Goal: Communication & Community: Answer question/provide support

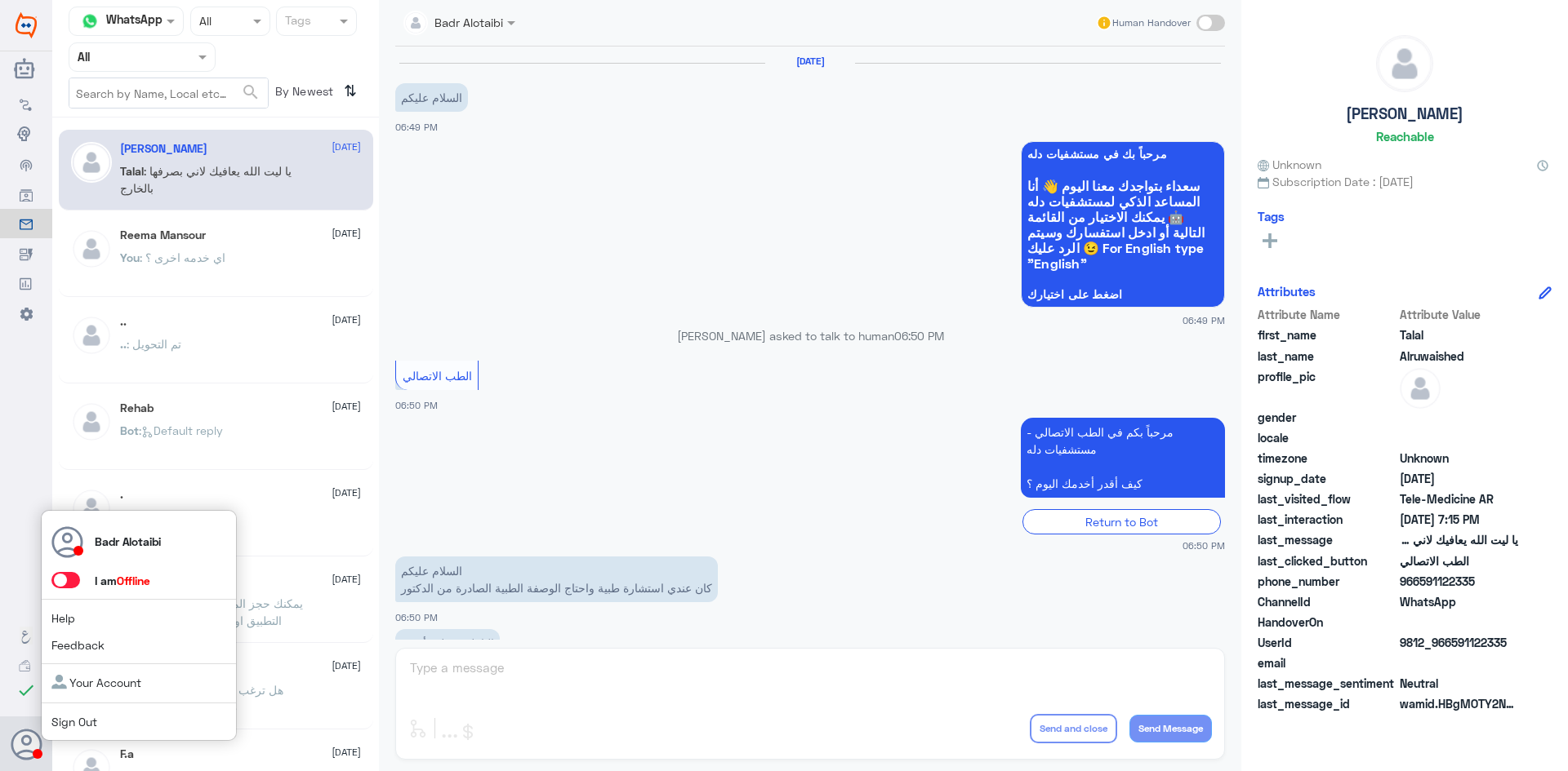
scroll to position [372, 0]
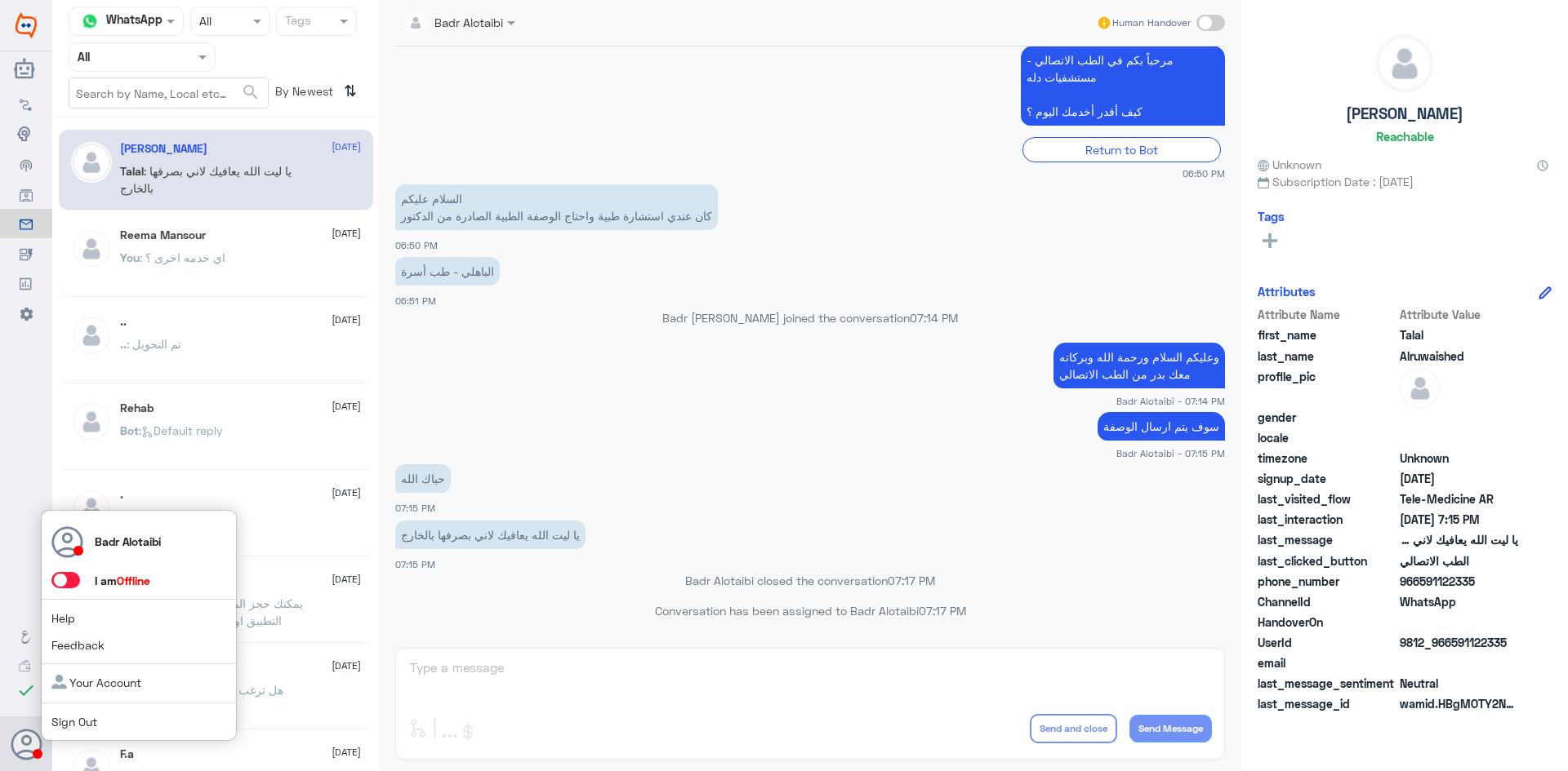
click at [59, 581] on span at bounding box center [66, 580] width 29 height 16
click at [0, 0] on input "checkbox" at bounding box center [0, 0] width 0 height 0
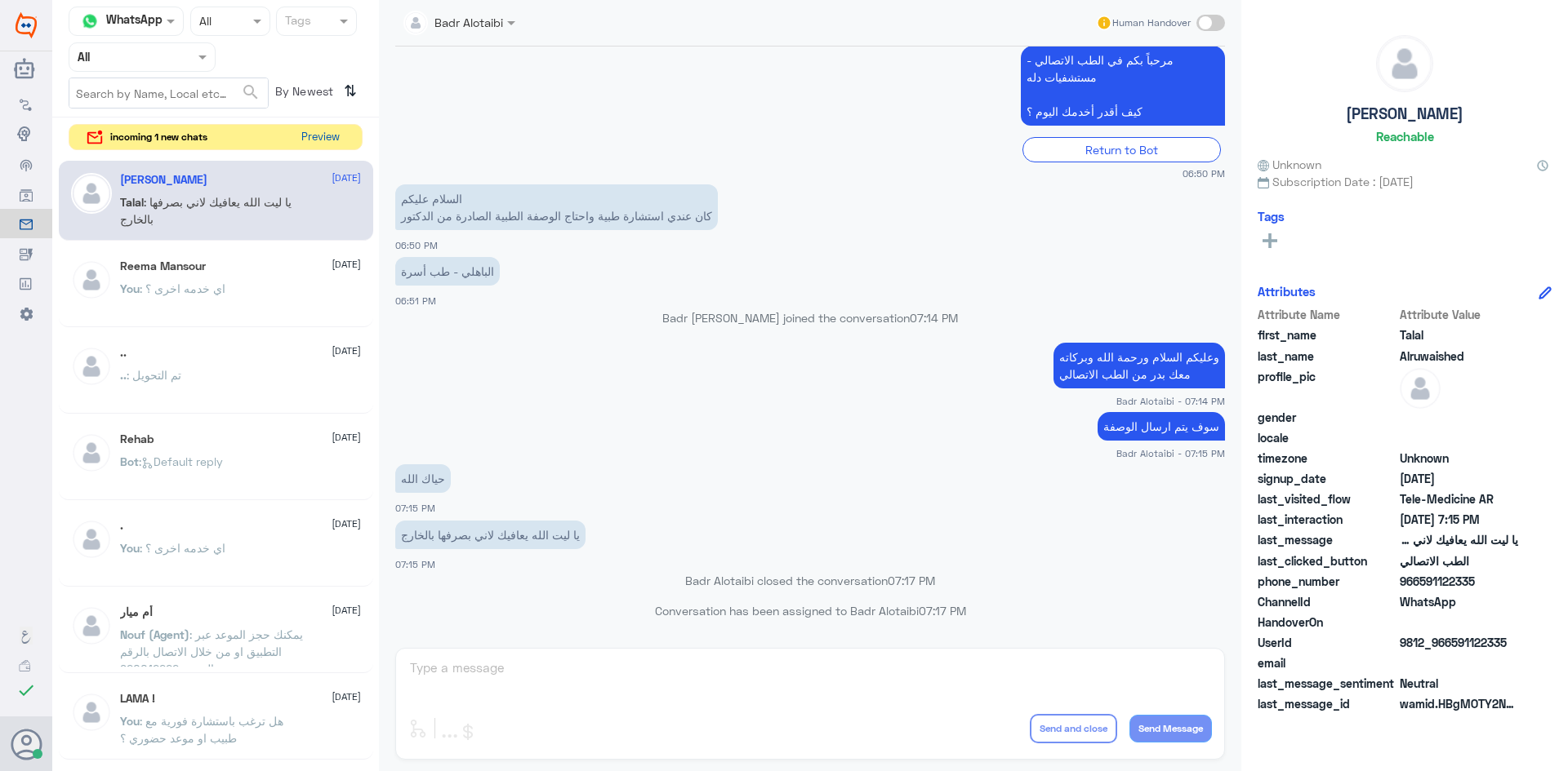
click at [336, 136] on button "Preview" at bounding box center [320, 137] width 51 height 25
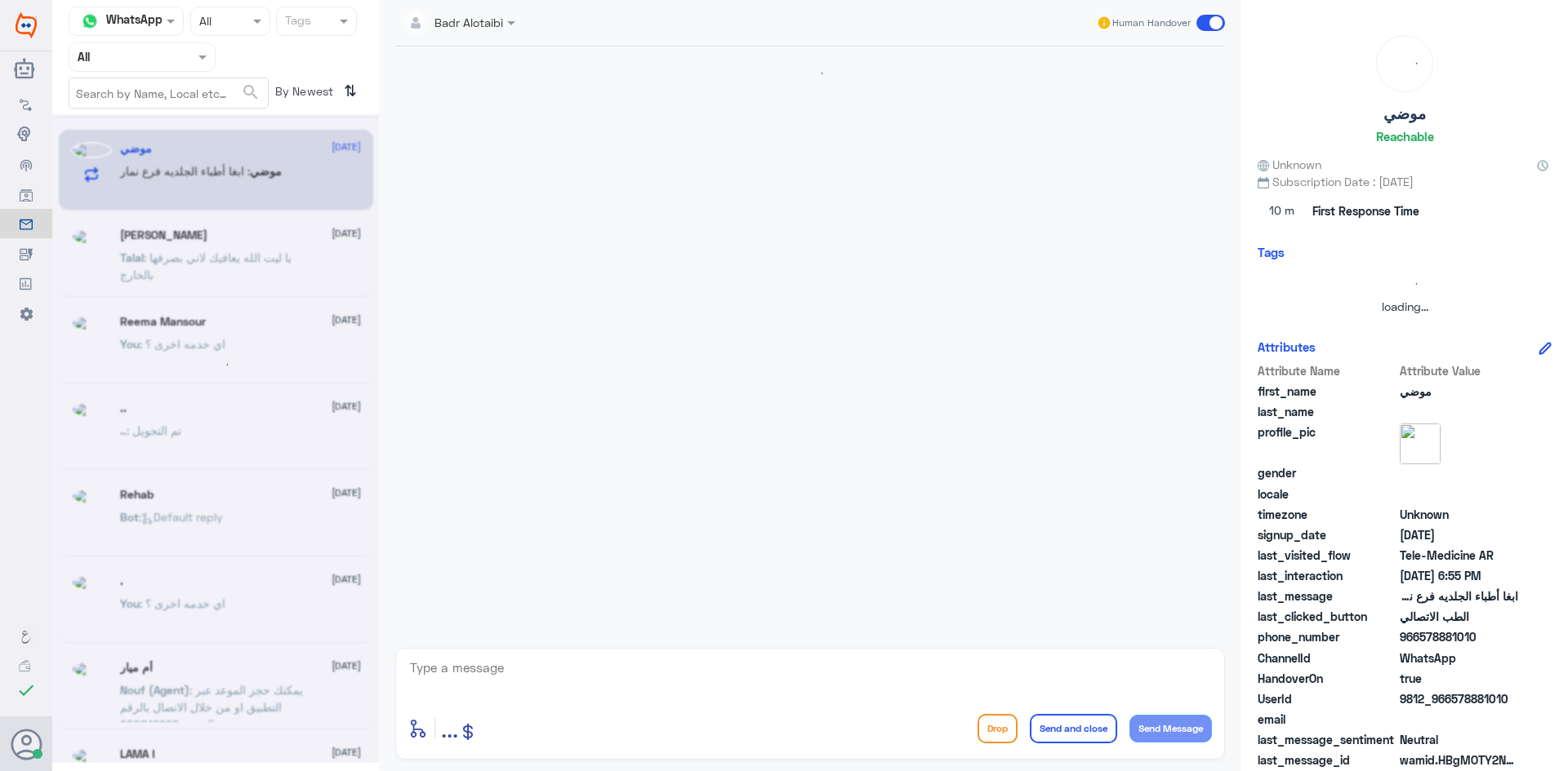
scroll to position [0, 0]
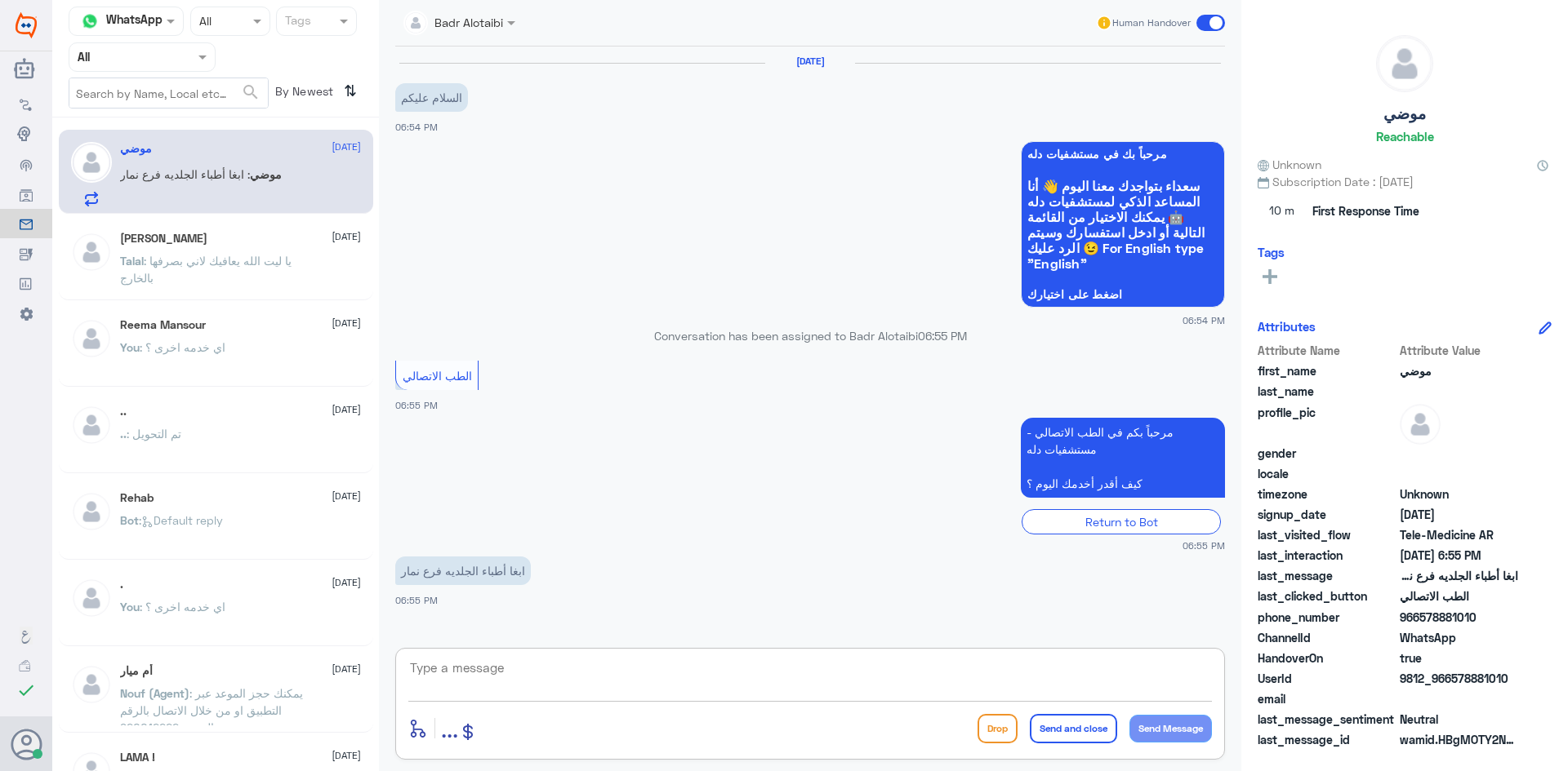
click at [520, 679] on textarea at bounding box center [810, 676] width 803 height 40
type textarea "وعليكم السلام ورحمة الله وبركاته معك بدر من الطب الاتصالي"
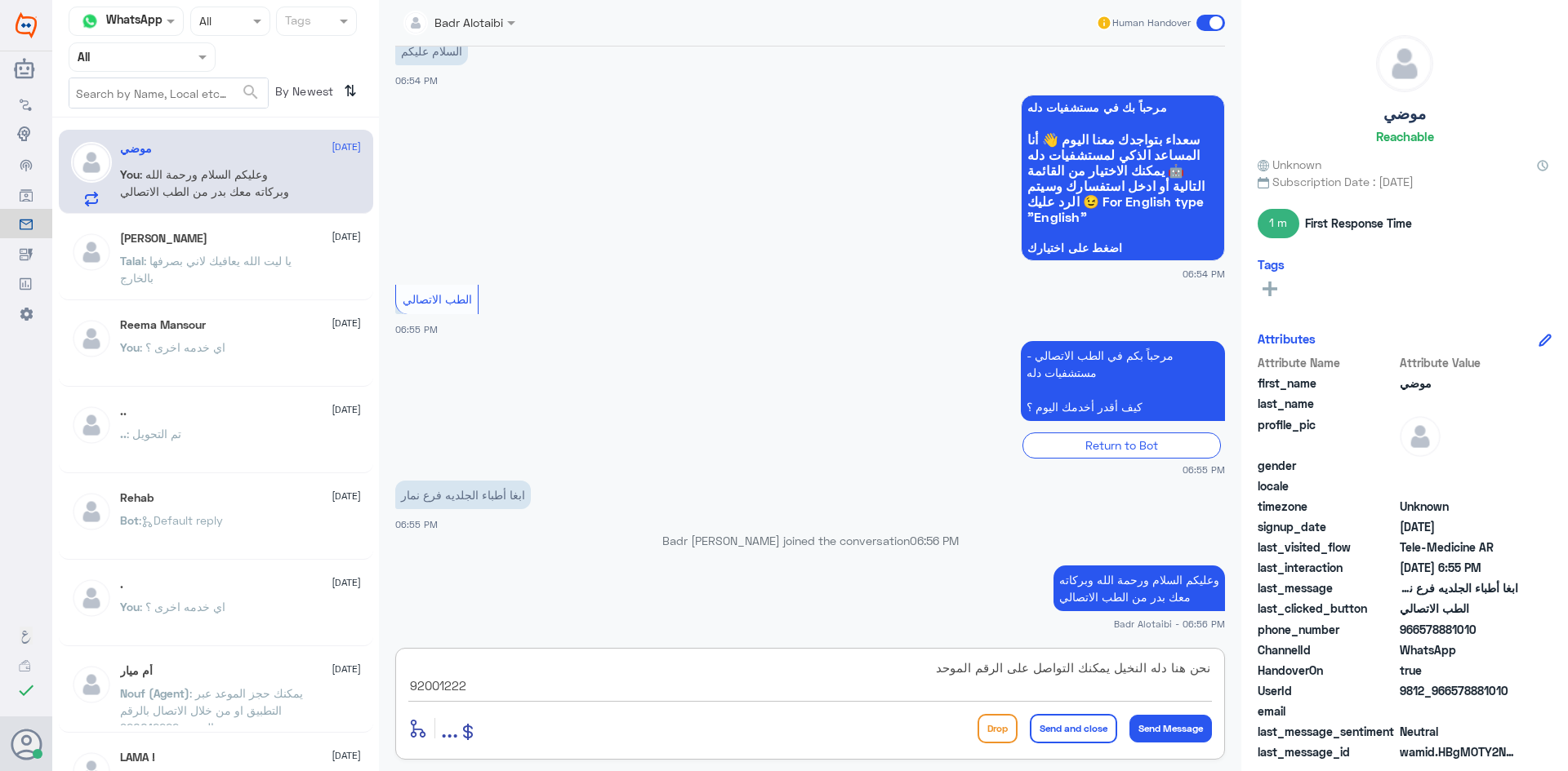
type textarea "نحن هنا دله النخيل يمكنك التواصل على الرقم الموحد 920012222"
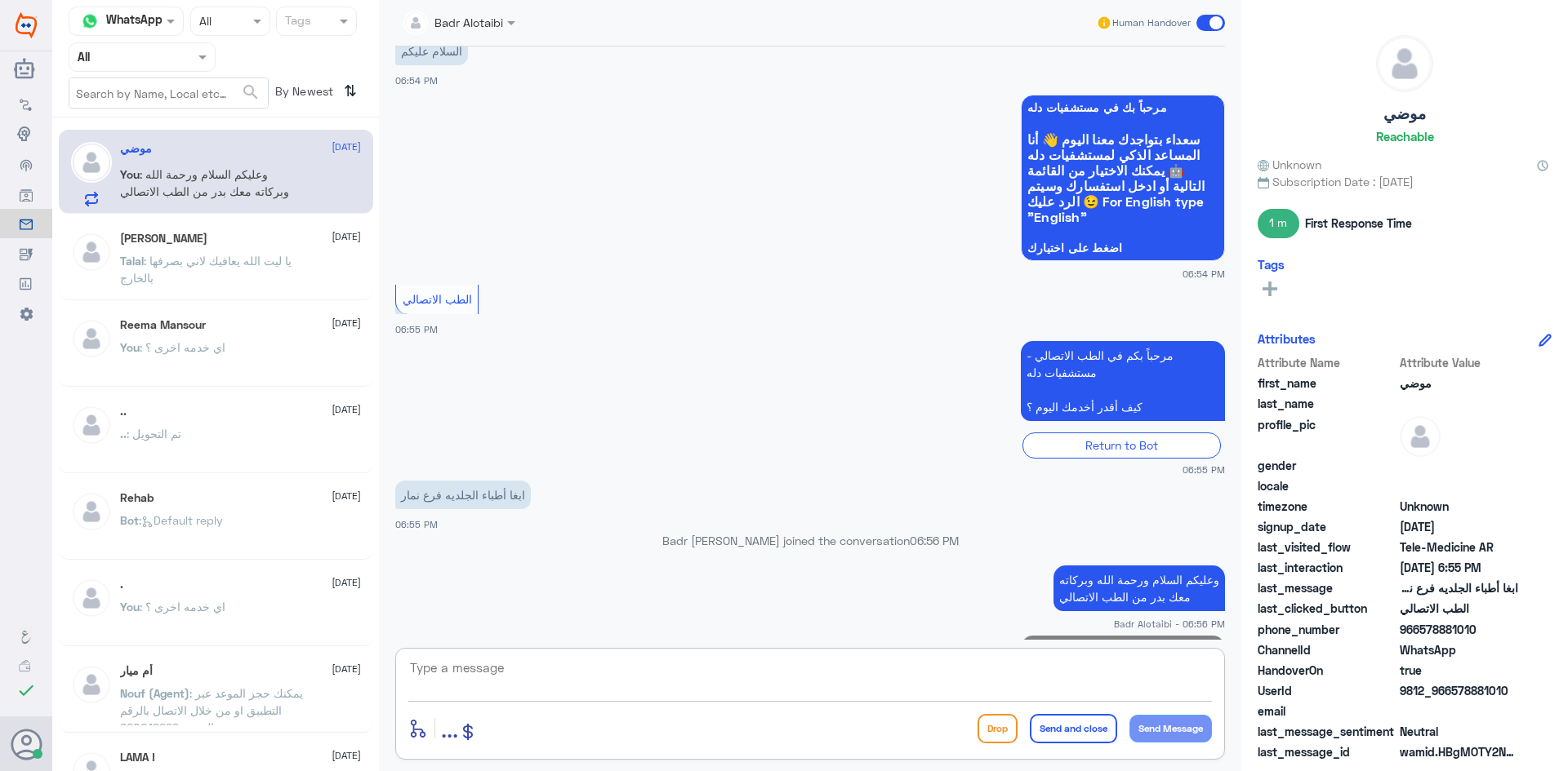
scroll to position [133, 0]
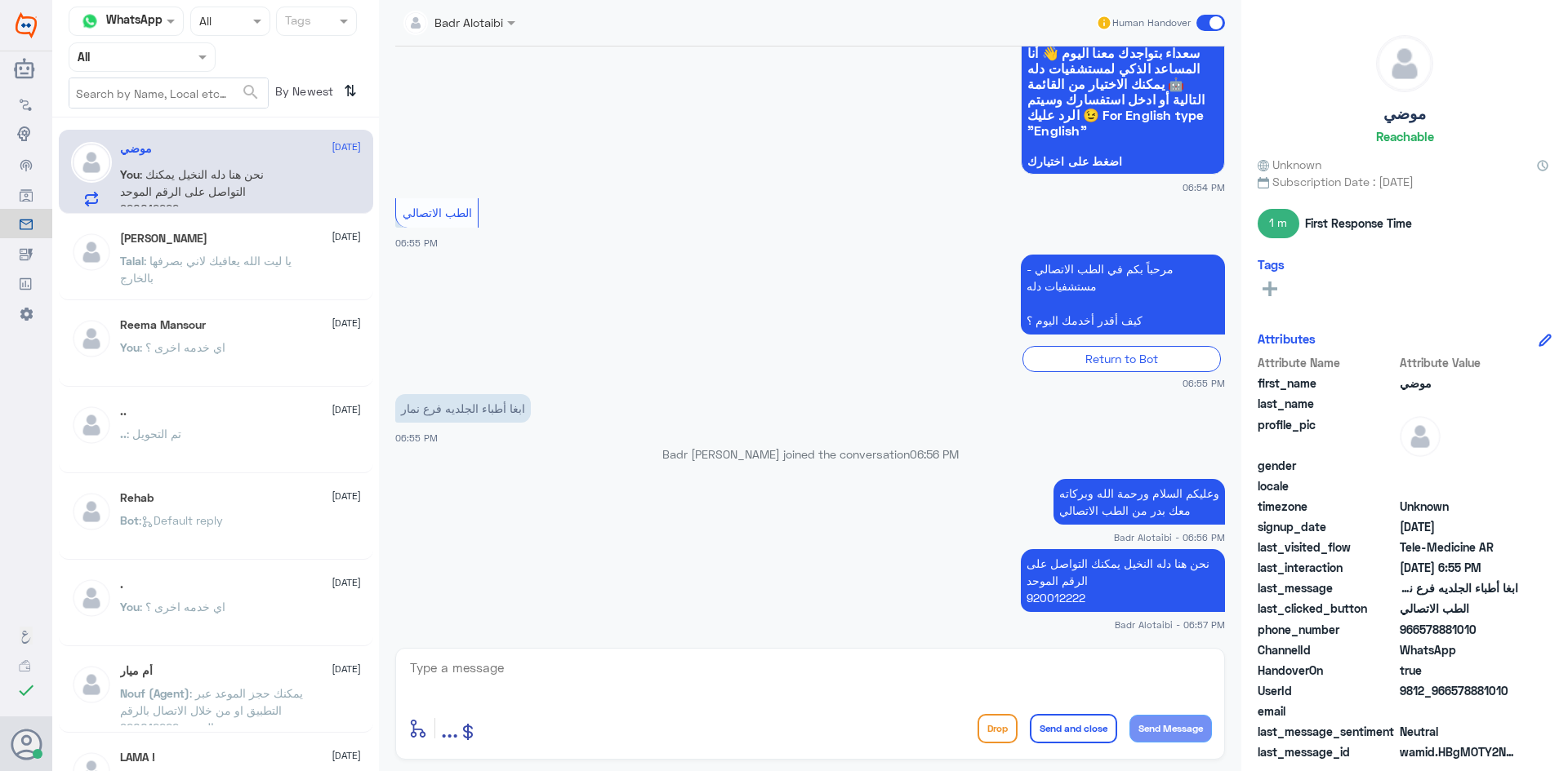
click at [1215, 28] on span at bounding box center [1210, 22] width 29 height 16
click at [0, 0] on input "checkbox" at bounding box center [0, 0] width 0 height 0
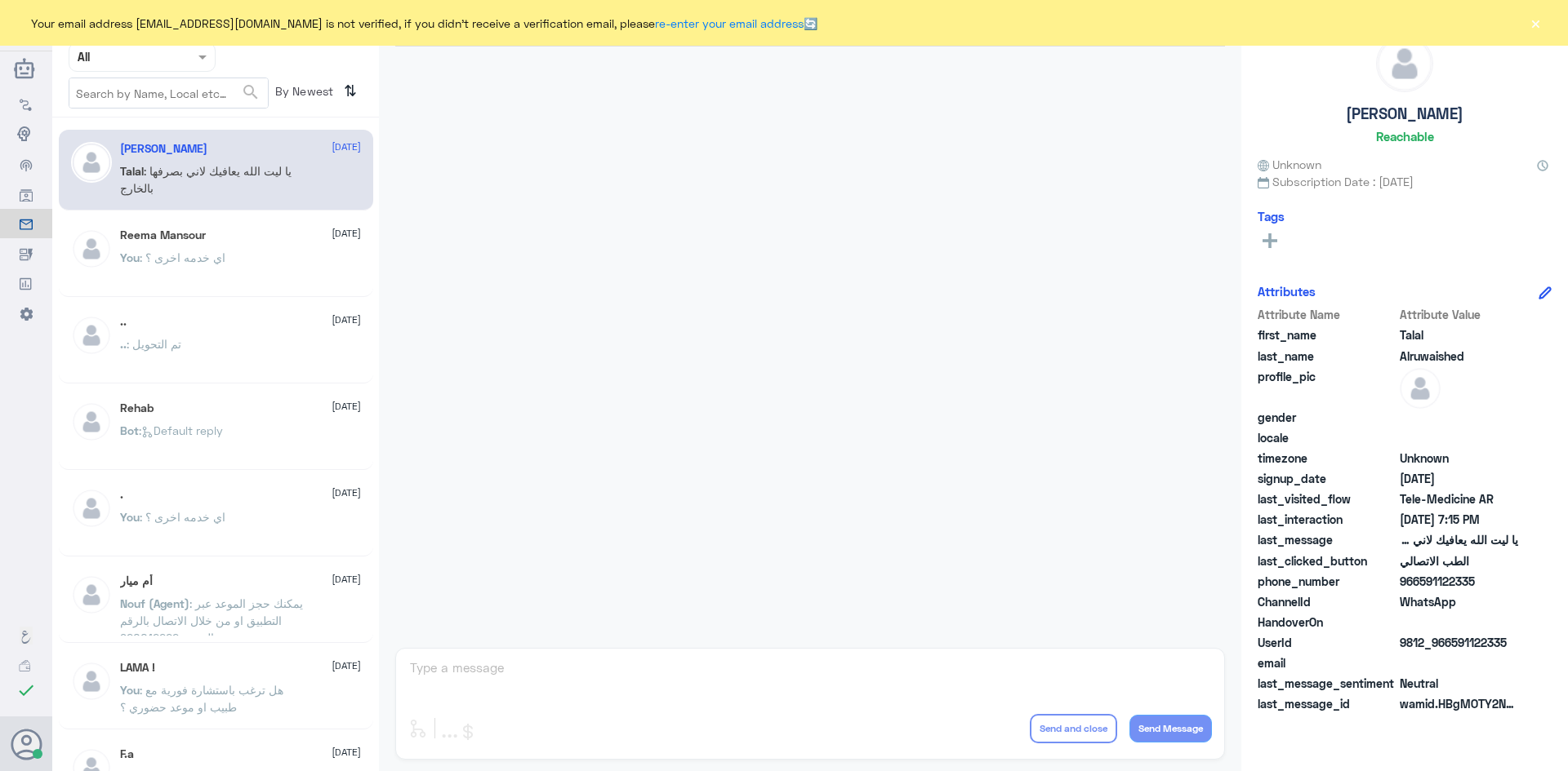
drag, startPoint x: 1546, startPoint y: 26, endPoint x: 1537, endPoint y: 26, distance: 9.0
click at [1545, 28] on div "Your email address b_malotaibi@dallah-hospital.com is not verified, if you didn…" at bounding box center [784, 22] width 1568 height 46
click at [1535, 26] on button "×" at bounding box center [1534, 22] width 16 height 16
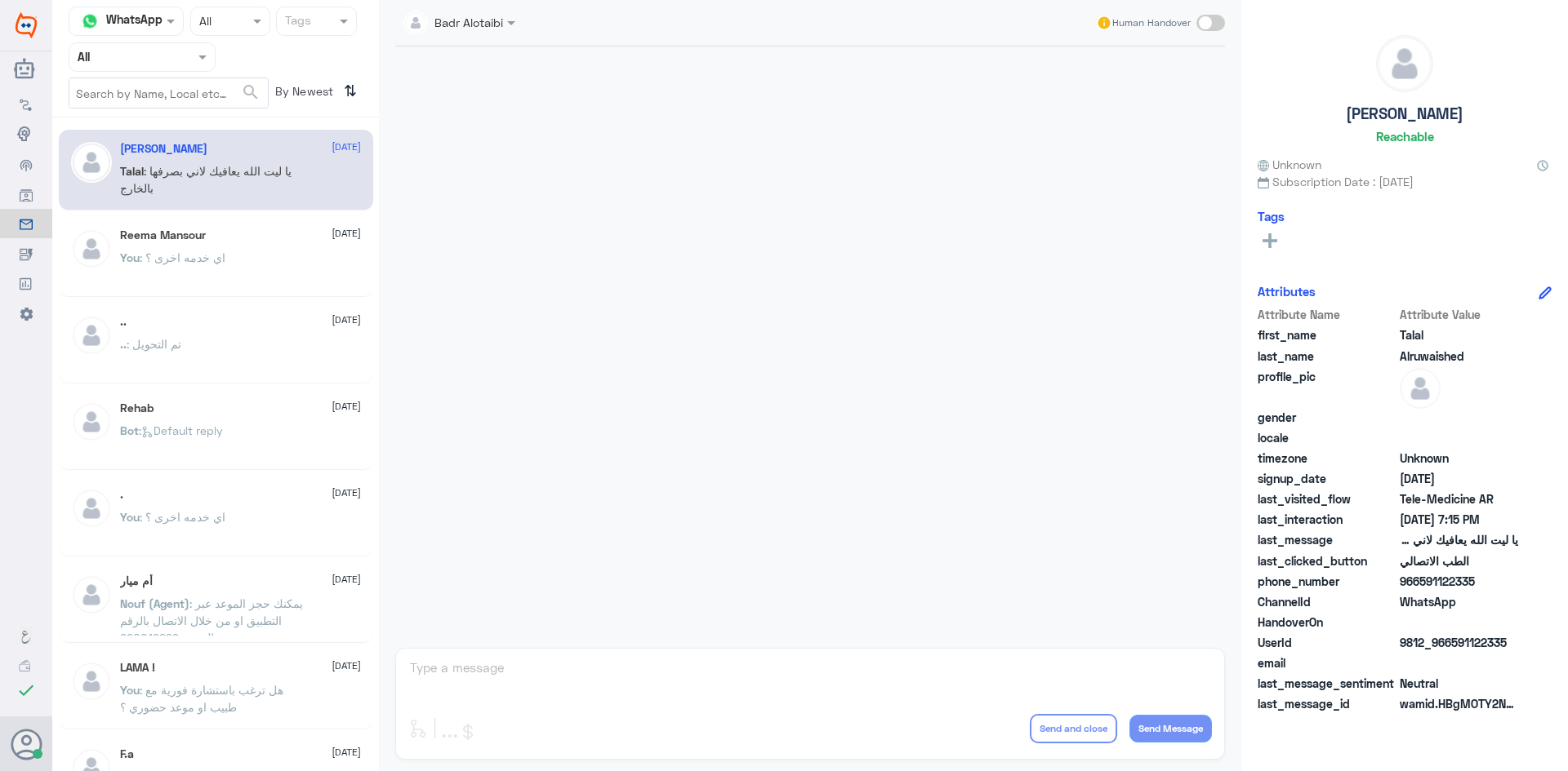
click at [147, 62] on input "text" at bounding box center [123, 57] width 90 height 19
click at [133, 125] on b "Unassigned" at bounding box center [137, 126] width 62 height 14
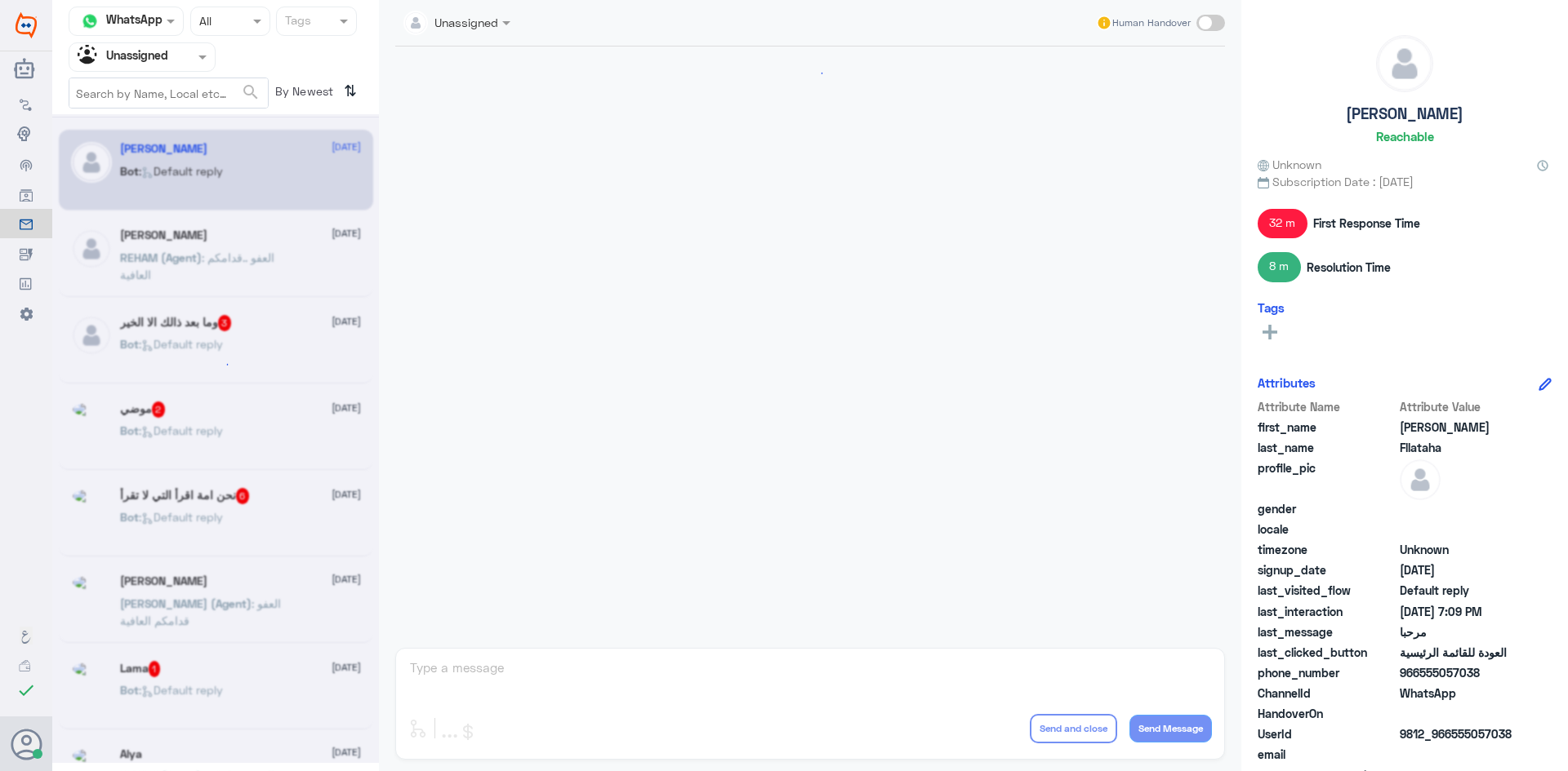
scroll to position [1329, 0]
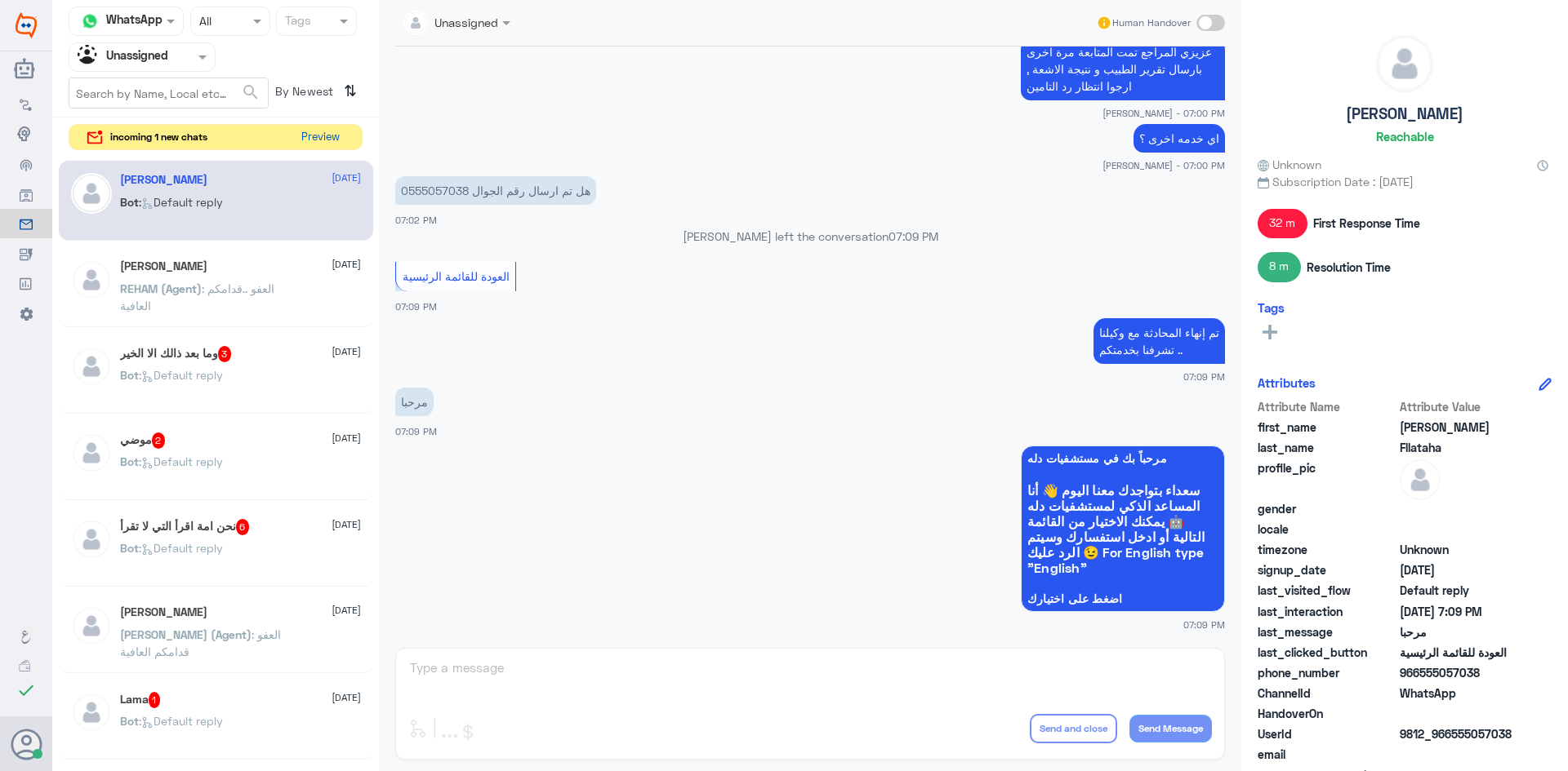
click at [309, 138] on button "Preview" at bounding box center [320, 137] width 51 height 25
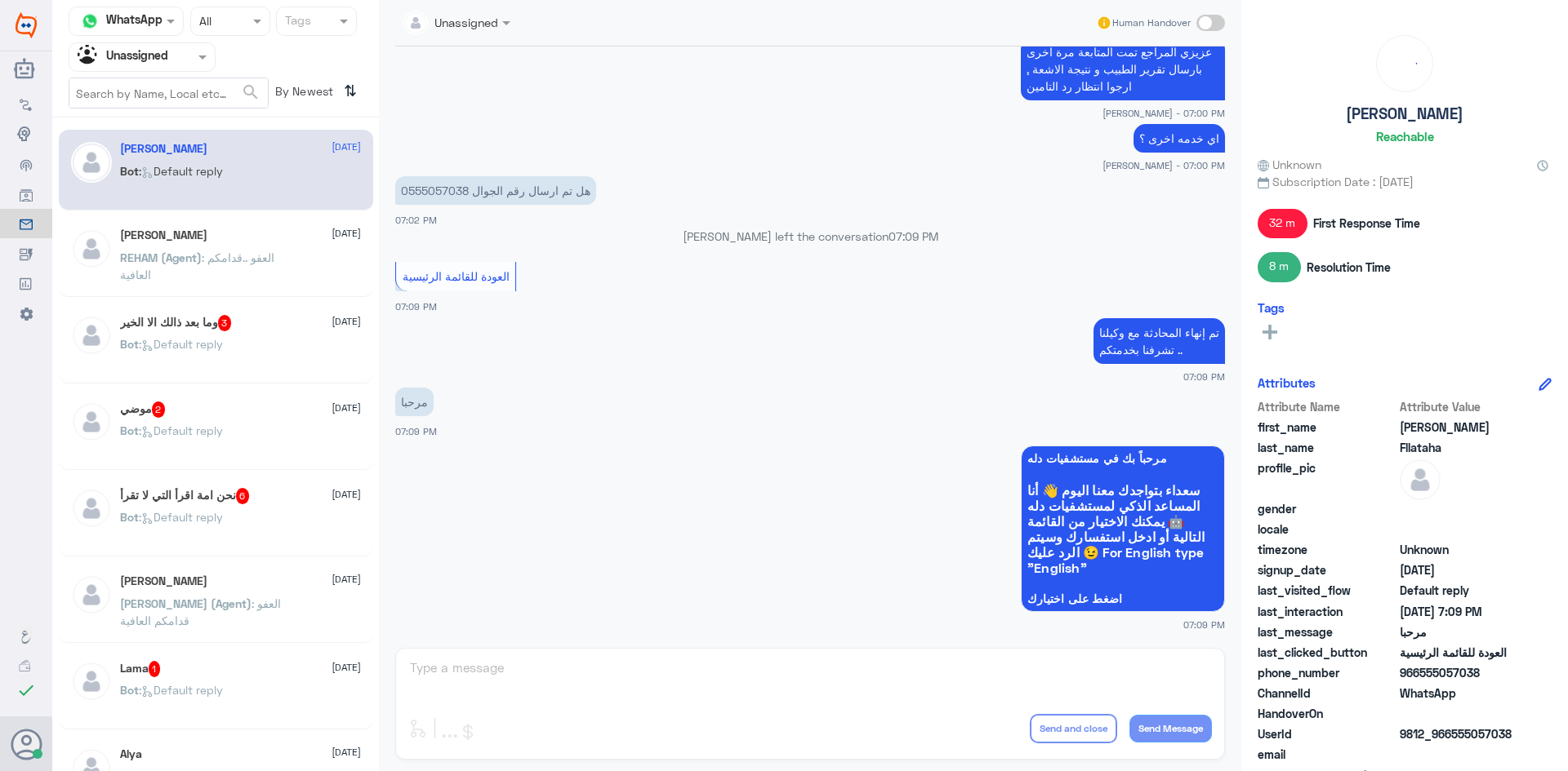
click at [243, 252] on span ": العفو ..قدامكم العافية" at bounding box center [197, 266] width 154 height 31
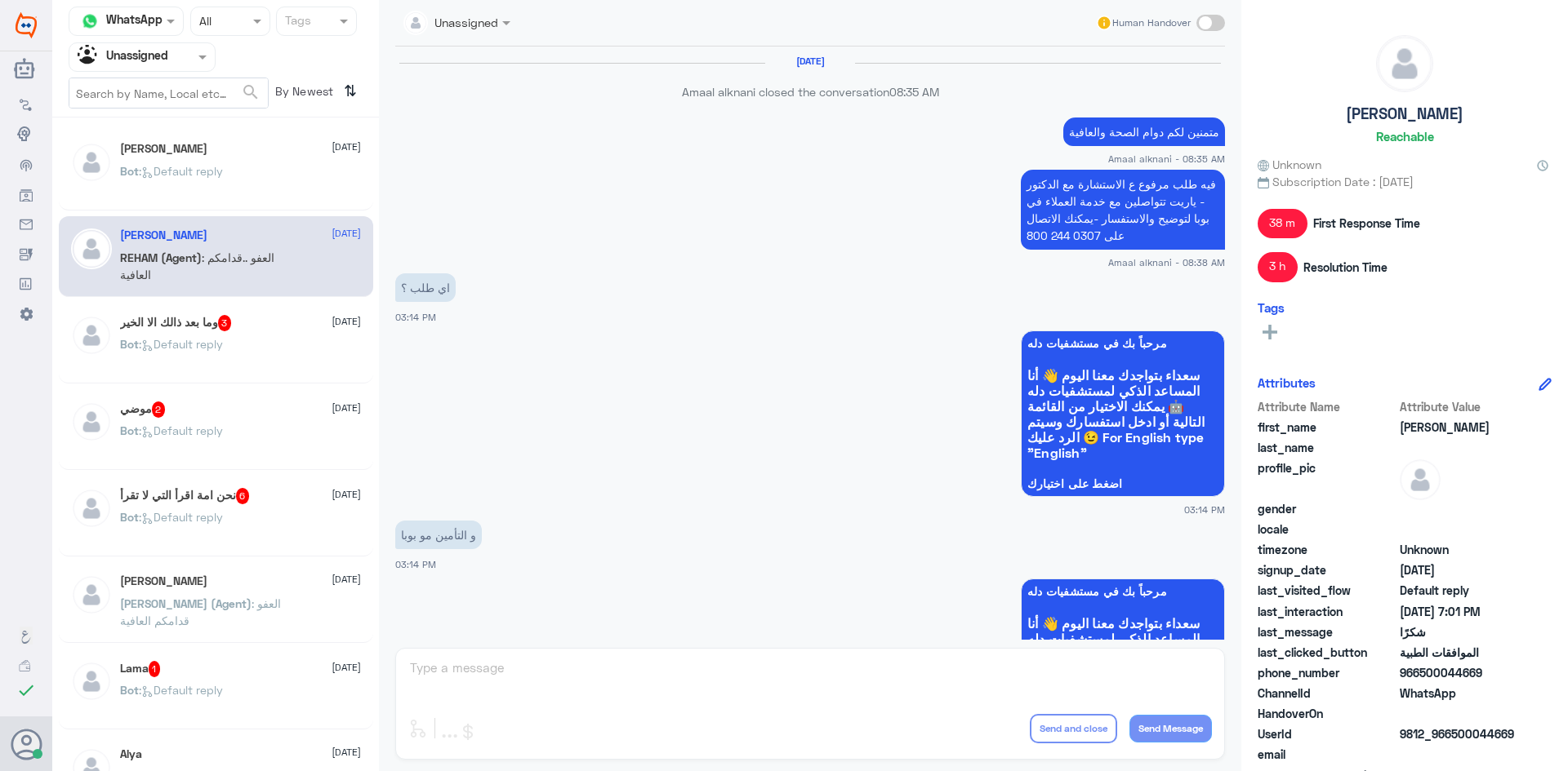
scroll to position [1168, 0]
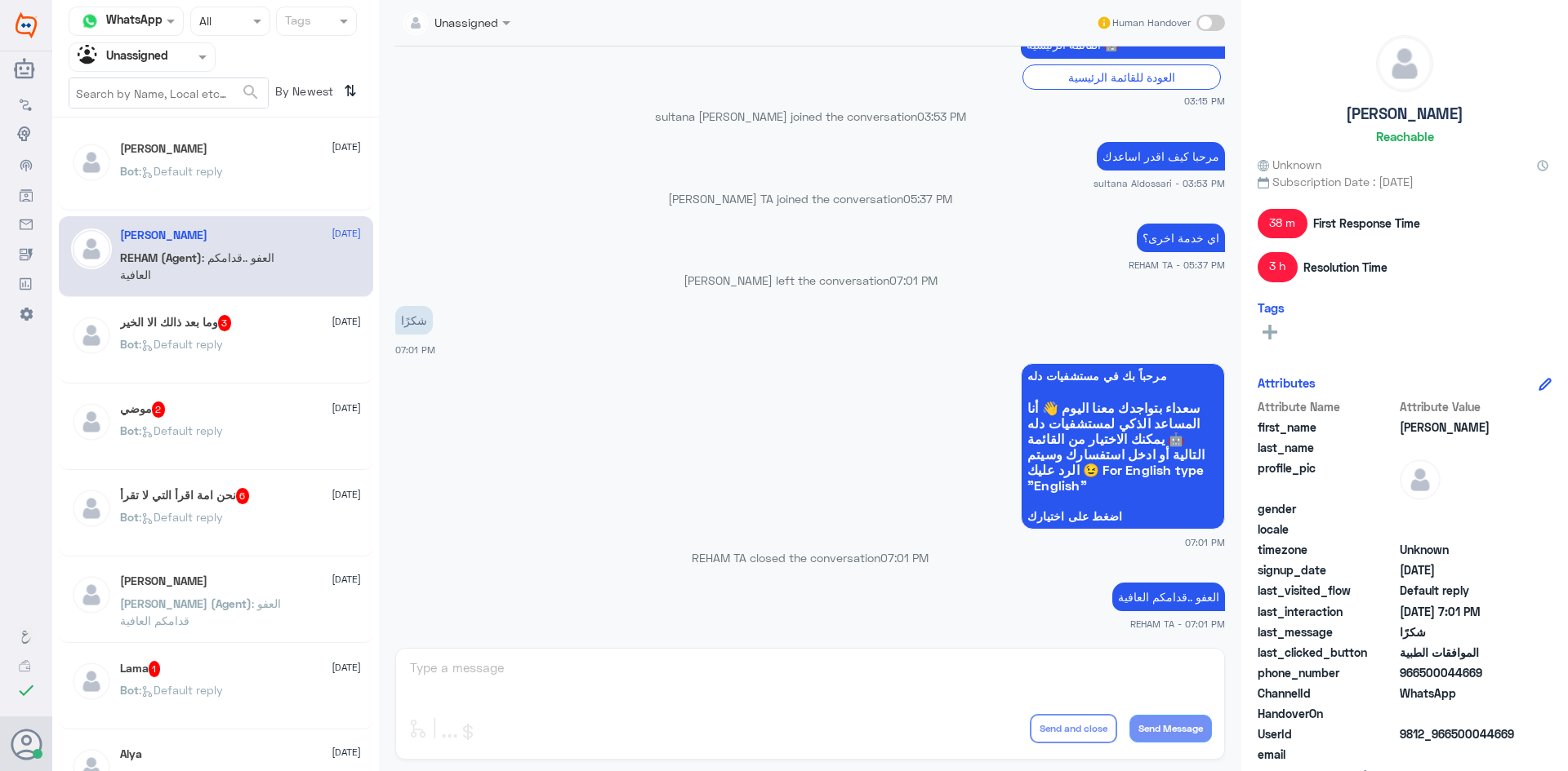
click at [245, 342] on div "Bot : Default reply" at bounding box center [240, 357] width 241 height 36
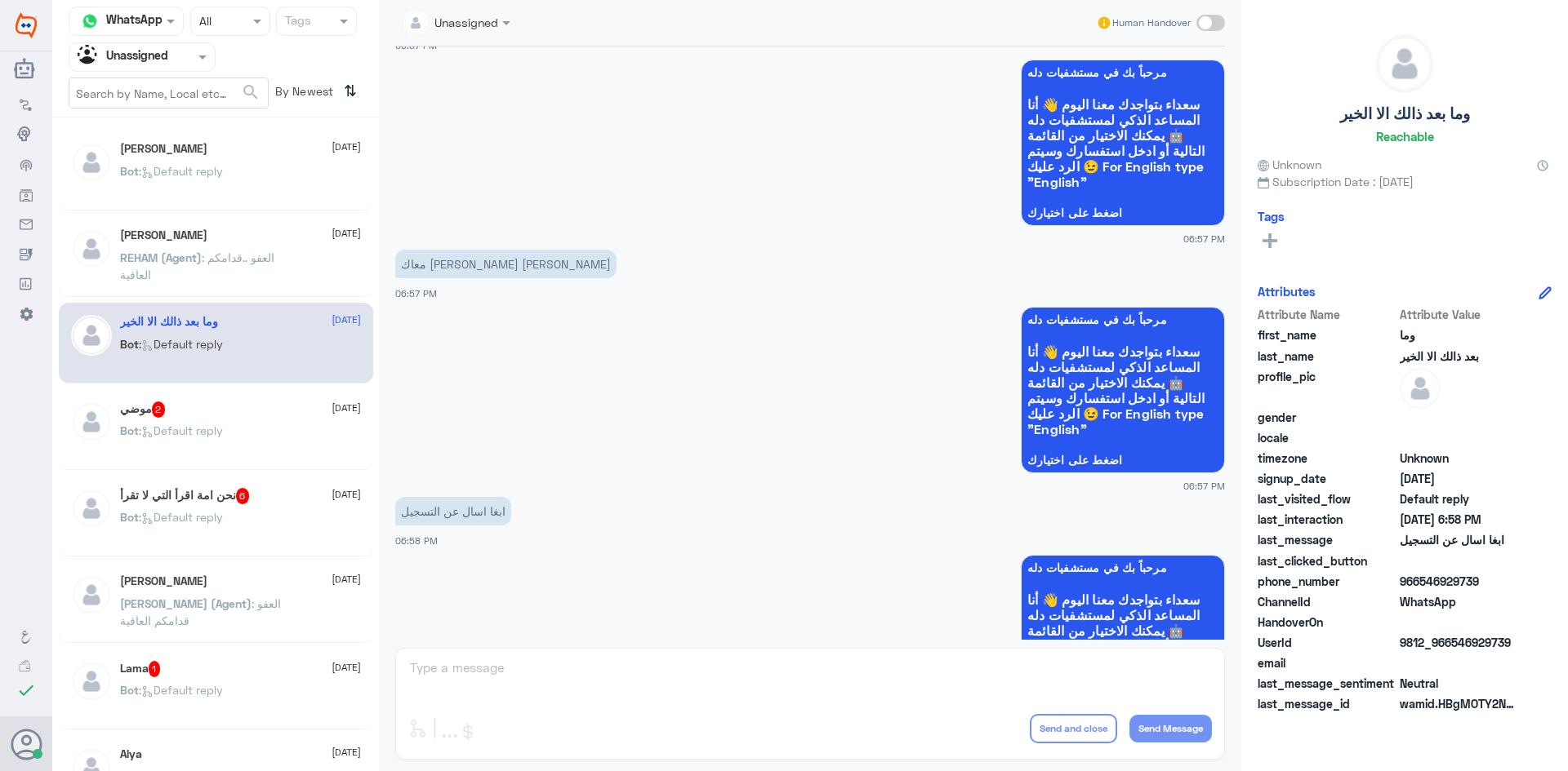
scroll to position [163, 0]
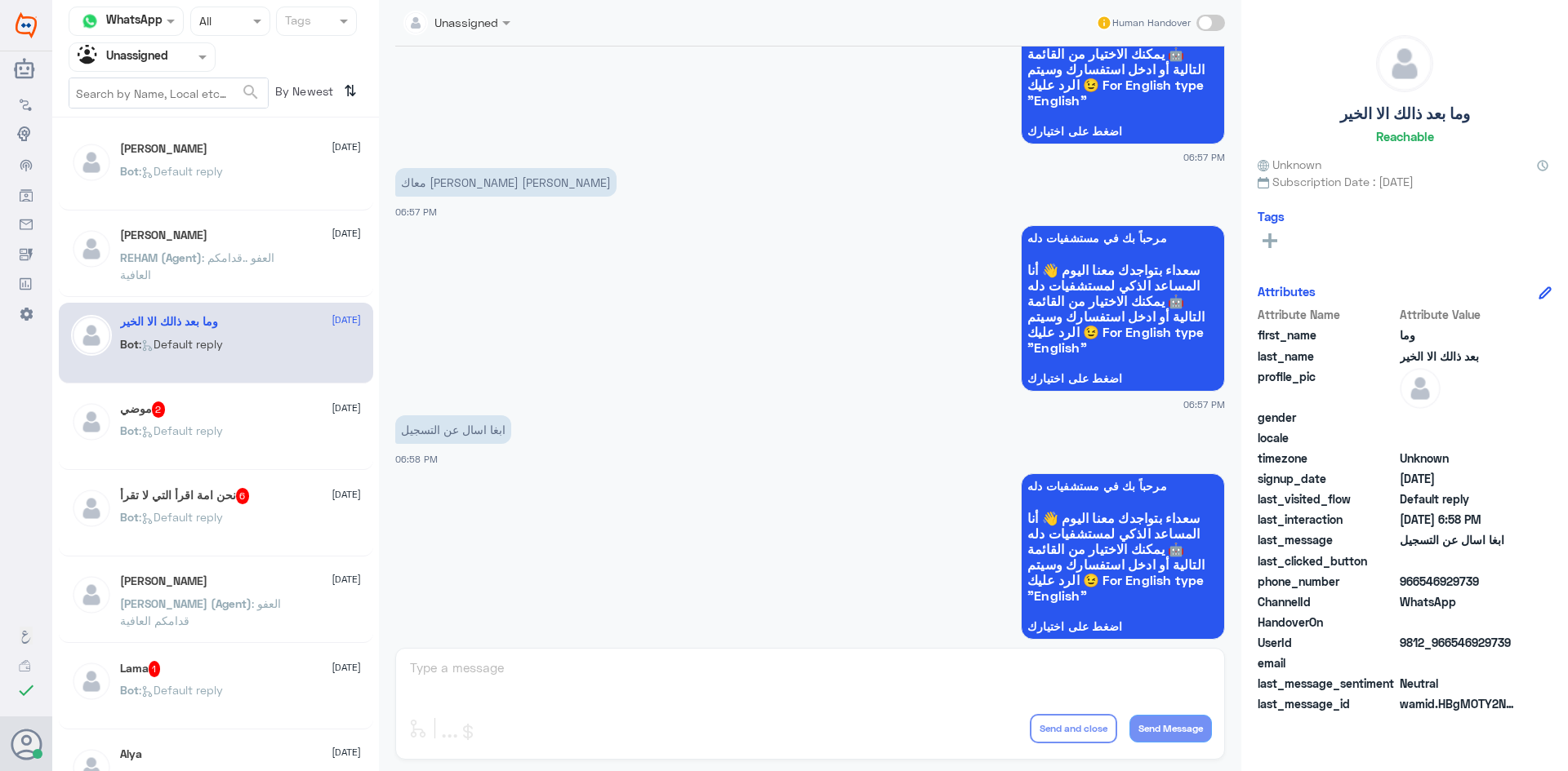
drag, startPoint x: 1510, startPoint y: 644, endPoint x: 1450, endPoint y: 645, distance: 60.0
click at [1450, 645] on span "9812_966546929739" at bounding box center [1458, 643] width 118 height 17
copy span "546929739"
click at [130, 413] on h5 "موضي 2" at bounding box center [142, 409] width 46 height 16
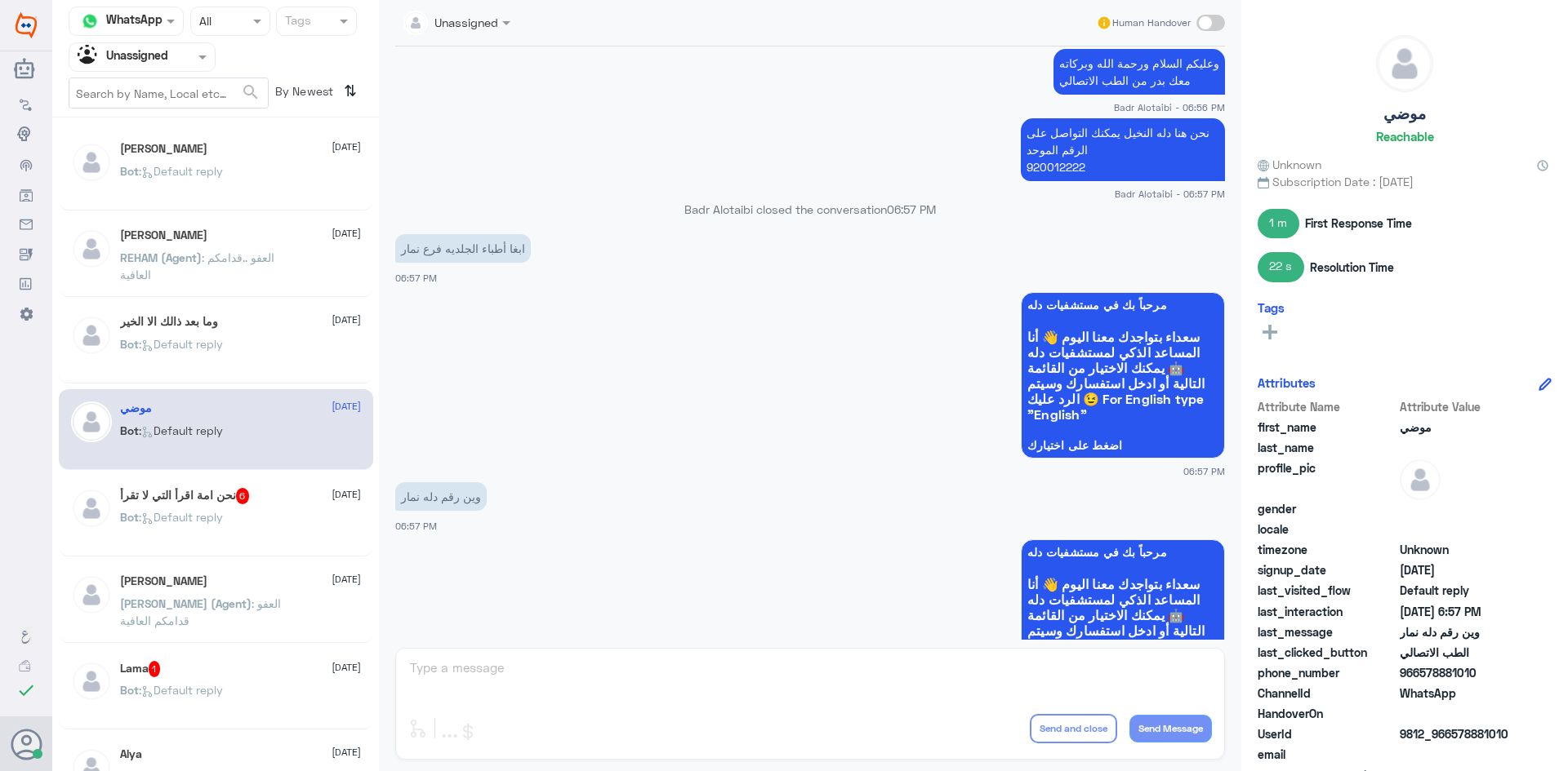
scroll to position [688, 0]
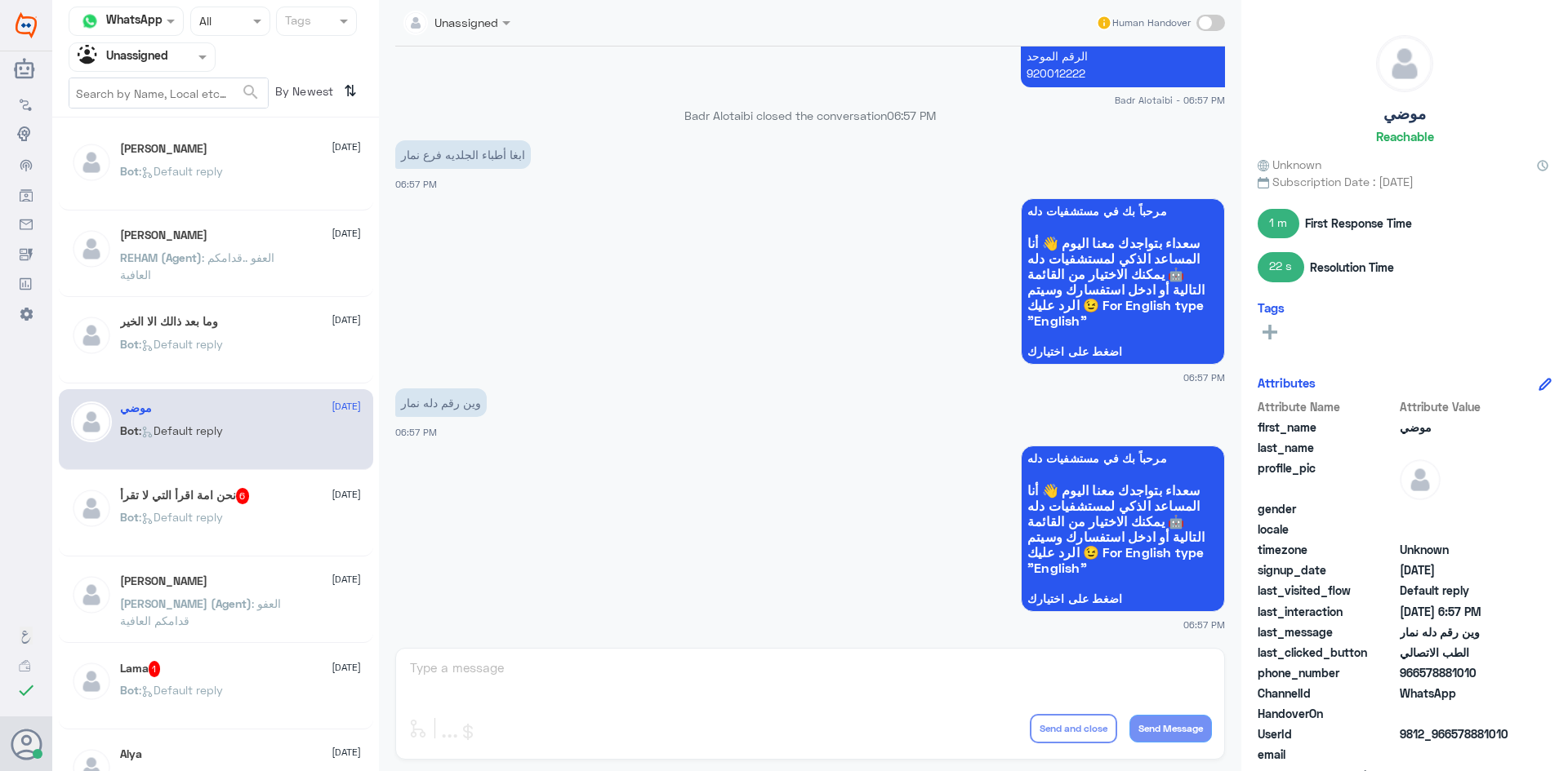
click at [297, 497] on div "نحن امة اقرأ التي لا تقرأ 6 13 August" at bounding box center [240, 496] width 241 height 16
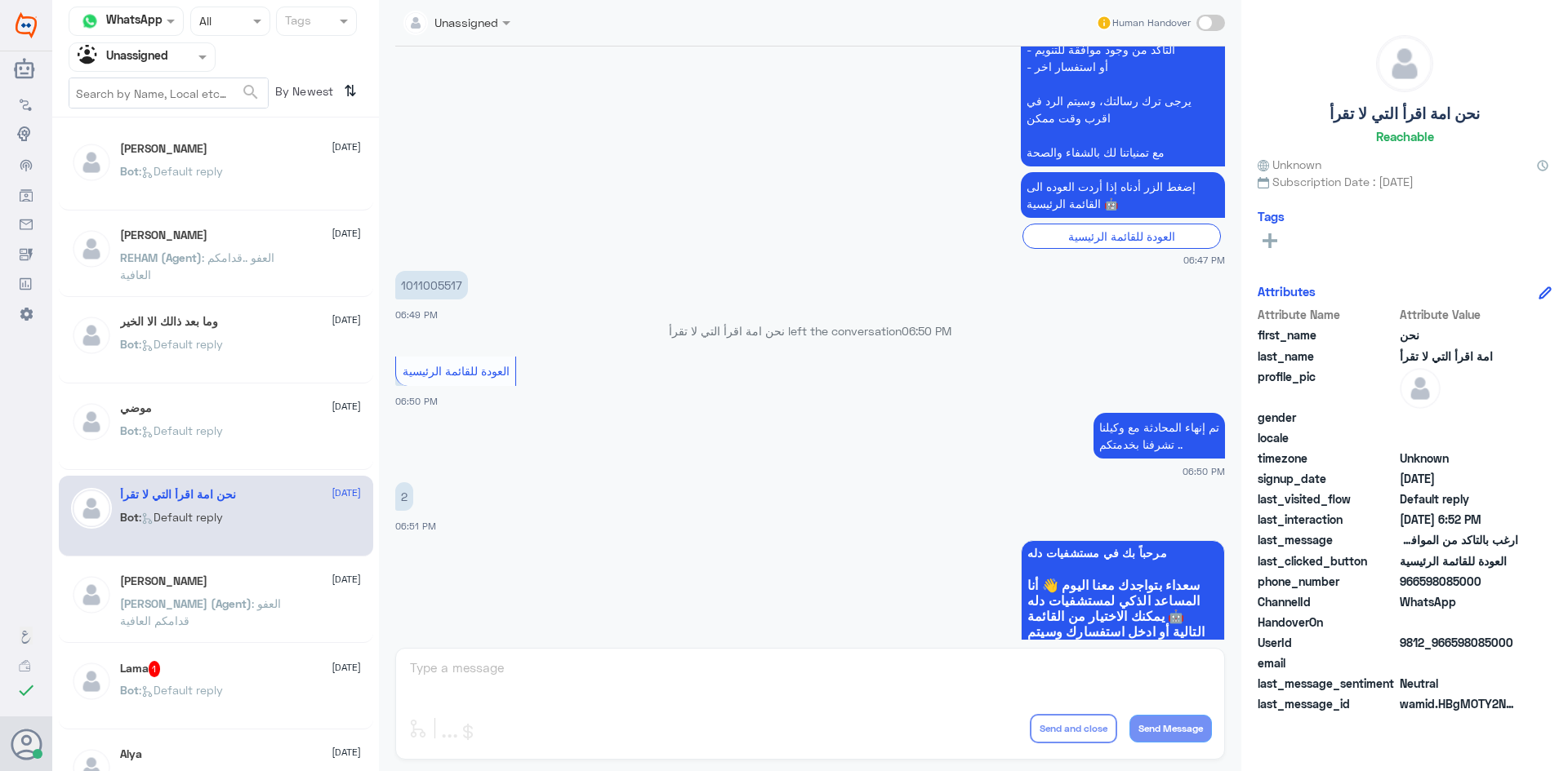
scroll to position [898, 0]
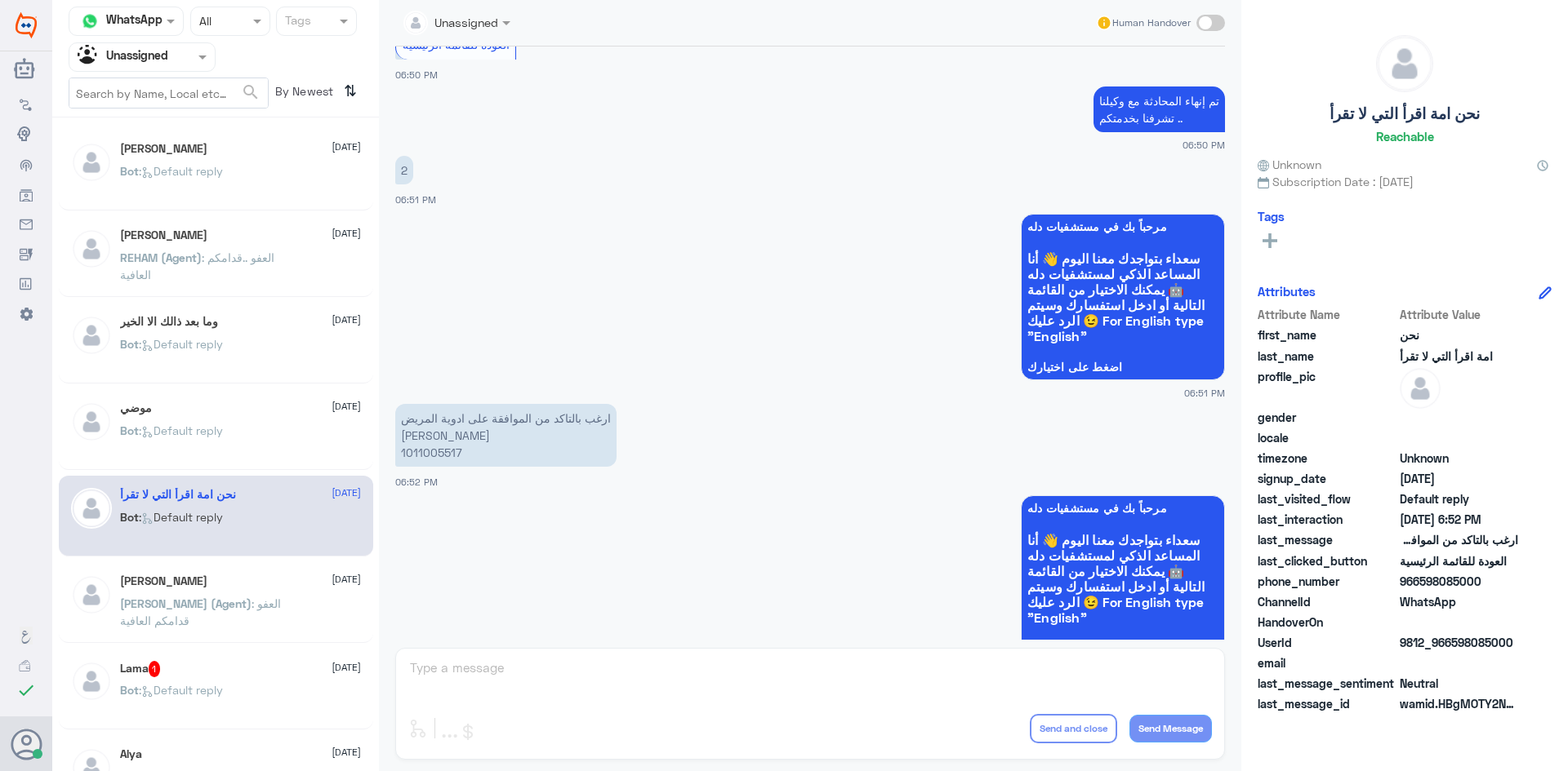
click at [146, 608] on span "Nasser (Agent)" at bounding box center [185, 604] width 131 height 14
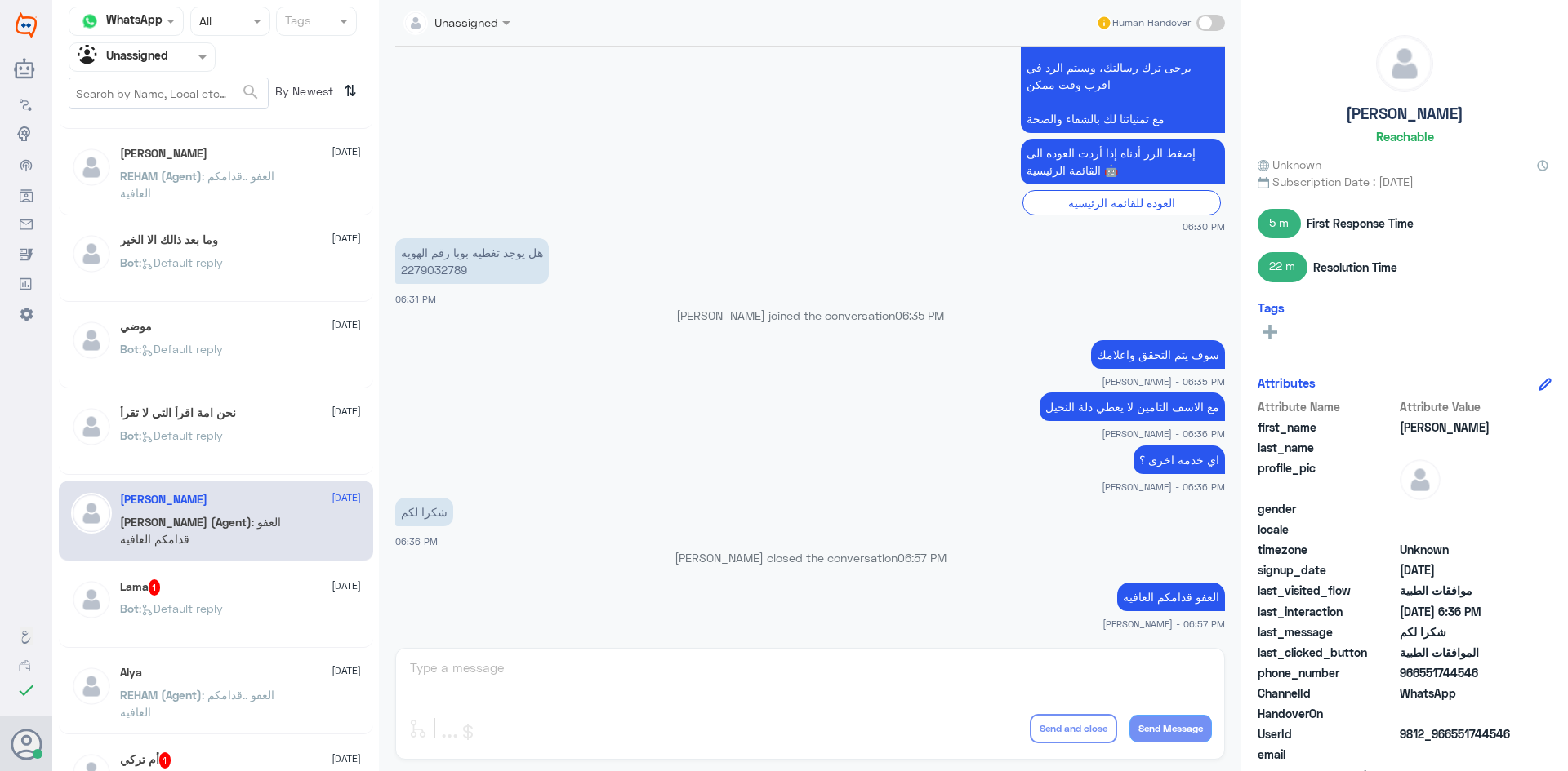
scroll to position [163, 0]
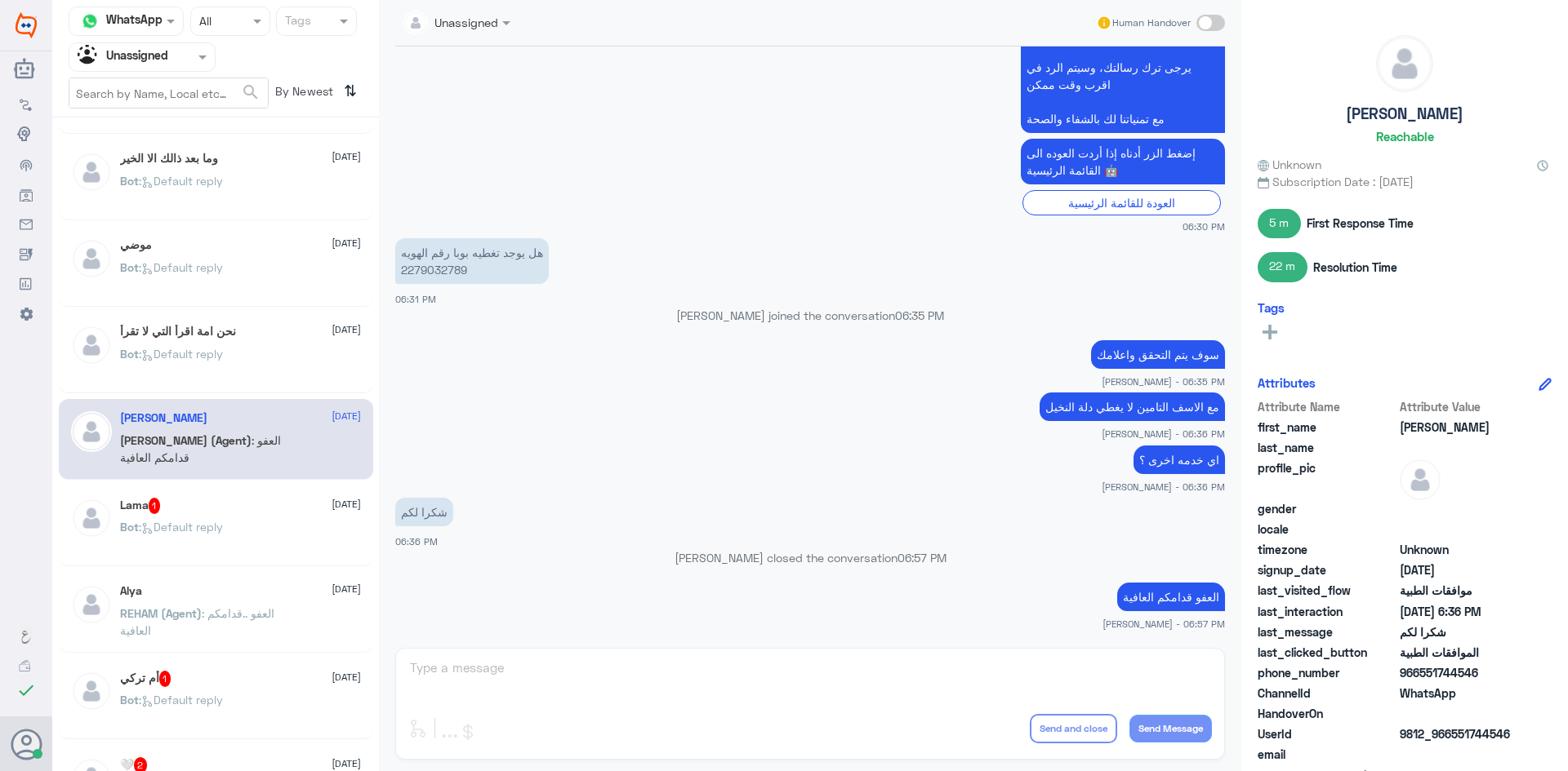
click at [239, 526] on div "Bot : Default reply" at bounding box center [240, 540] width 241 height 36
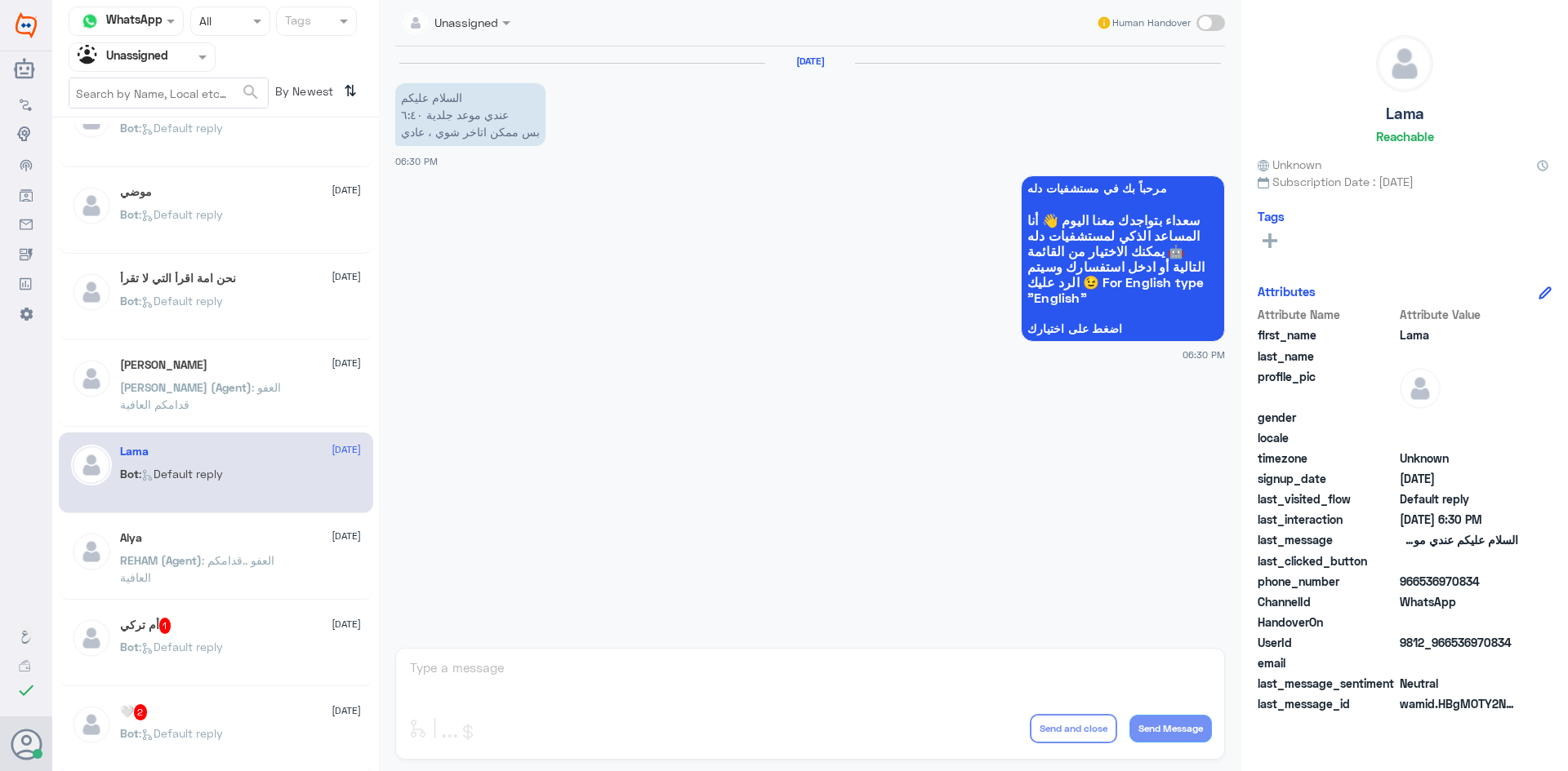
scroll to position [245, 0]
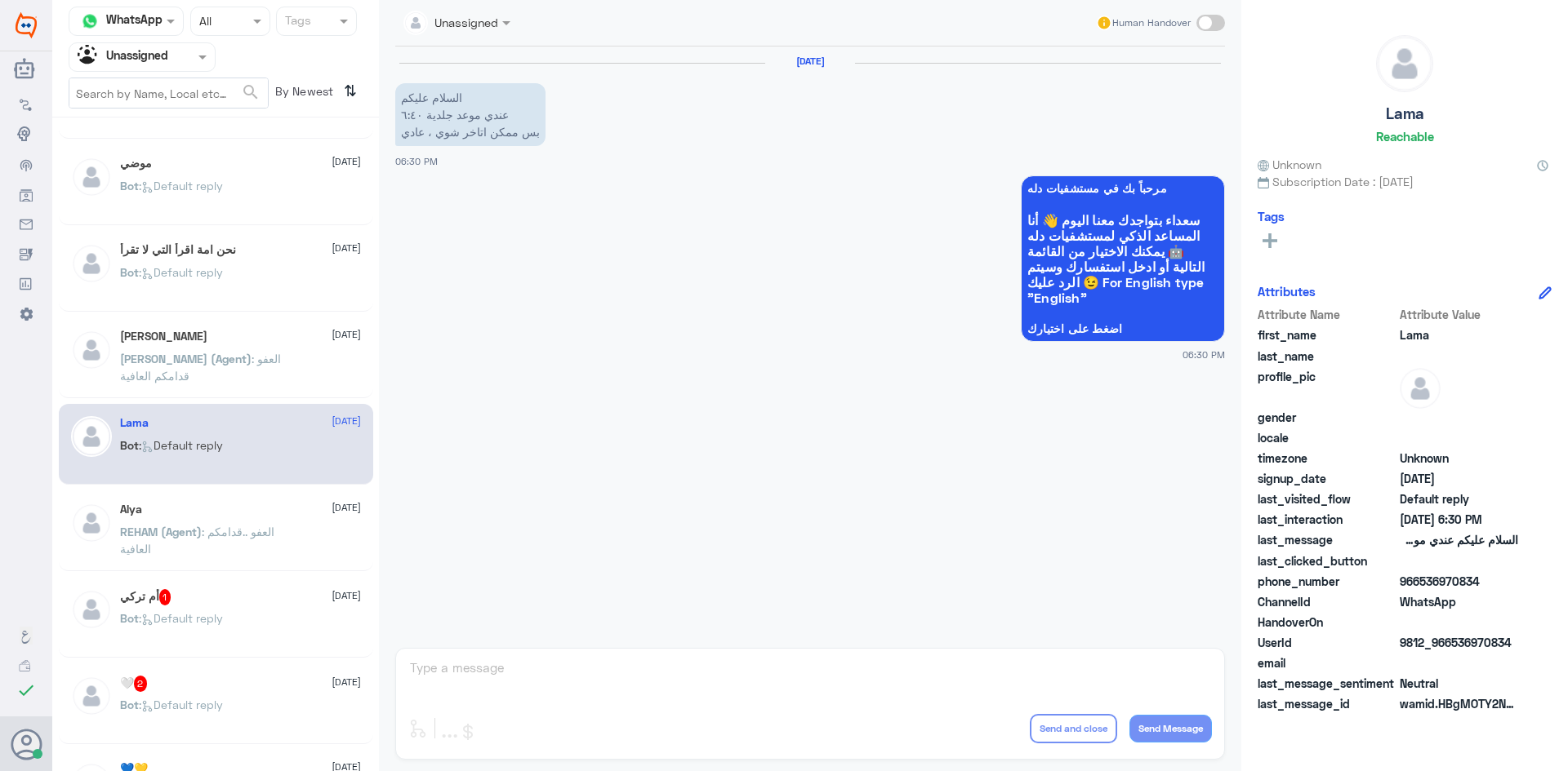
click at [242, 495] on div "Alya 13 August REHAM (Agent) : العفو ..قدامكم العافية" at bounding box center [216, 531] width 315 height 80
click at [246, 521] on div "Alya 13 August REHAM (Agent) : العفو ..قدامكم العافية" at bounding box center [240, 532] width 241 height 61
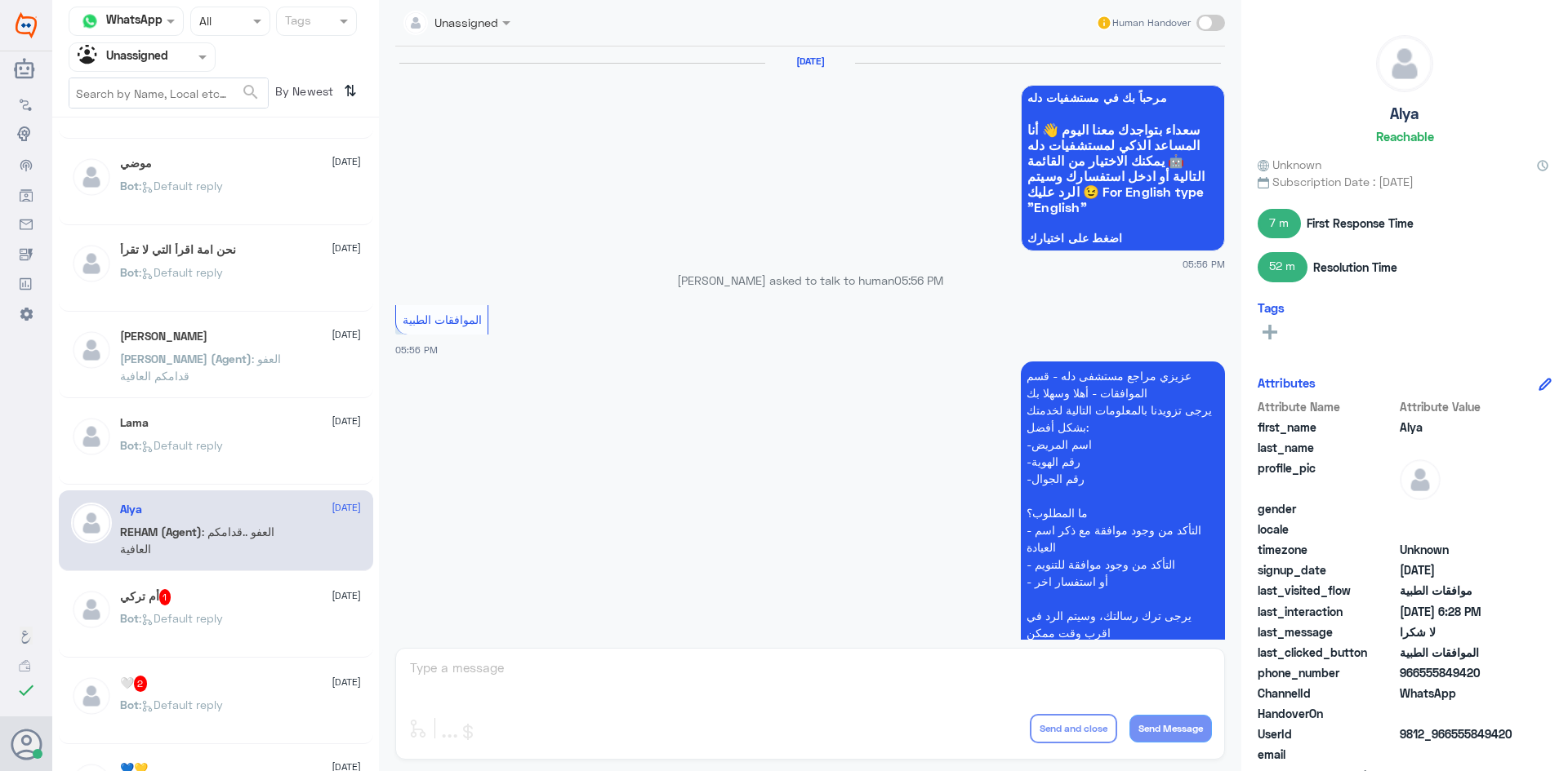
scroll to position [1032, 0]
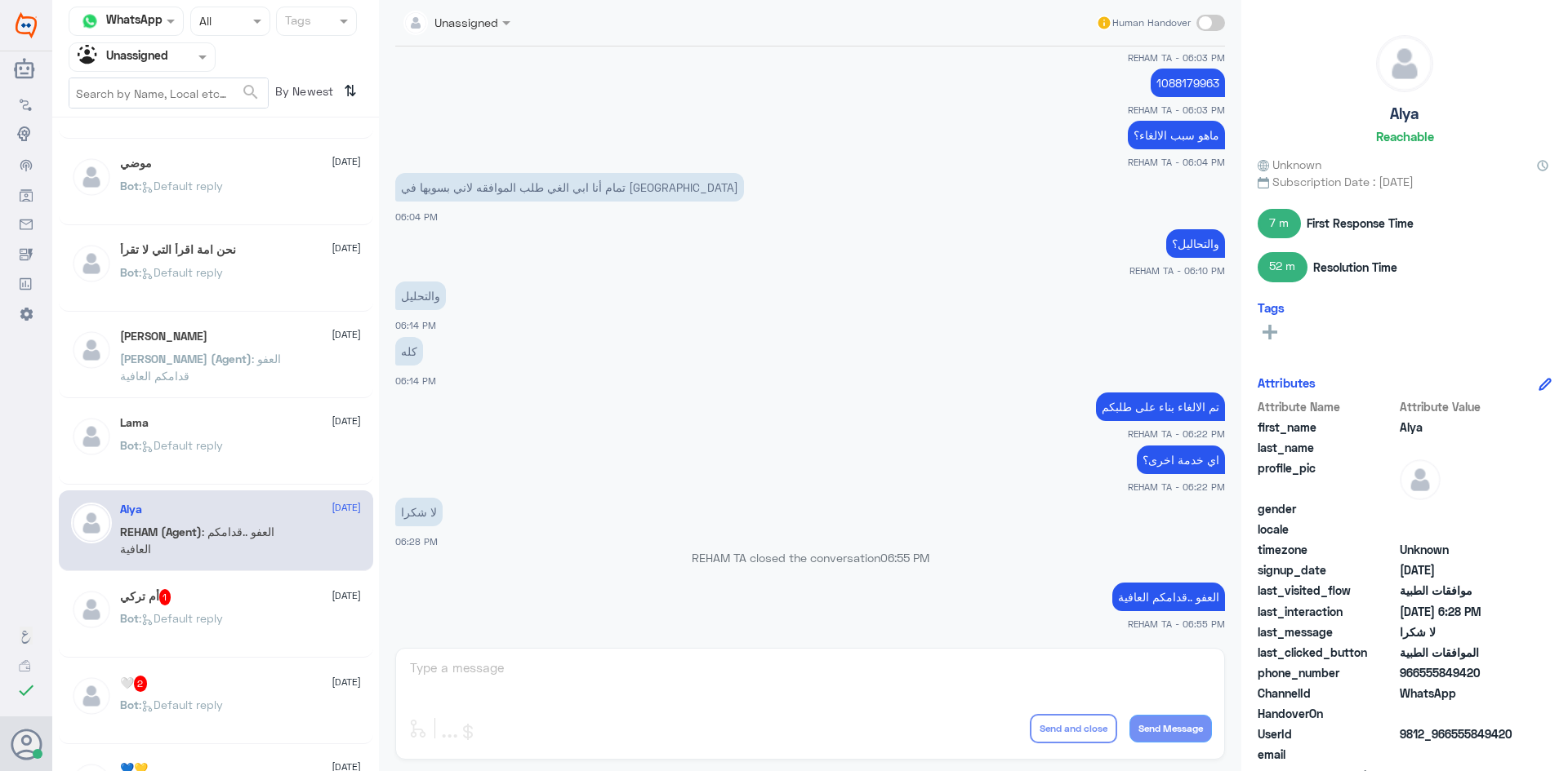
click at [216, 515] on div "Alya 13 August" at bounding box center [240, 509] width 241 height 14
click at [310, 605] on div "أم تركي 1 13 August Bot : Default reply" at bounding box center [240, 619] width 241 height 61
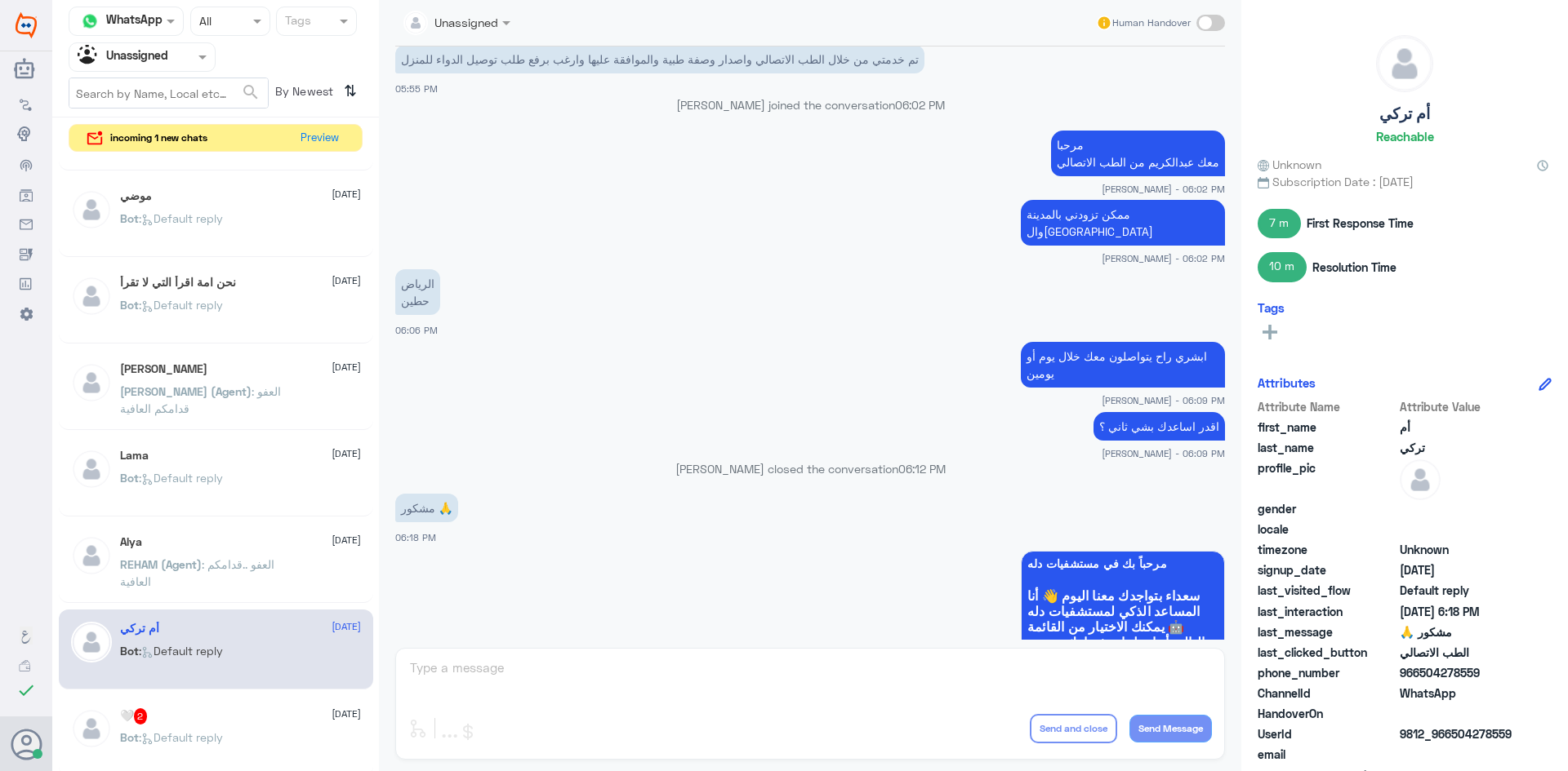
scroll to position [872, 0]
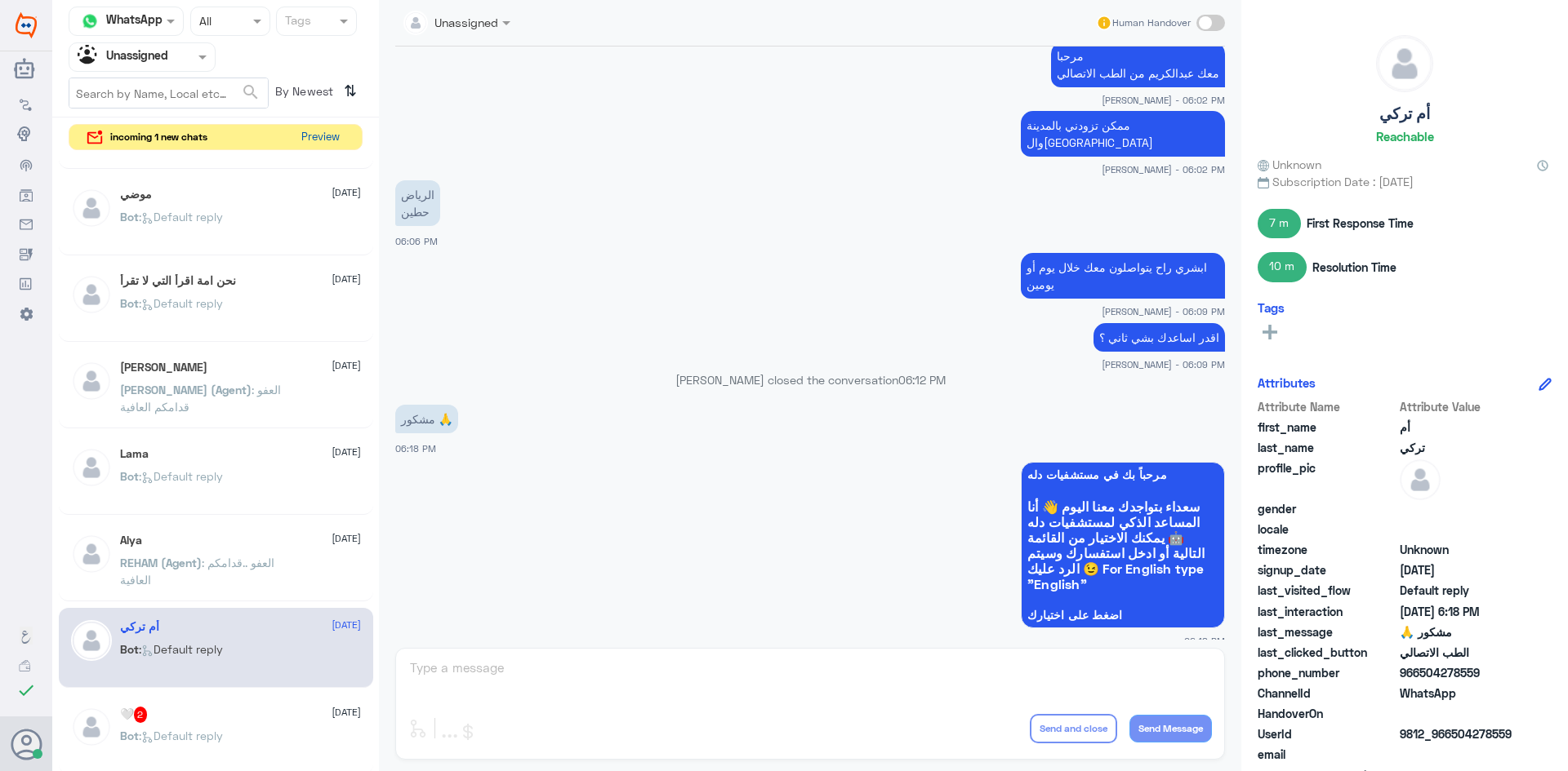
click at [330, 138] on button "Preview" at bounding box center [320, 137] width 51 height 25
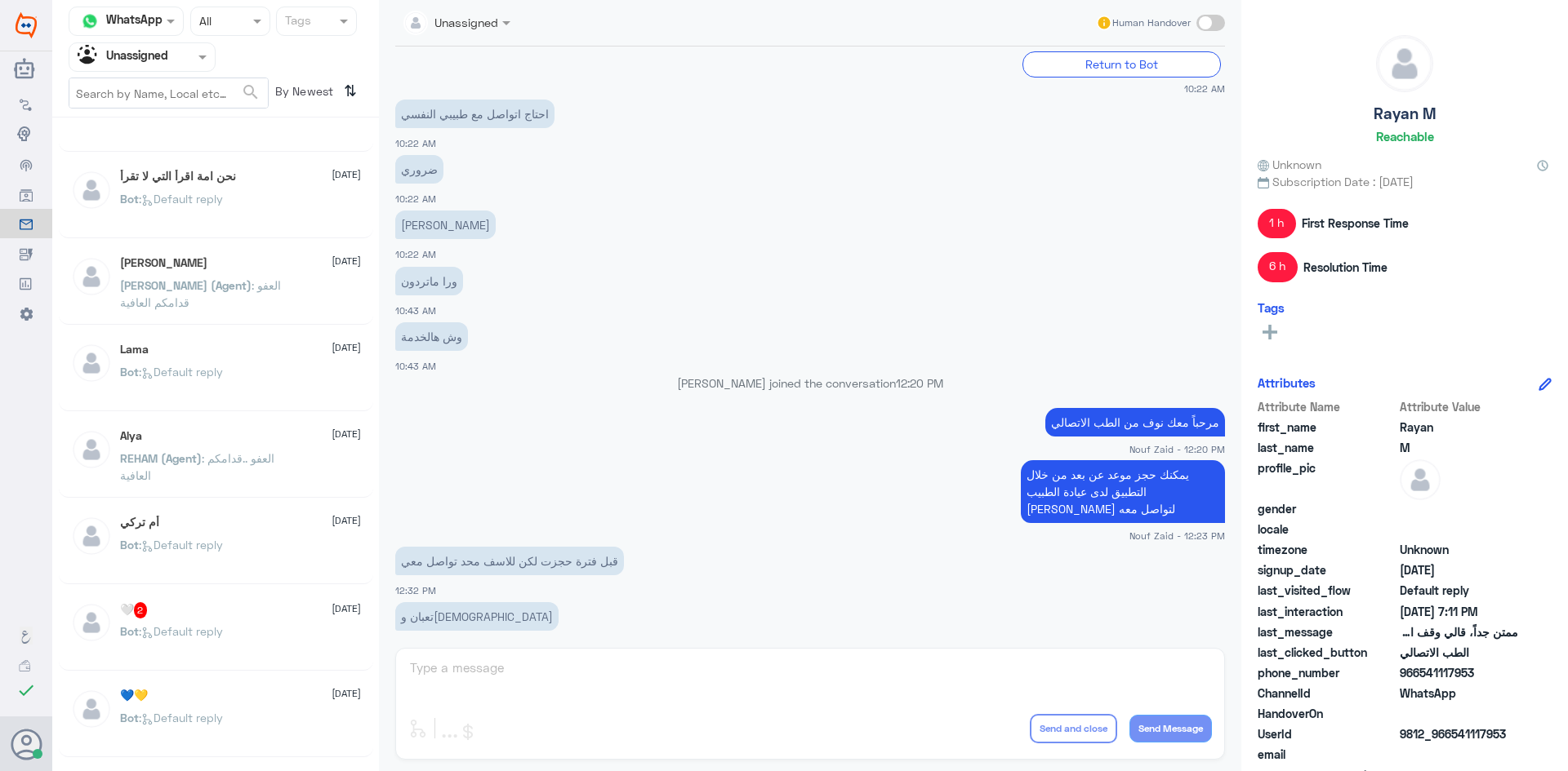
scroll to position [408, 0]
click at [256, 598] on div "🤍 2 13 August Bot : Default reply" at bounding box center [216, 627] width 315 height 80
click at [254, 613] on div "🤍 2 13 August" at bounding box center [240, 606] width 241 height 16
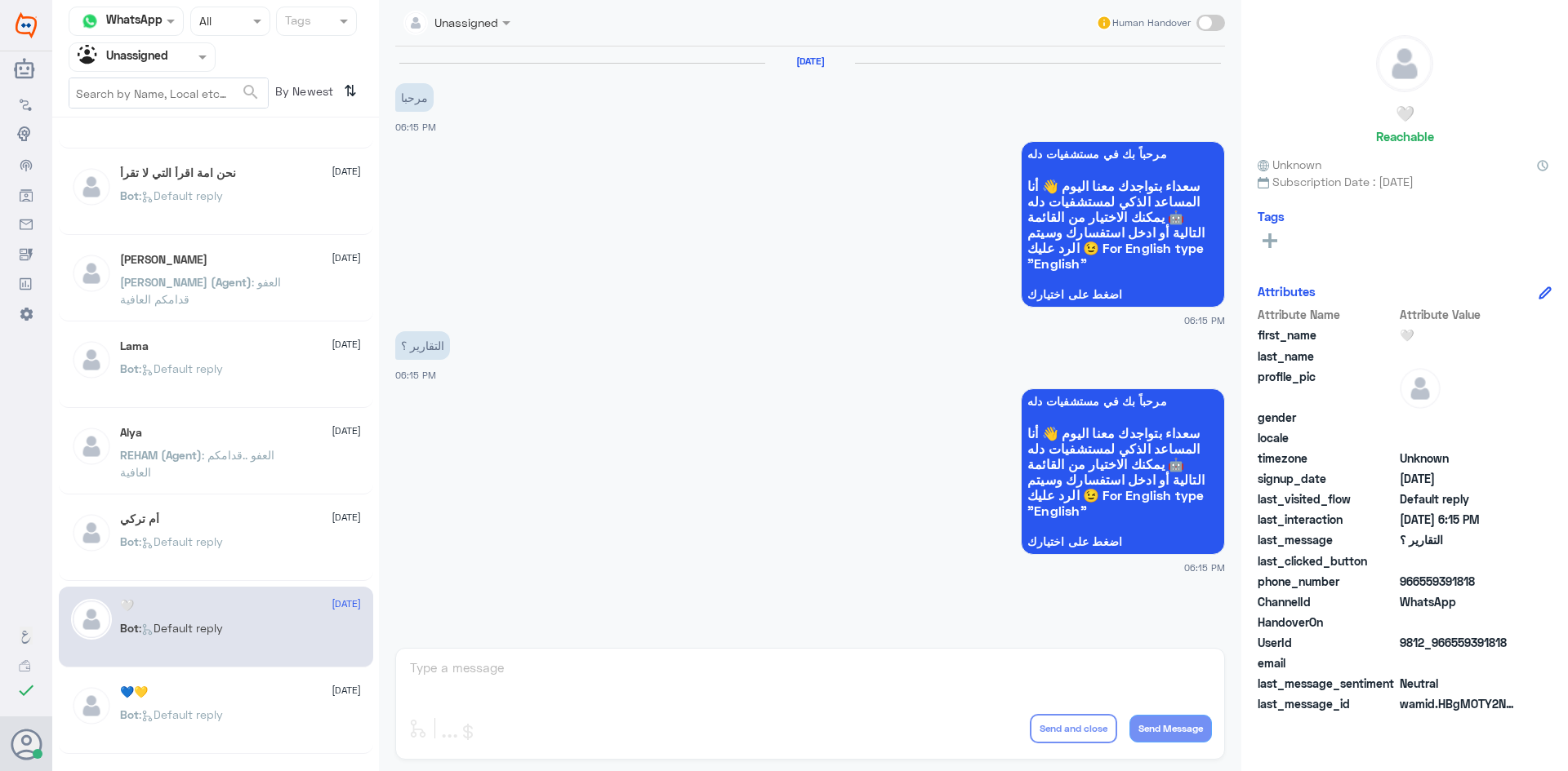
click at [1209, 22] on span at bounding box center [1210, 22] width 29 height 16
click at [0, 0] on input "checkbox" at bounding box center [0, 0] width 0 height 0
drag, startPoint x: 766, startPoint y: 662, endPoint x: 755, endPoint y: 668, distance: 12.5
click at [765, 663] on textarea at bounding box center [810, 676] width 803 height 40
type textarea "هلا حياك معك بدر من الطب الاتصالي"
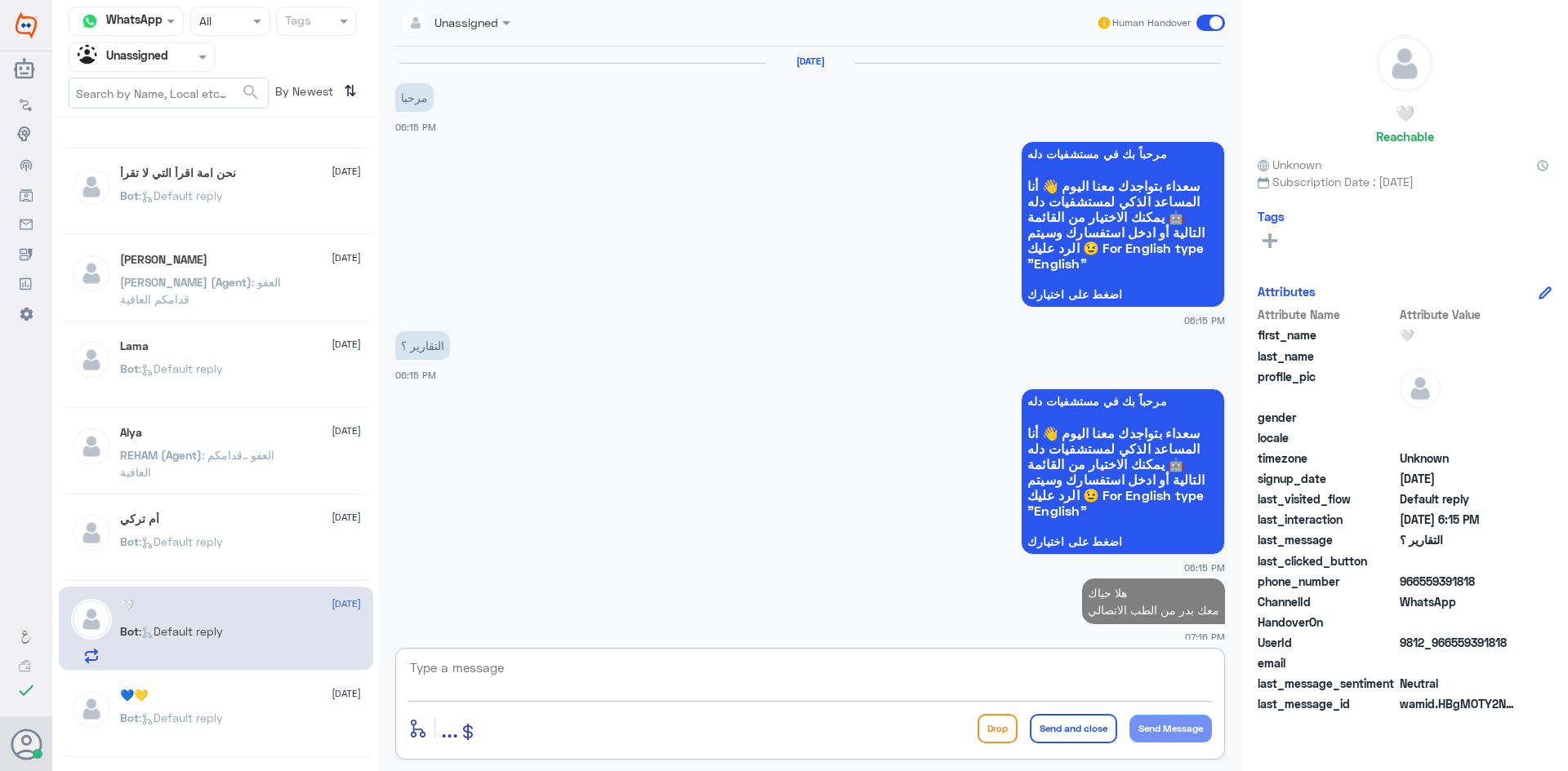
scroll to position [12, 0]
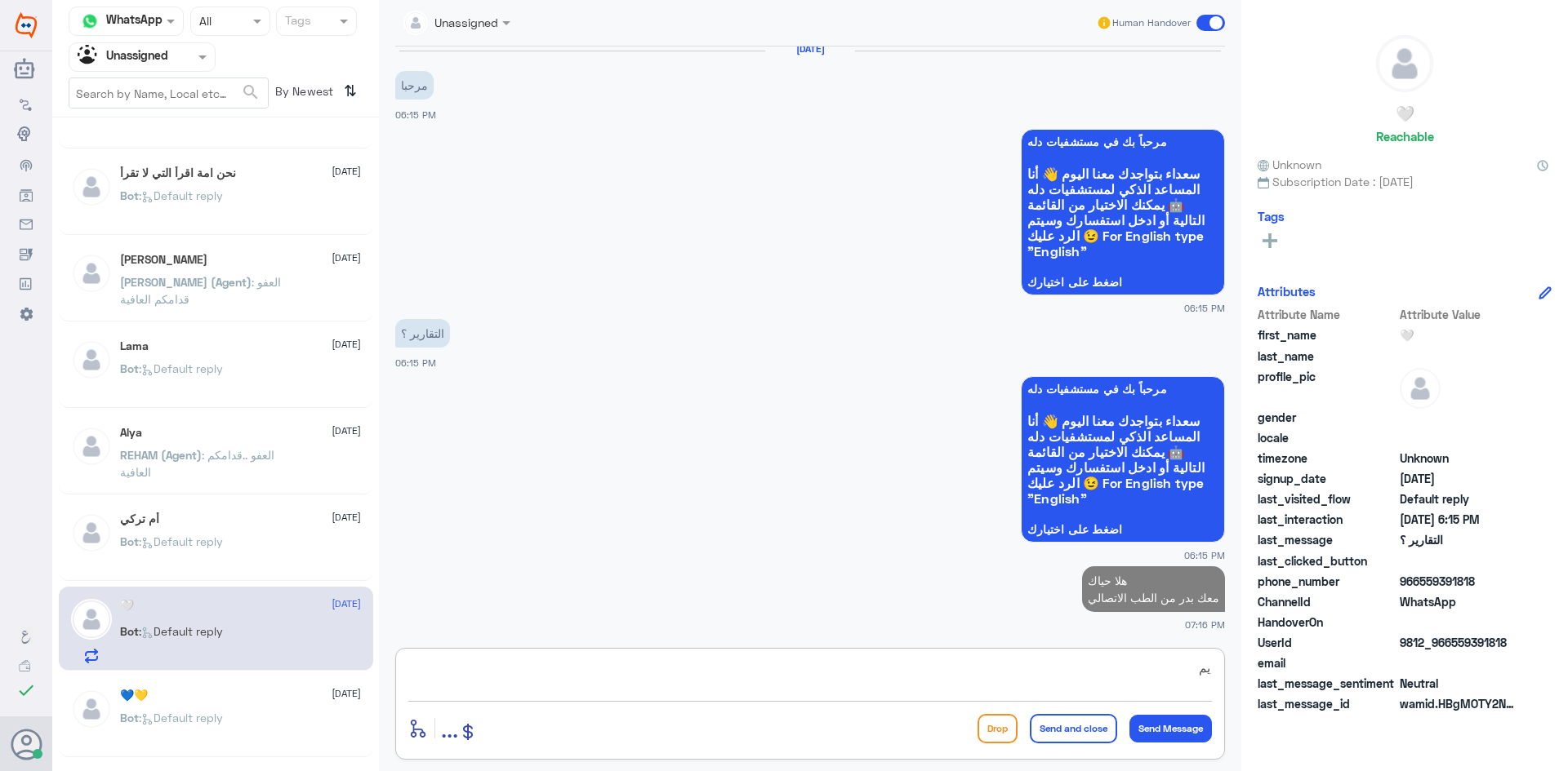
type textarea "يمك"
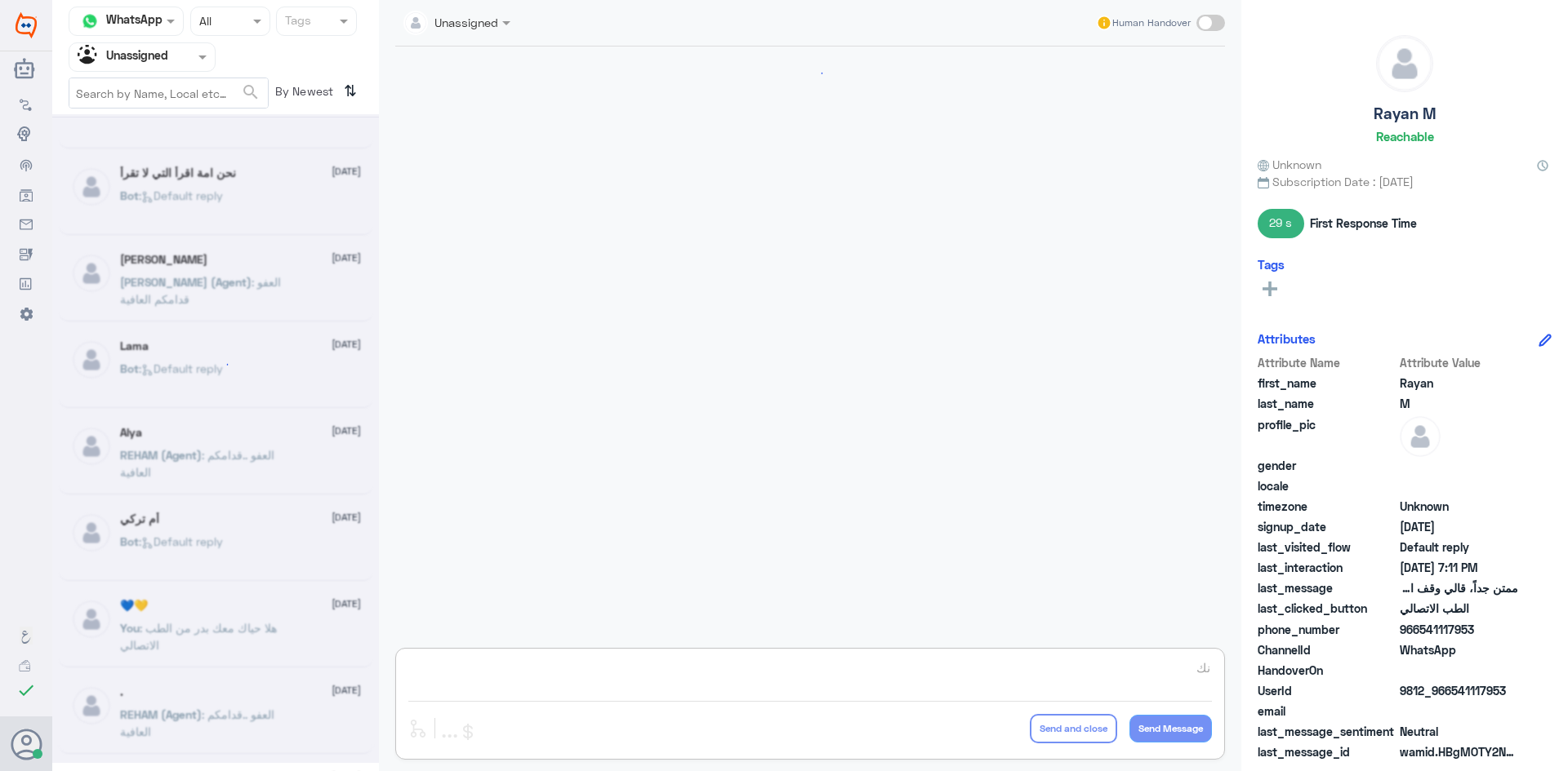
scroll to position [704, 0]
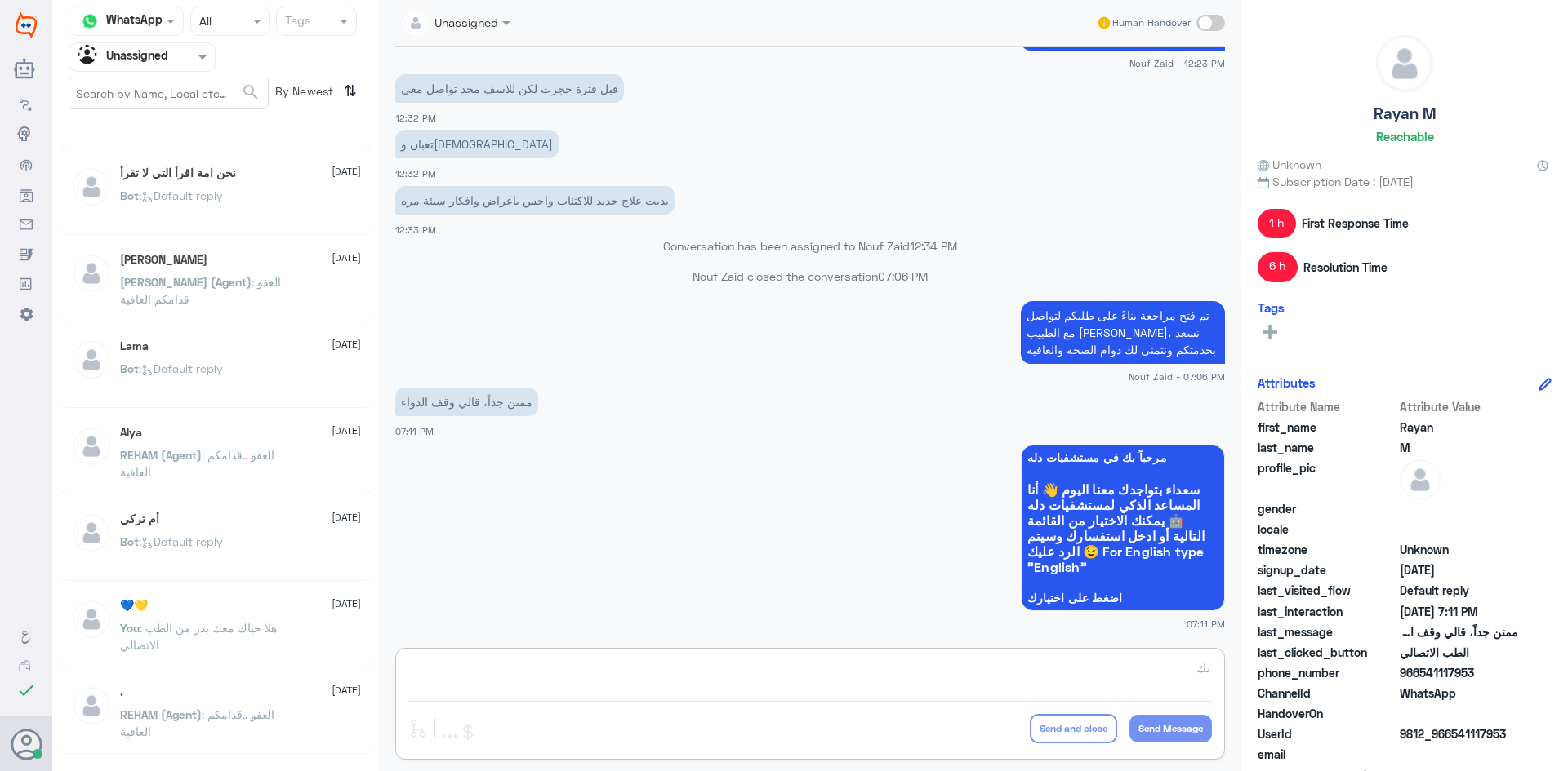
type textarea "نك"
click at [157, 66] on div "Unassigned" at bounding box center [123, 57] width 91 height 24
click at [143, 98] on div "All" at bounding box center [141, 95] width 147 height 30
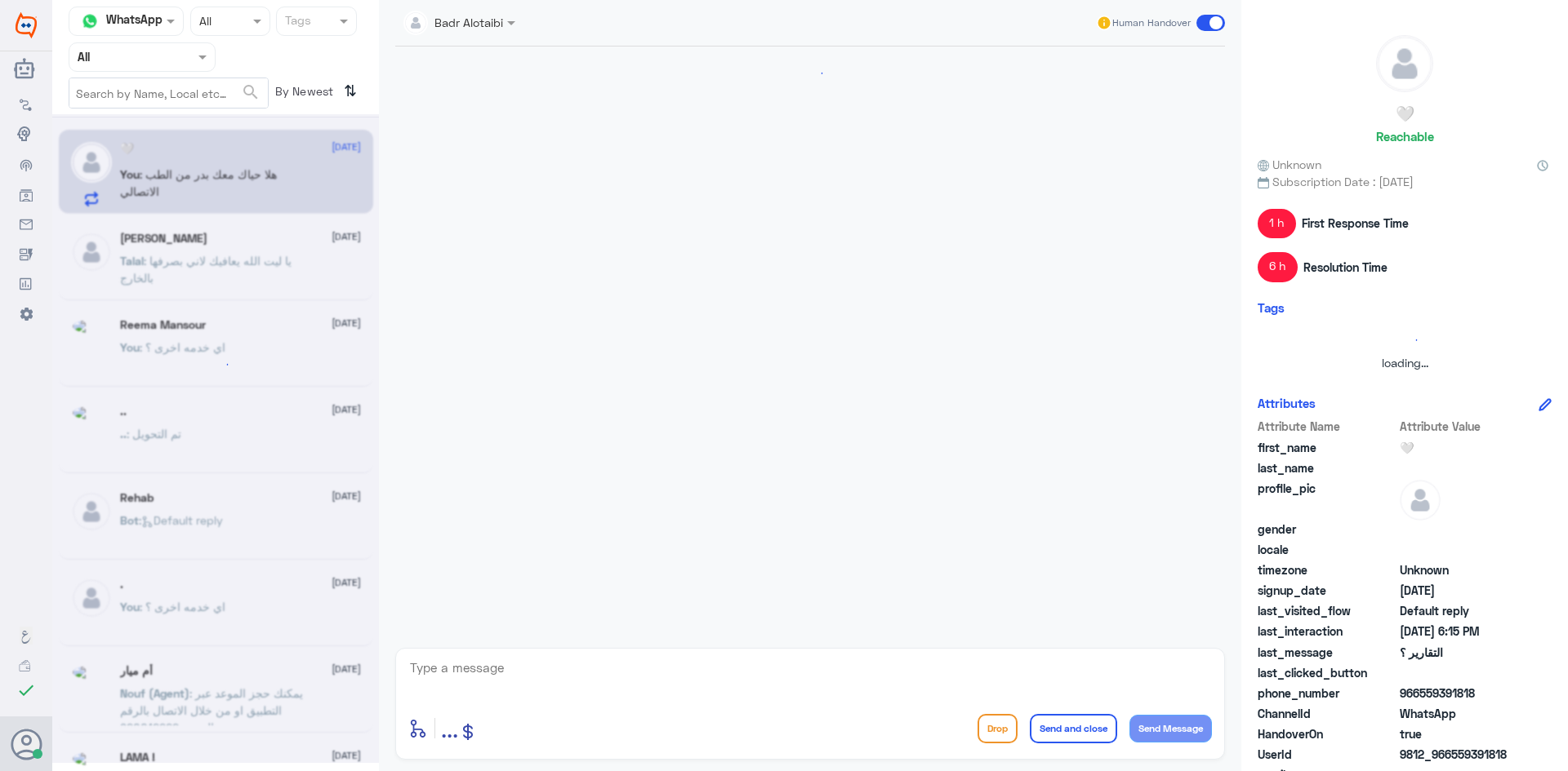
scroll to position [42, 0]
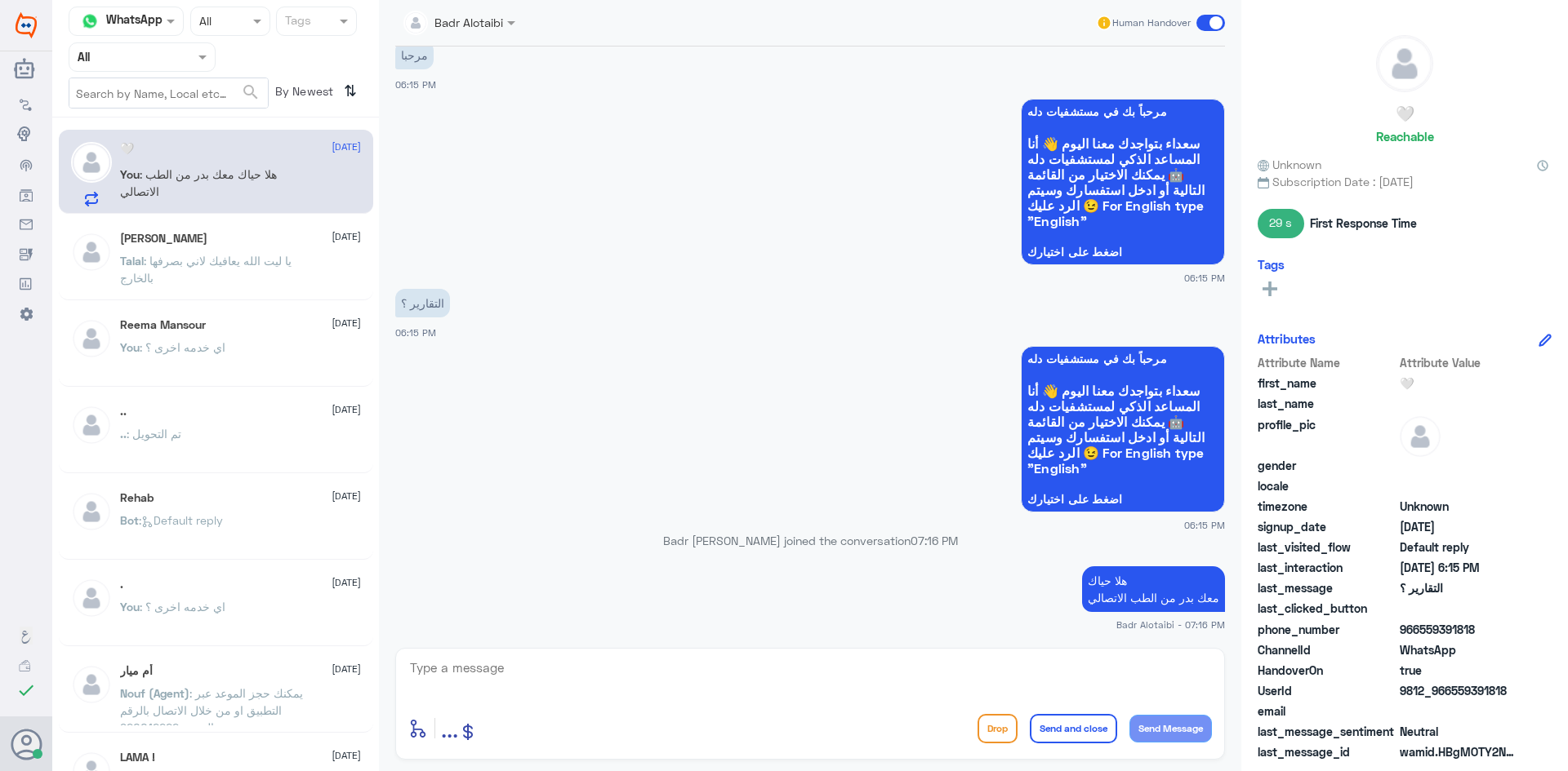
drag, startPoint x: 799, startPoint y: 666, endPoint x: 796, endPoint y: 674, distance: 8.5
click at [798, 668] on textarea at bounding box center [810, 676] width 803 height 40
type textarea "يمكنك التواصل مع التقارير الطبية عبر الواتساب على الرقم 0550181732"
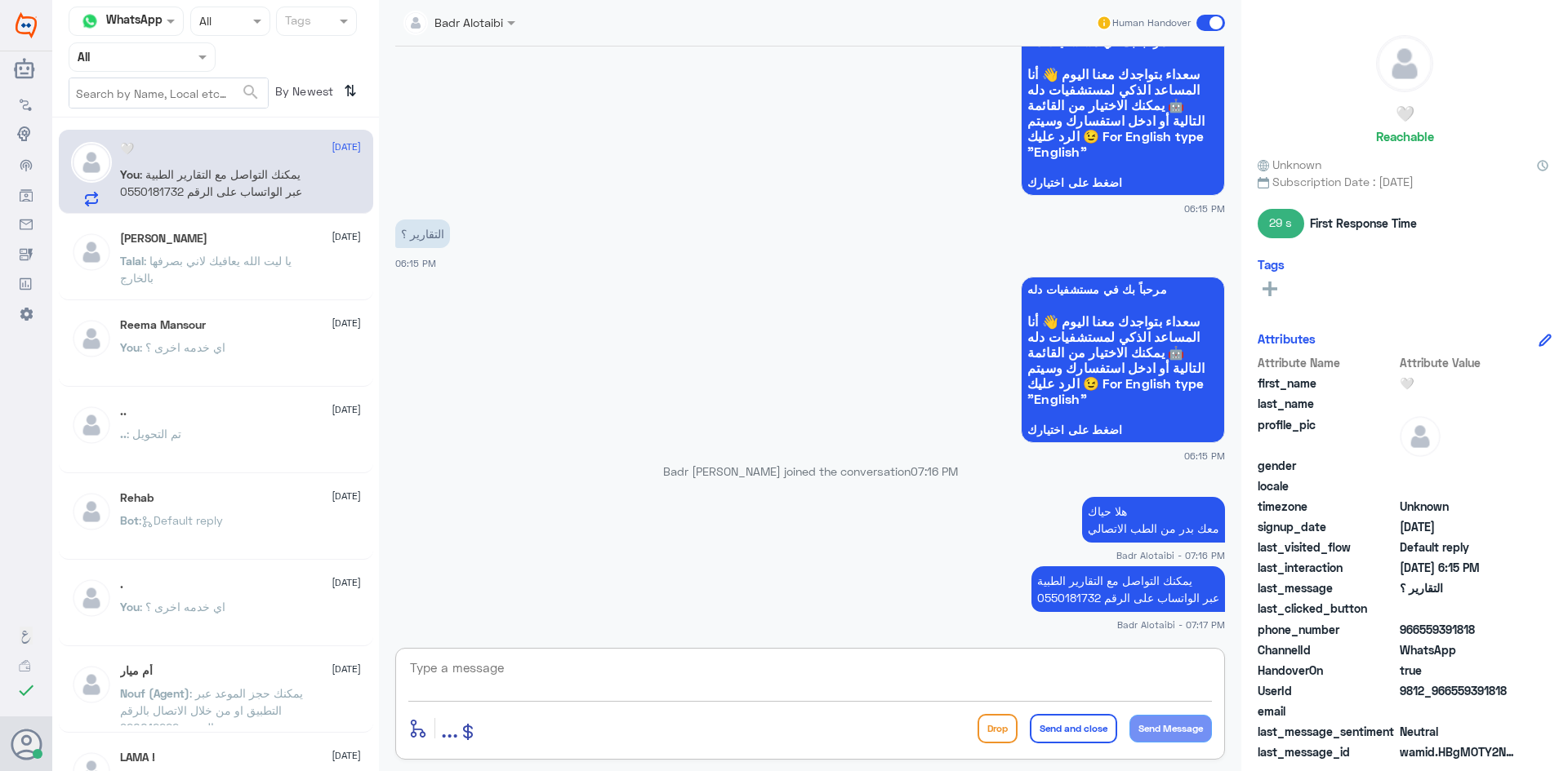
click at [1207, 22] on span at bounding box center [1210, 22] width 29 height 16
click at [0, 0] on input "checkbox" at bounding box center [0, 0] width 0 height 0
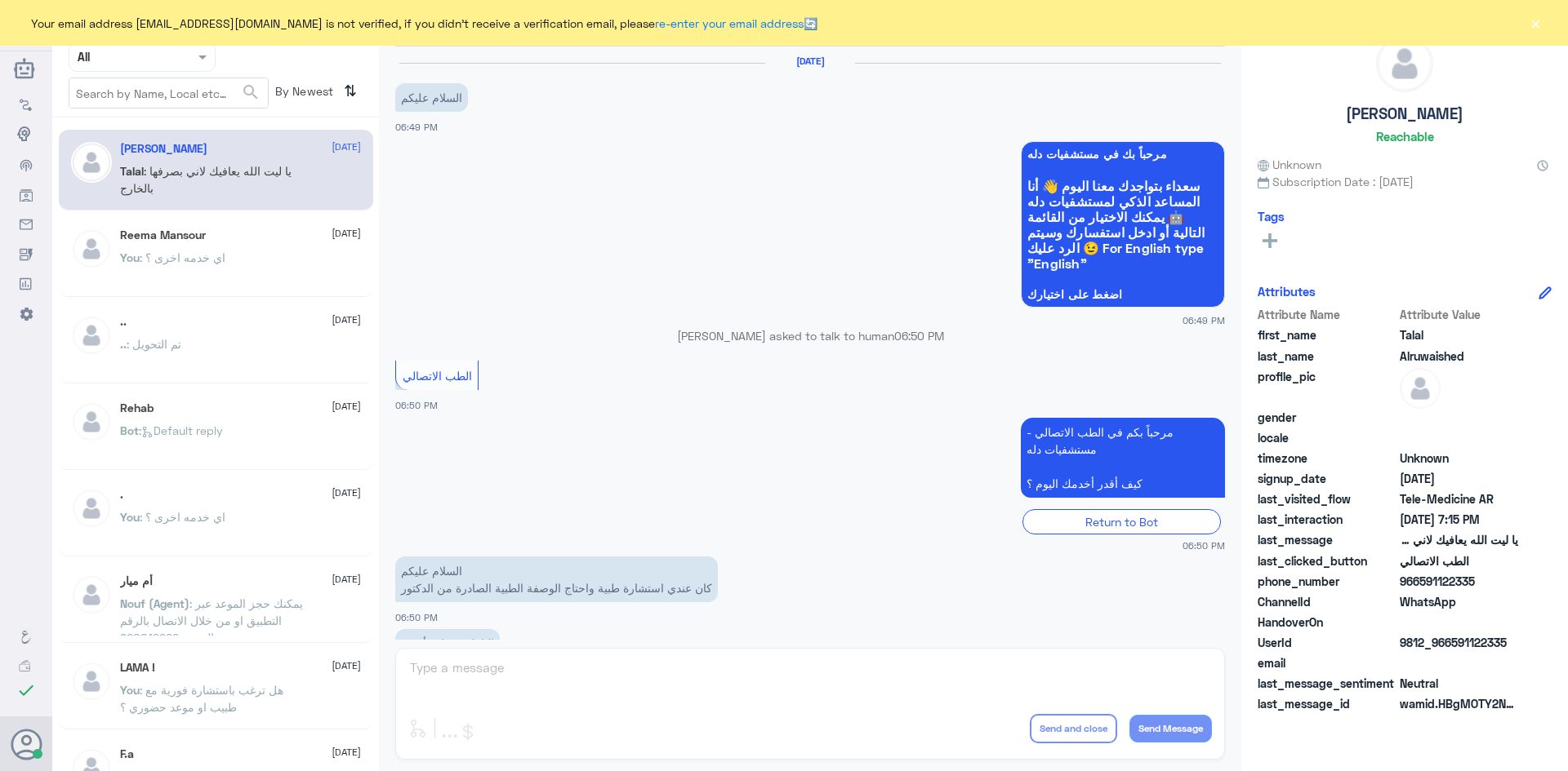
scroll to position [372, 0]
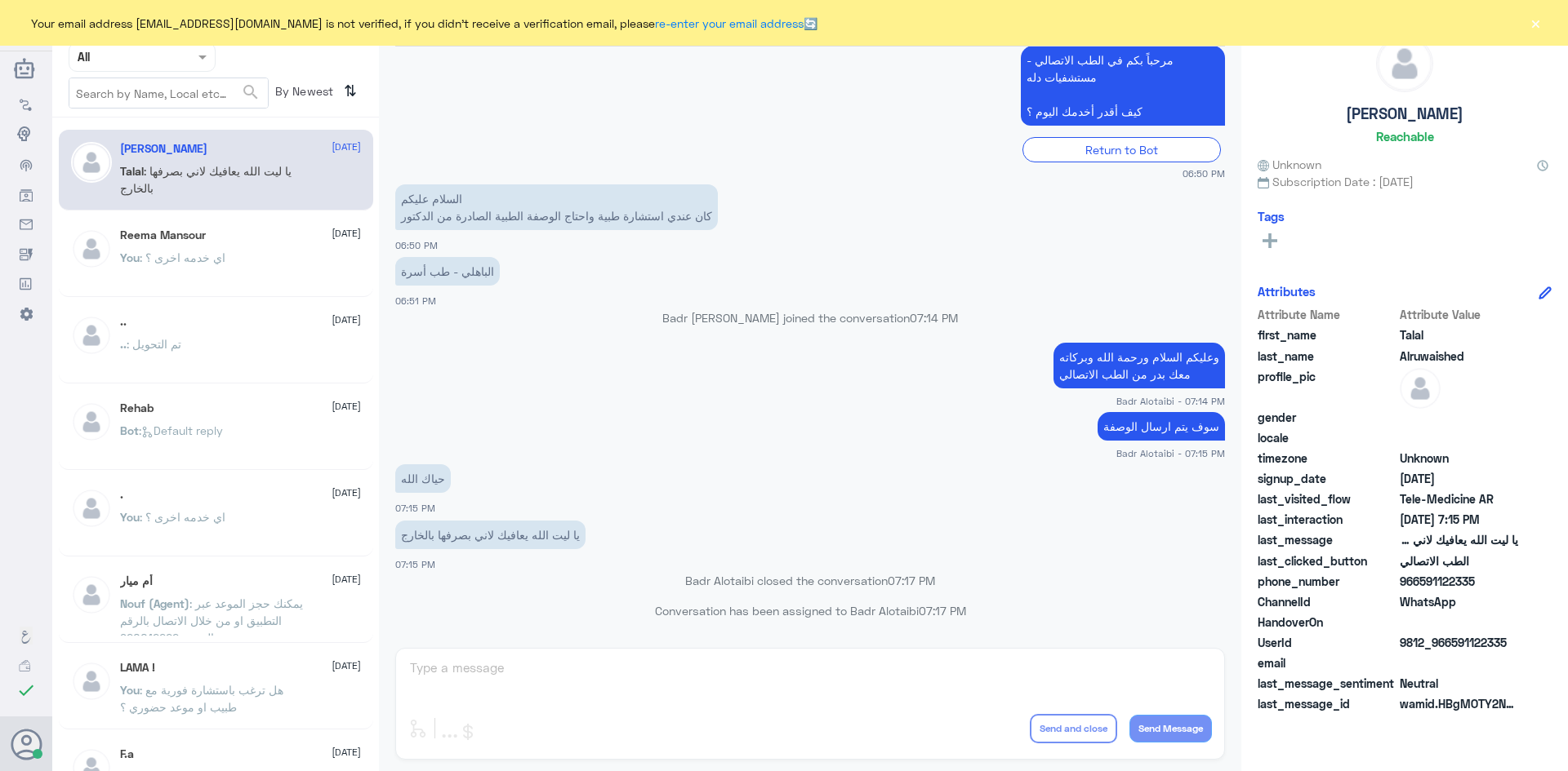
click at [1534, 19] on button "×" at bounding box center [1534, 22] width 16 height 16
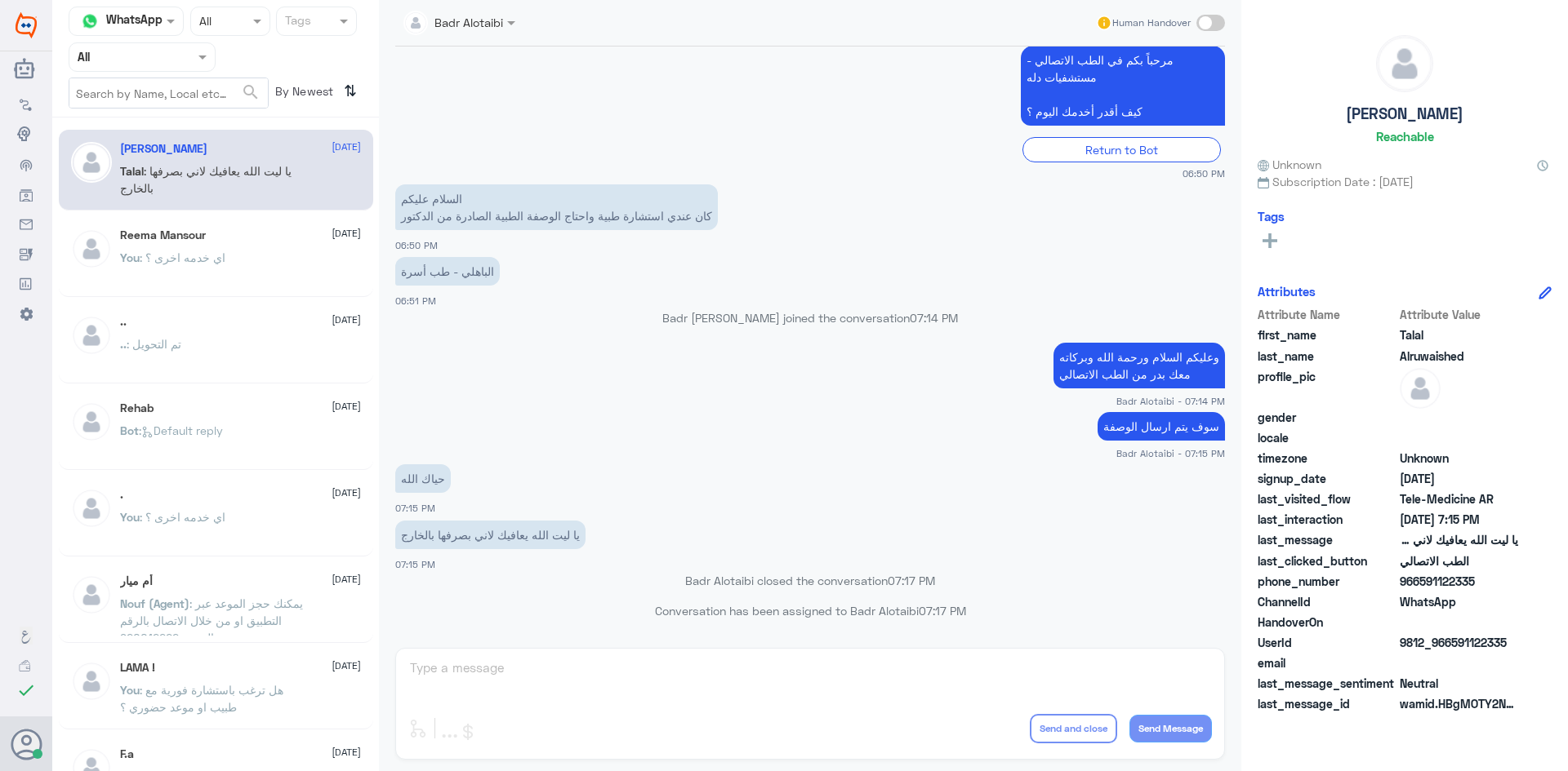
click at [235, 220] on div "Reema Mansour 2 August You : اي خدمه اخرى ؟" at bounding box center [216, 256] width 315 height 80
click at [163, 59] on input "text" at bounding box center [123, 57] width 90 height 19
click at [165, 112] on div "Unassigned" at bounding box center [141, 129] width 147 height 37
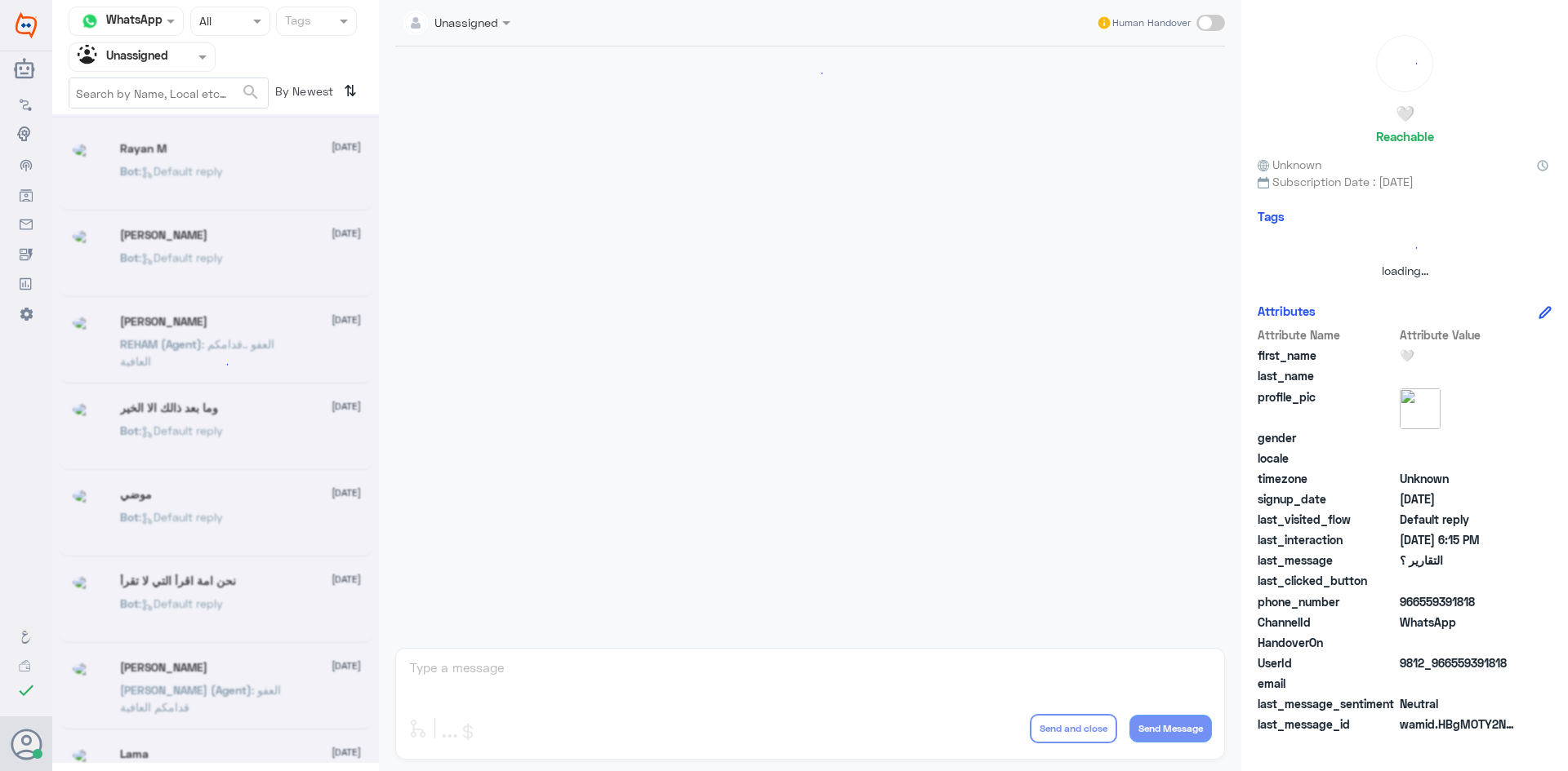
scroll to position [141, 0]
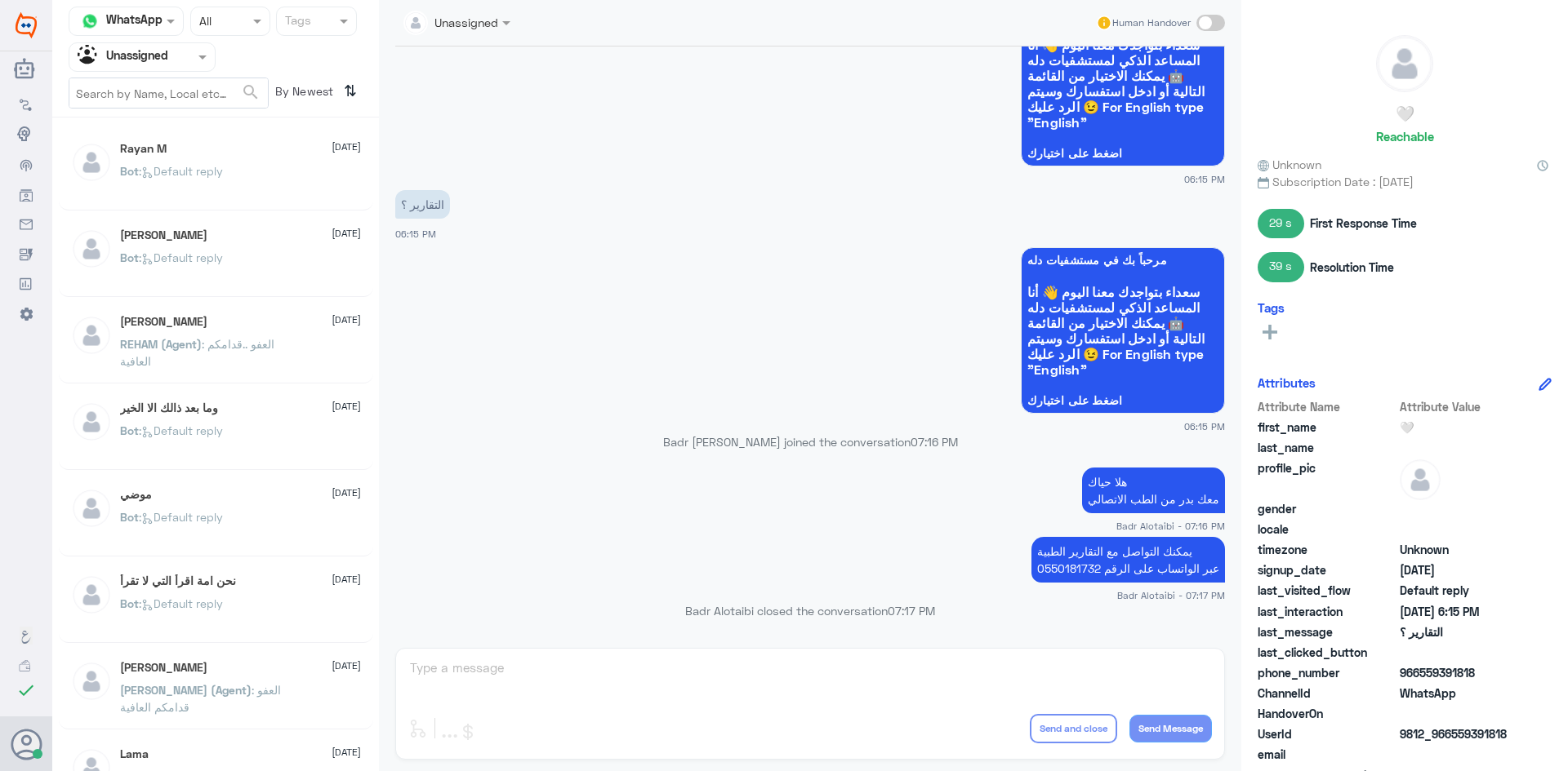
click at [183, 74] on nav "Channel WhatsApp Status × All Tags Agent Filter Unassigned search By Newest ⇅" at bounding box center [215, 62] width 327 height 111
click at [184, 66] on div "Agent Filter Unassigned" at bounding box center [131, 57] width 125 height 24
click at [166, 107] on div "All" at bounding box center [141, 95] width 147 height 30
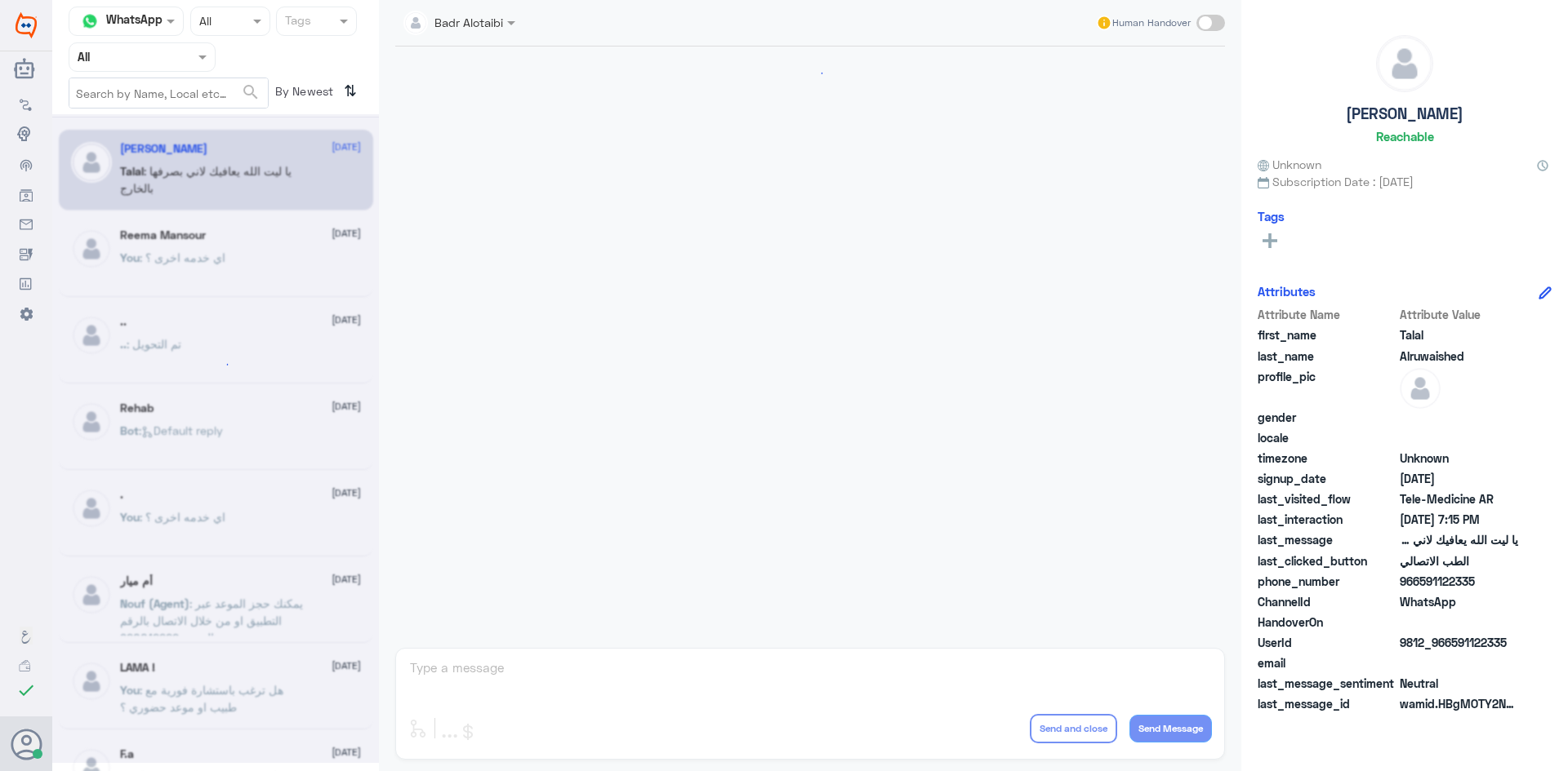
scroll to position [372, 0]
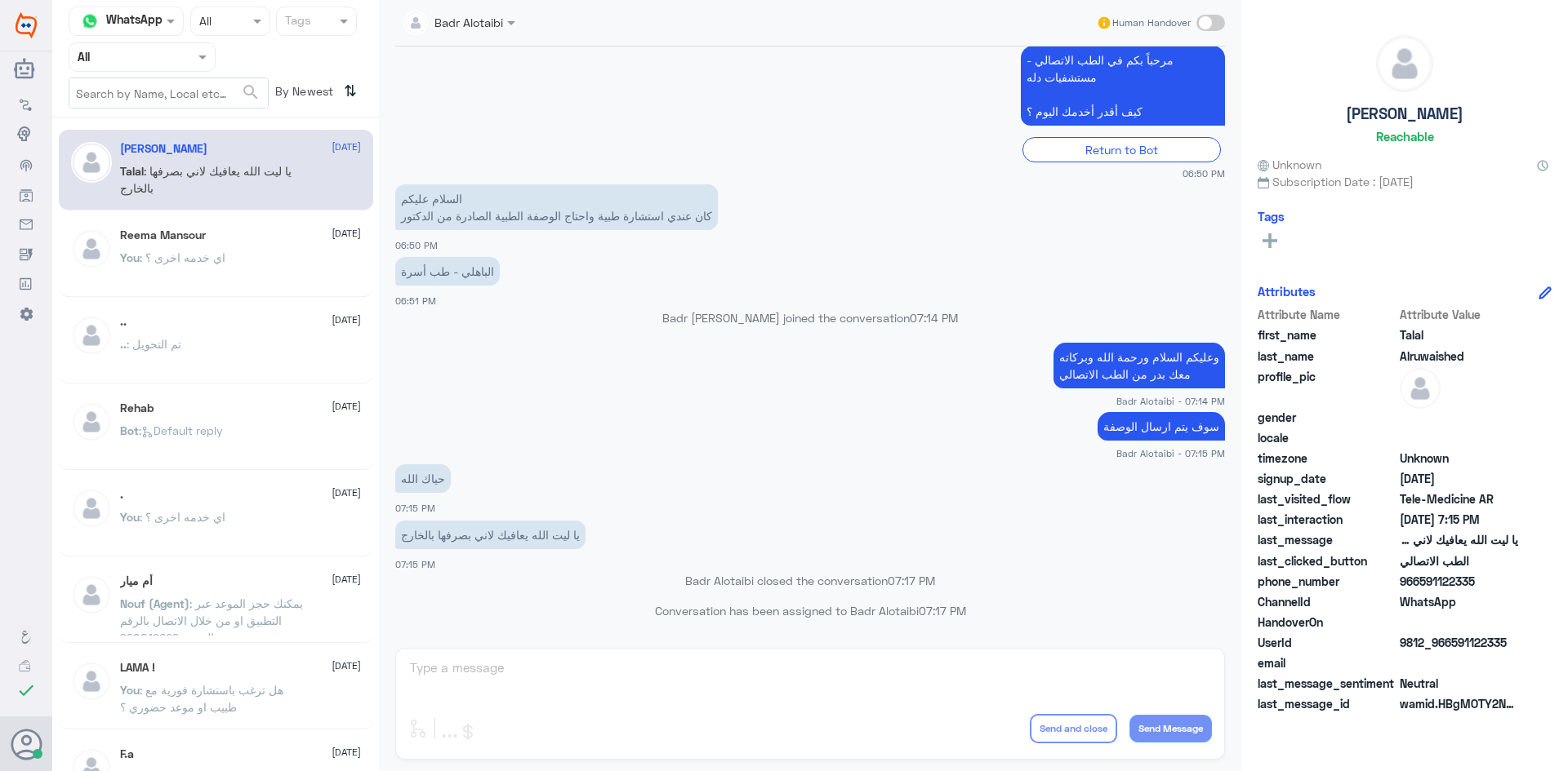
click at [294, 264] on div "You : اي خدمه اخرى ؟" at bounding box center [240, 270] width 241 height 36
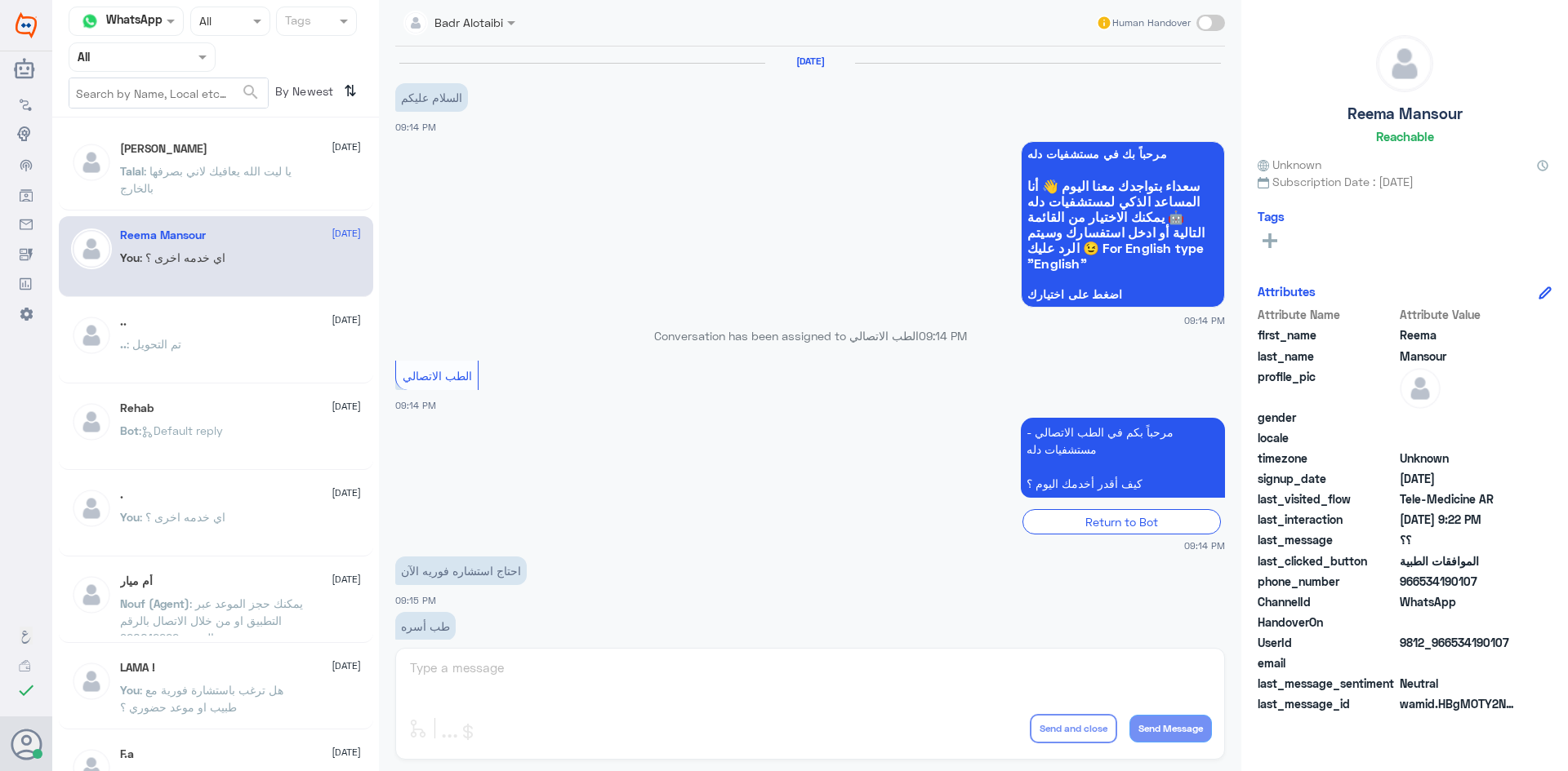
scroll to position [595, 0]
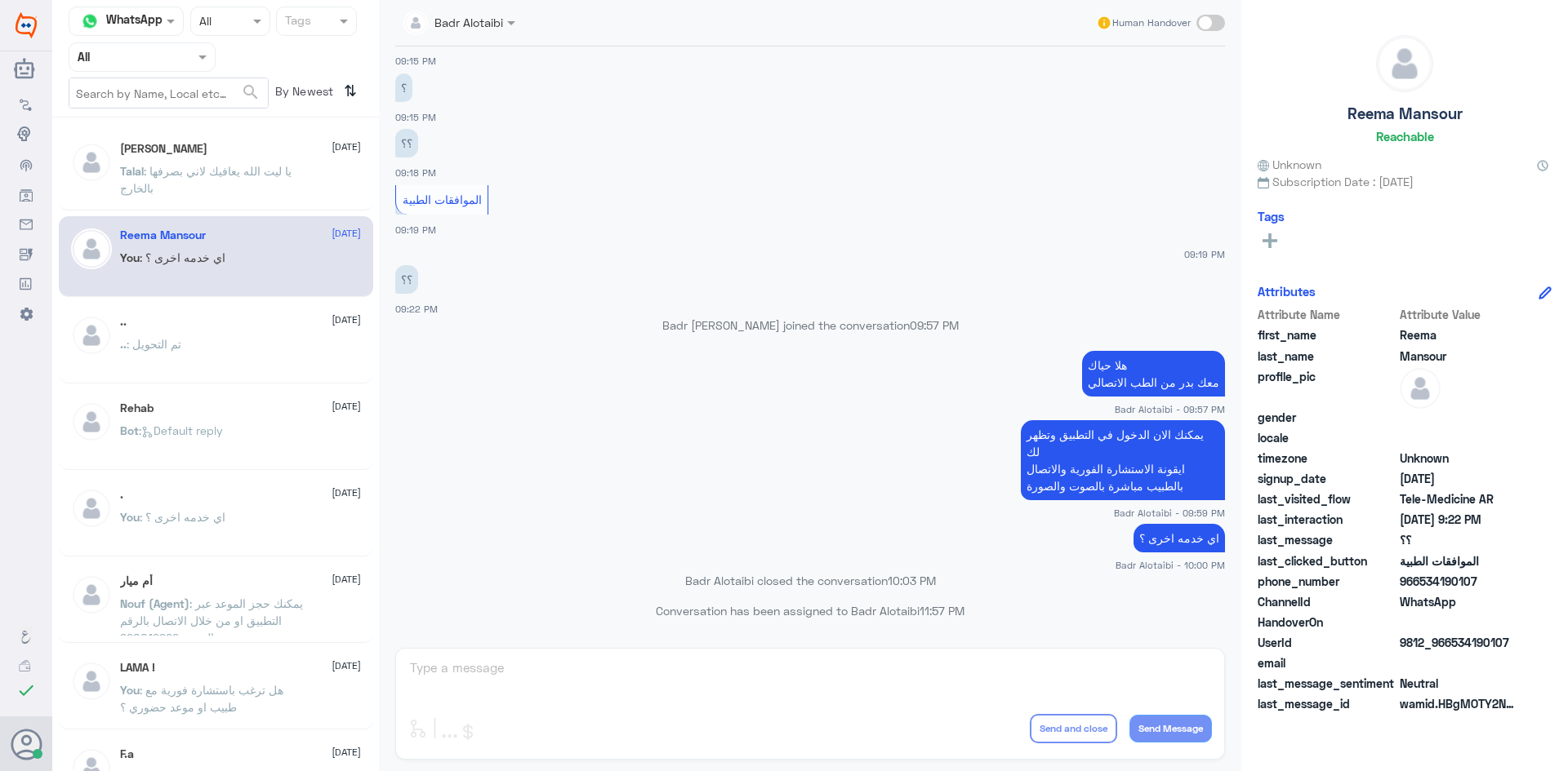
click at [262, 167] on span ": يا ليت الله يعافيك لاني بصرفها بالخارج" at bounding box center [205, 179] width 171 height 31
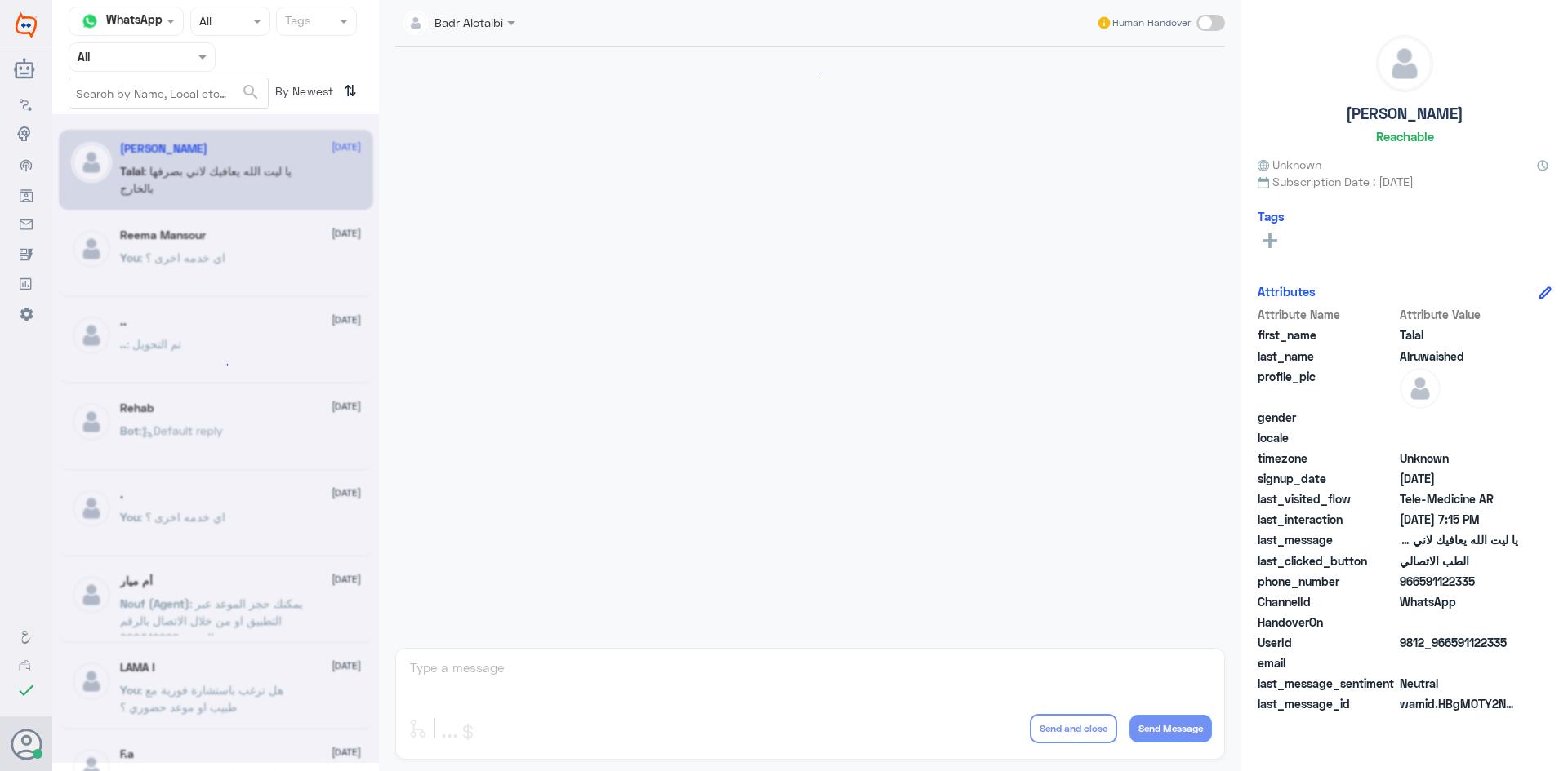
scroll to position [372, 0]
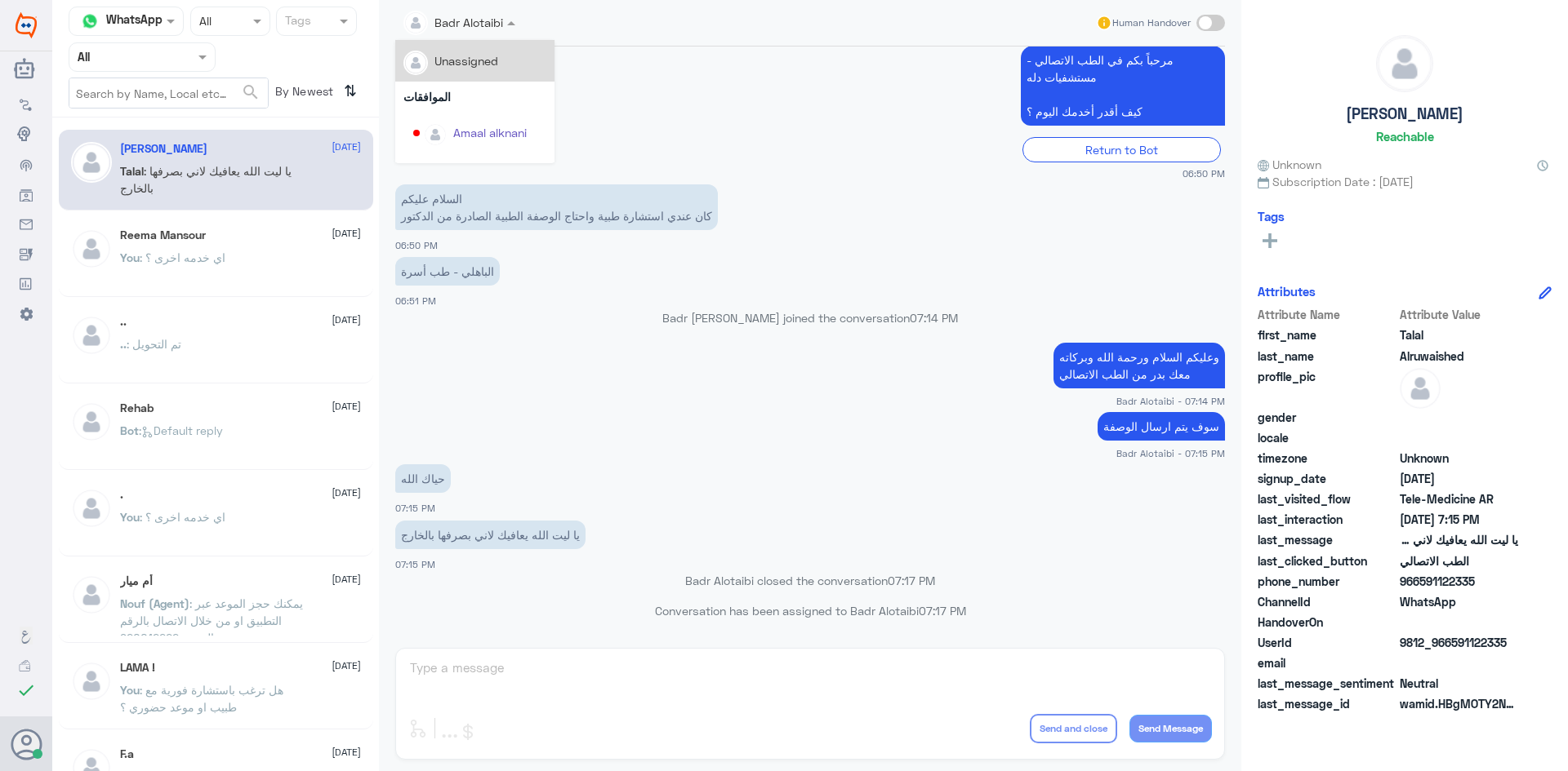
click at [471, 20] on input "text" at bounding box center [440, 22] width 74 height 19
click at [726, 116] on app-msgs-text "مرحباً بكم في الطب الاتصالي - مستشفيات دله كيف أقدر أخدمك اليوم ؟" at bounding box center [810, 86] width 829 height 81
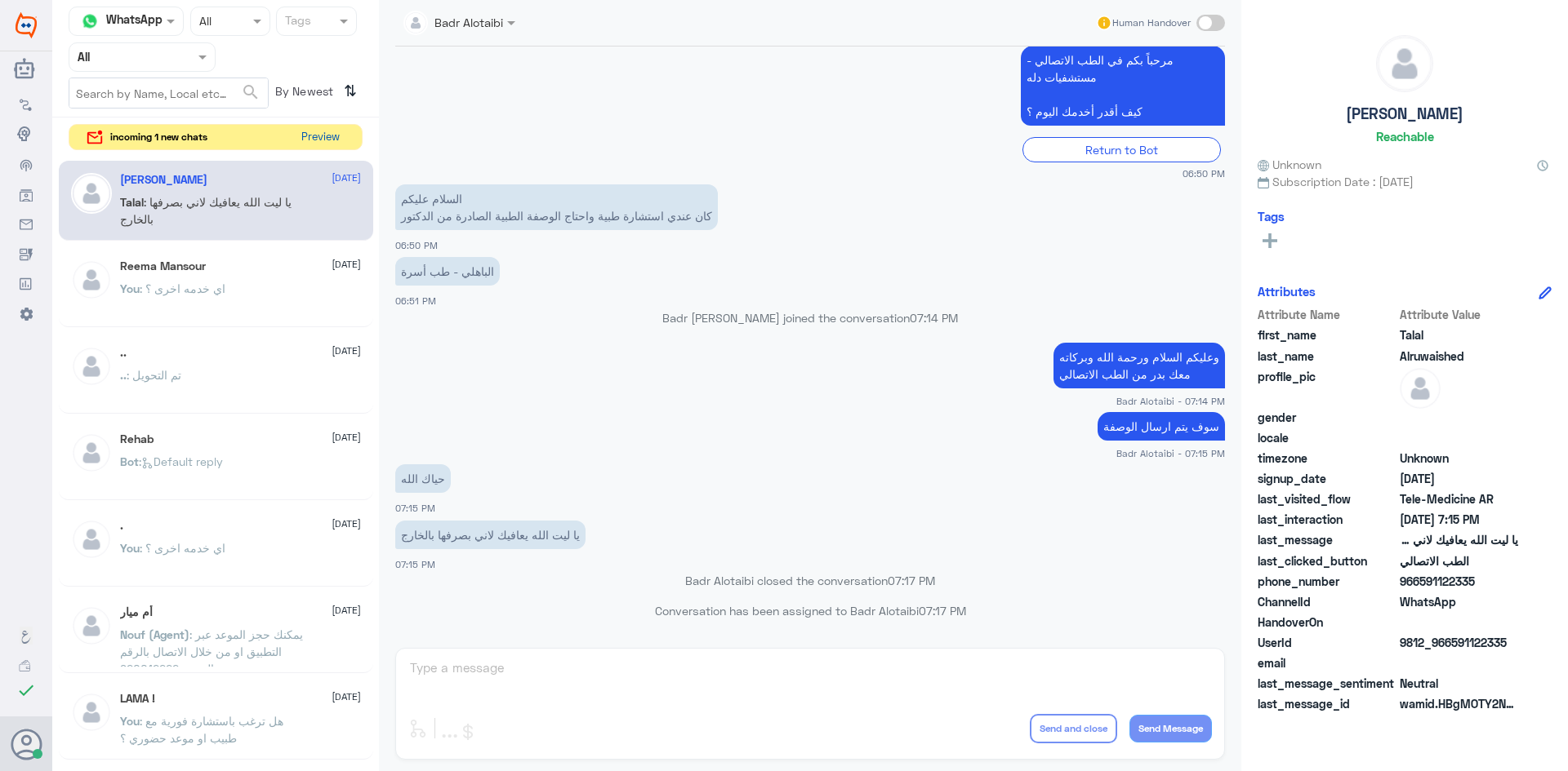
click at [315, 134] on button "Preview" at bounding box center [320, 137] width 51 height 25
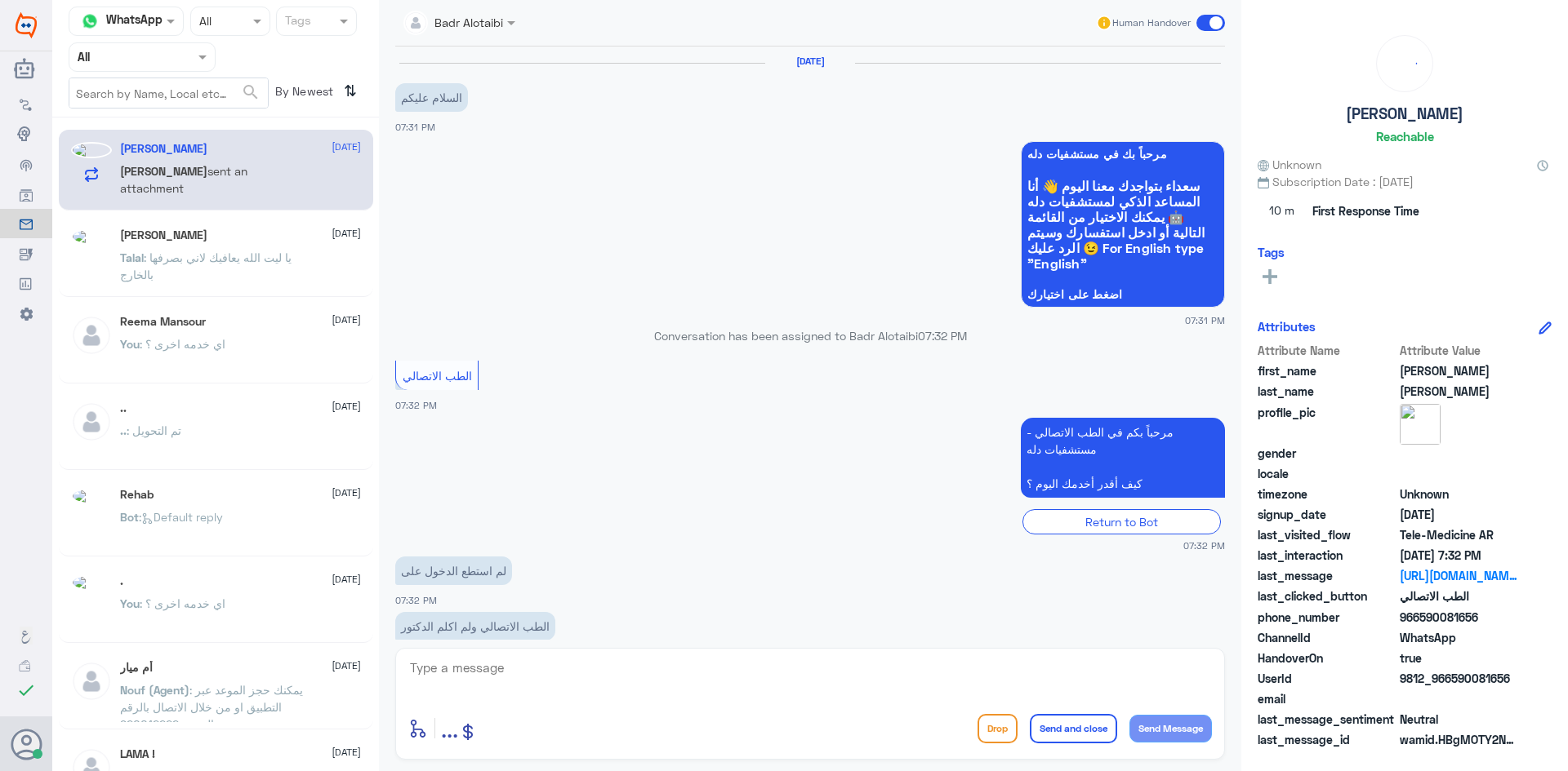
scroll to position [258, 0]
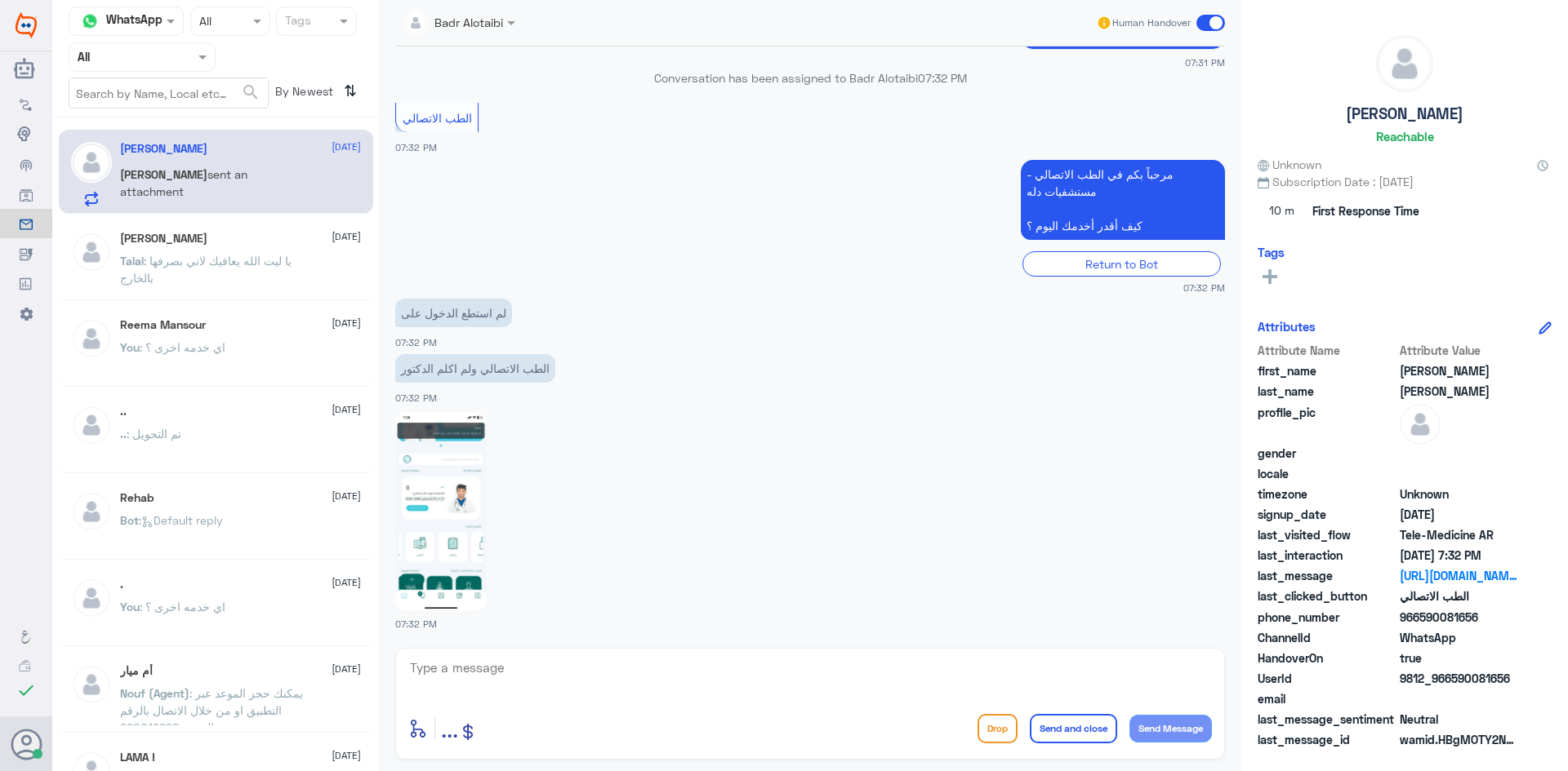
click at [470, 470] on img at bounding box center [441, 512] width 92 height 198
click at [585, 680] on textarea at bounding box center [810, 676] width 803 height 40
type textarea "هلا حياك معك بدر من الطب الاتصالي"
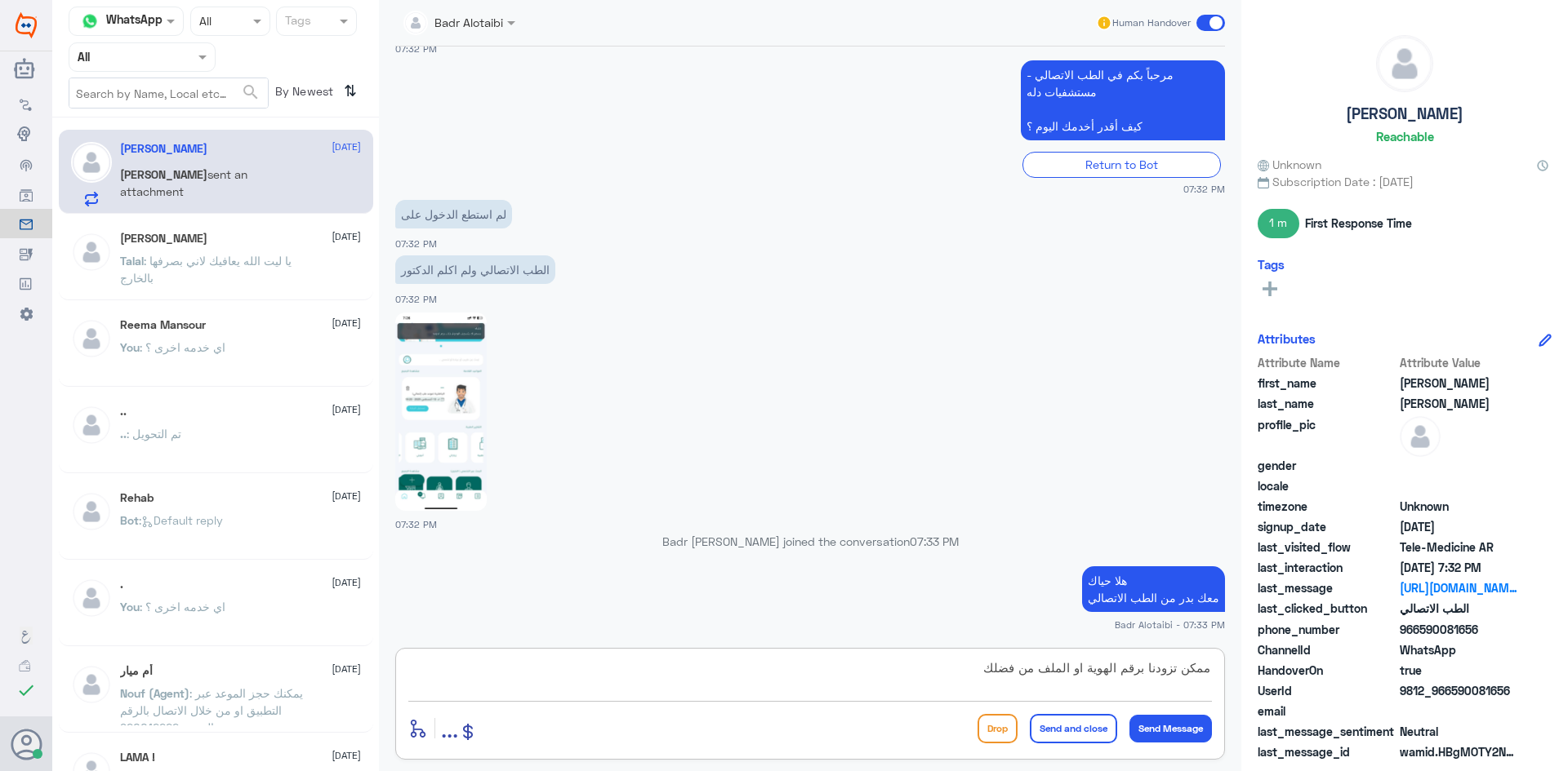
type textarea "ممكن تزودنا برقم الهوية او الملف من فضلك"
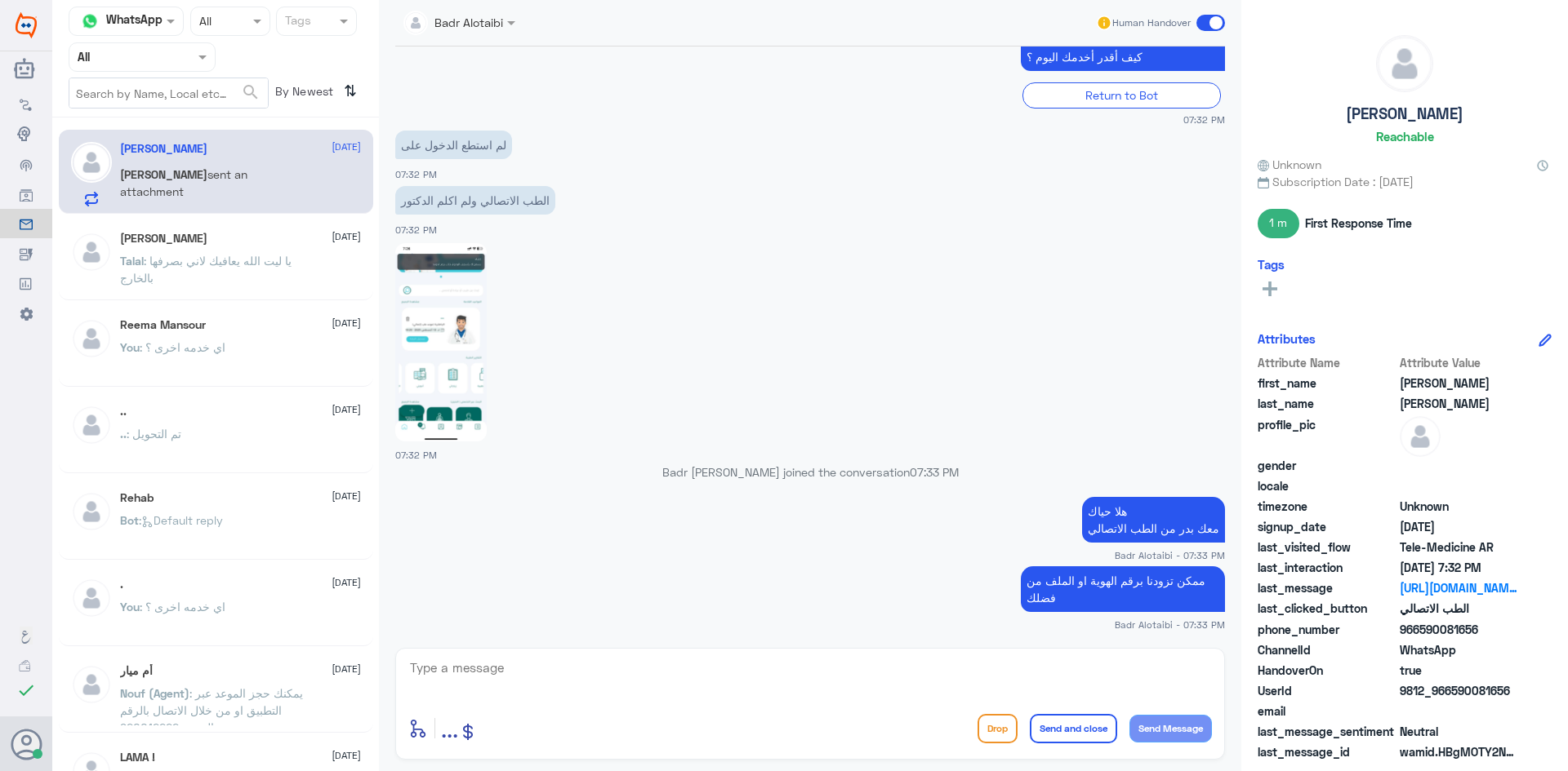
drag, startPoint x: 1509, startPoint y: 693, endPoint x: 1453, endPoint y: 699, distance: 56.3
click at [1453, 699] on span "9812_966590081656" at bounding box center [1458, 691] width 118 height 17
copy span "590081656"
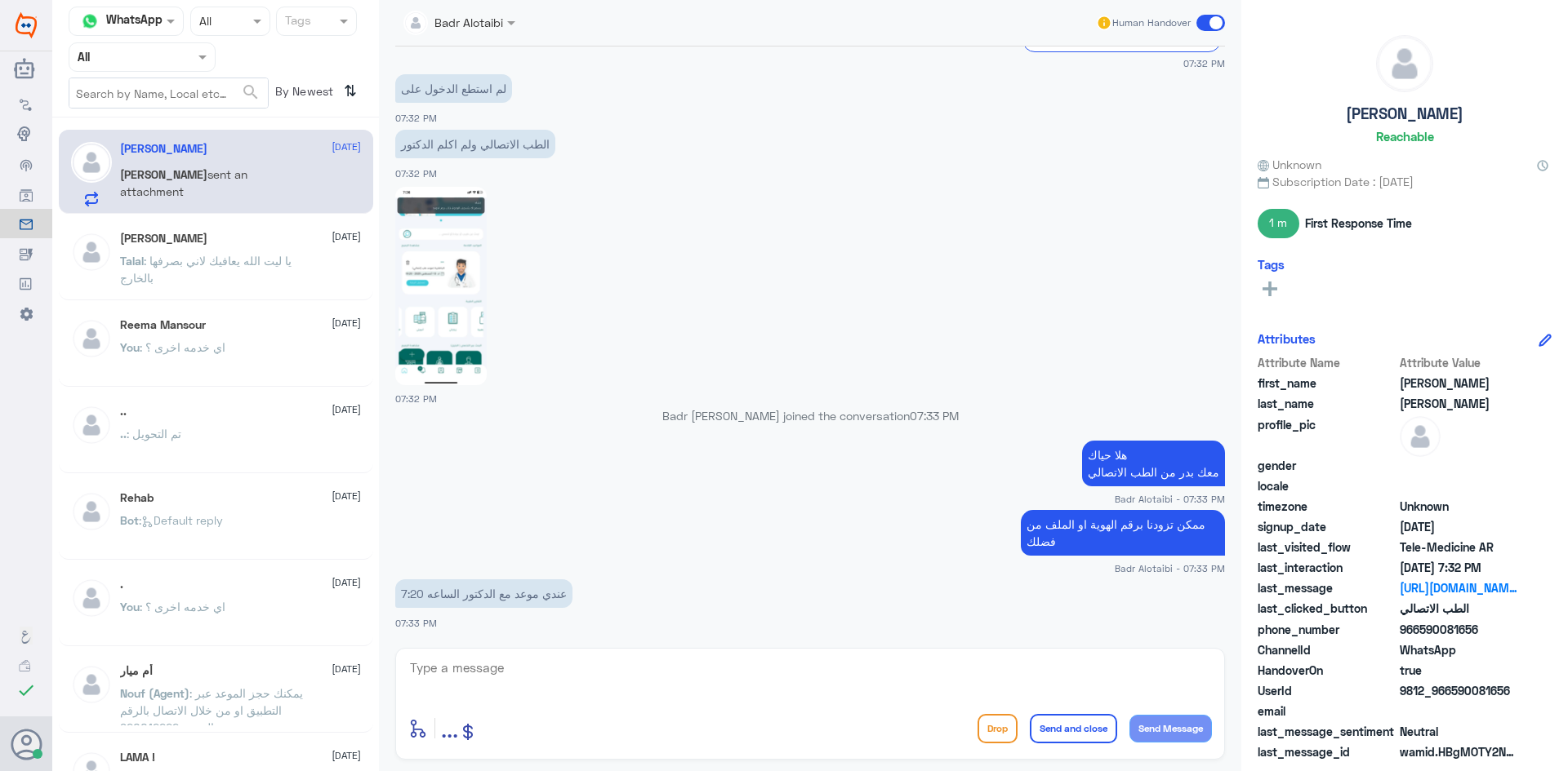
click at [463, 315] on img at bounding box center [441, 286] width 92 height 198
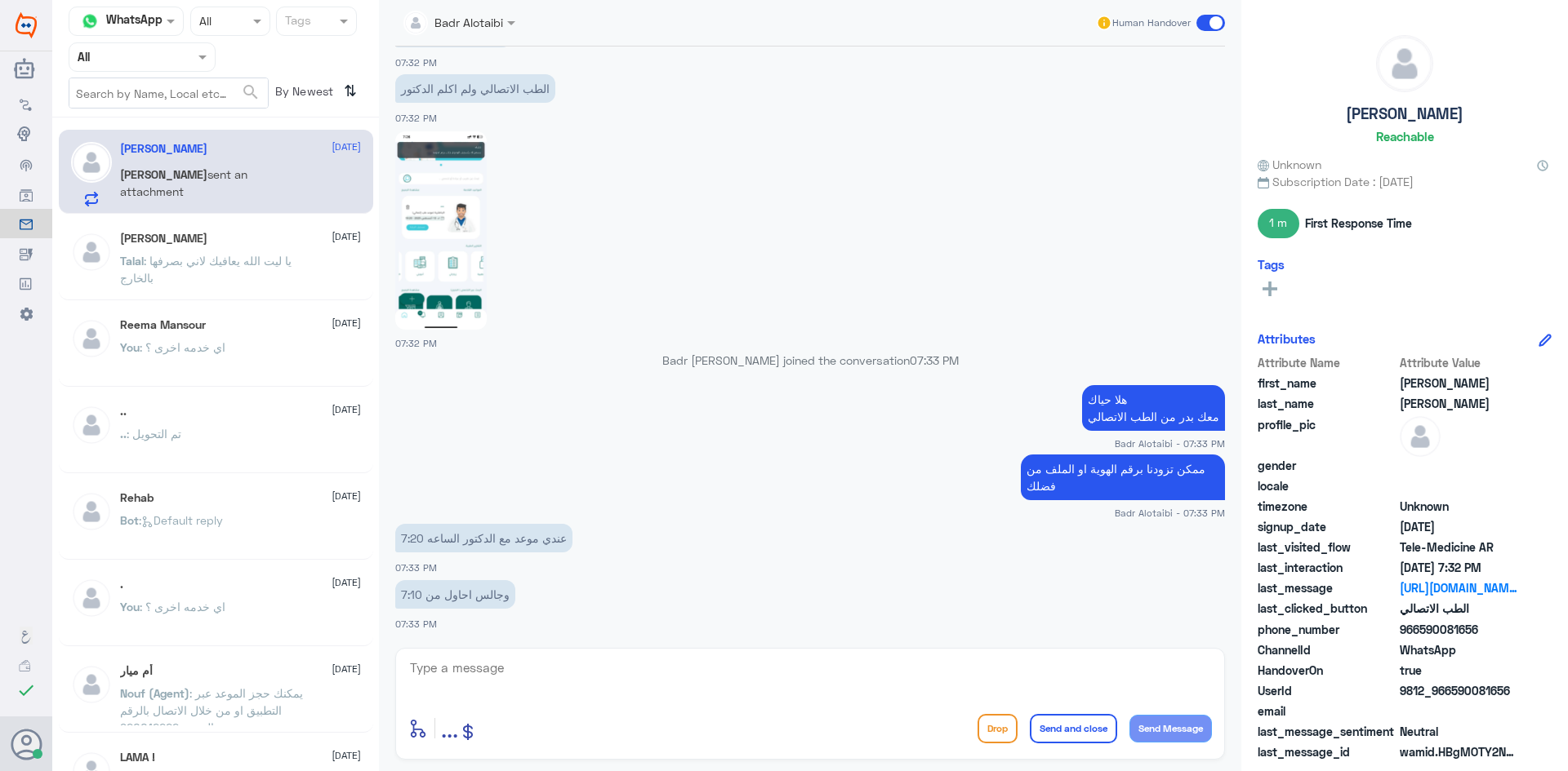
copy span "590081656"
click at [655, 673] on textarea at bounding box center [810, 676] width 803 height 40
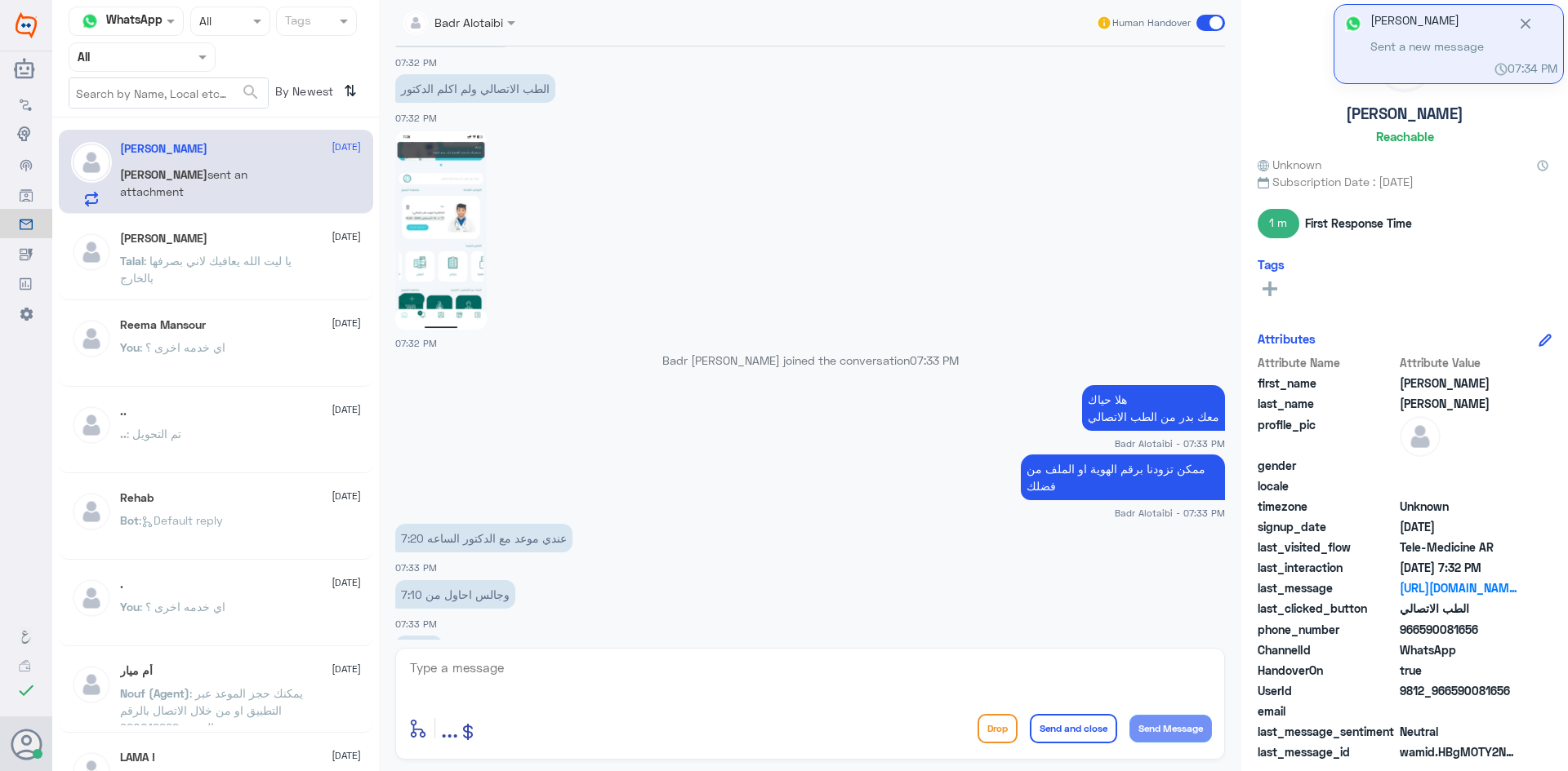
scroll to position [565, 0]
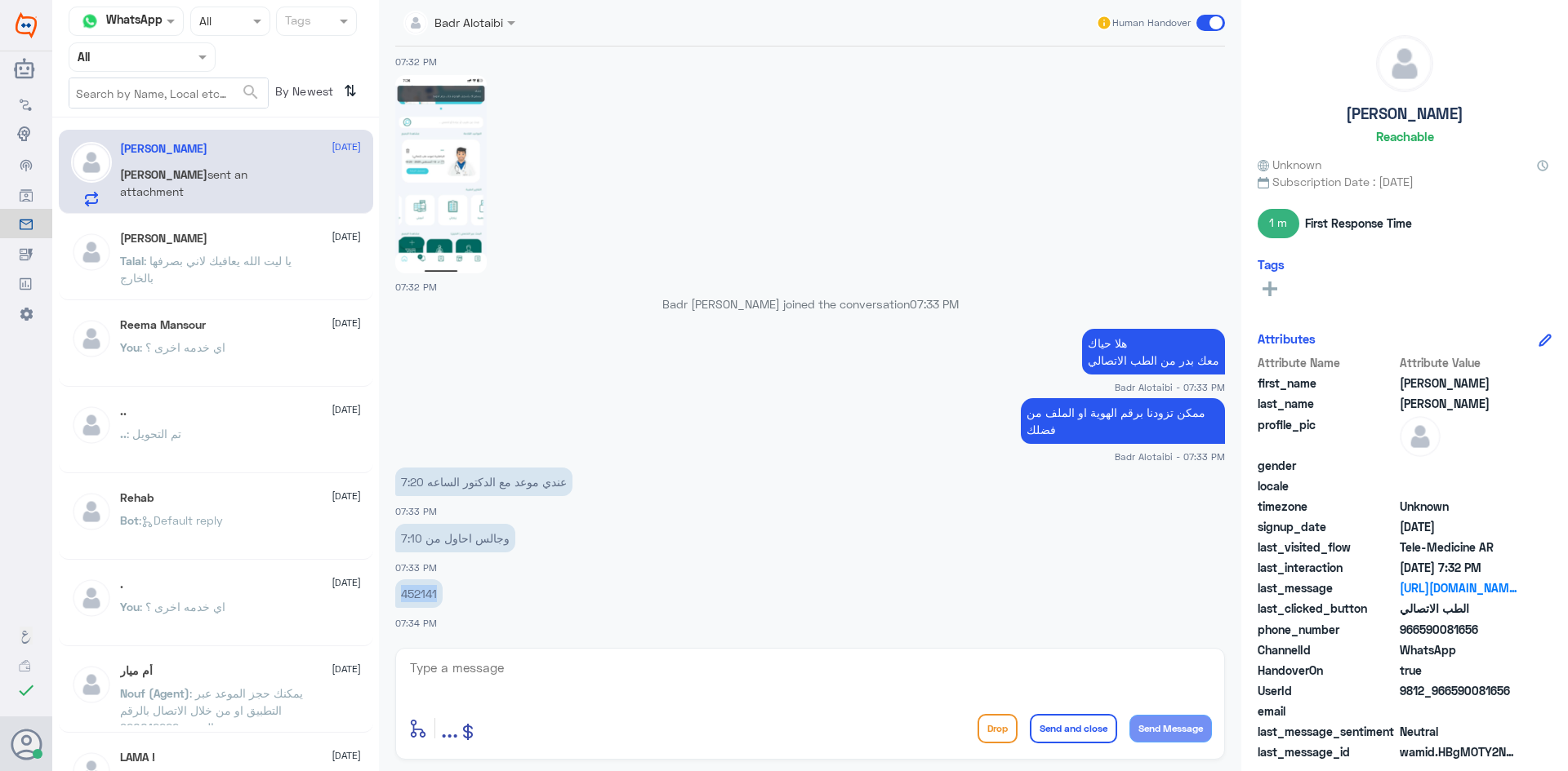
drag, startPoint x: 439, startPoint y: 594, endPoint x: 393, endPoint y: 592, distance: 46.0
click at [393, 592] on div "13 Aug 2025 السلام عليكم 07:31 PM مرحباً بك في مستشفيات دله سعداء بتواجدك معنا …" at bounding box center [811, 343] width 846 height 593
copy p "452141"
click at [437, 194] on img at bounding box center [441, 174] width 92 height 198
click at [624, 657] on textarea at bounding box center [810, 676] width 803 height 40
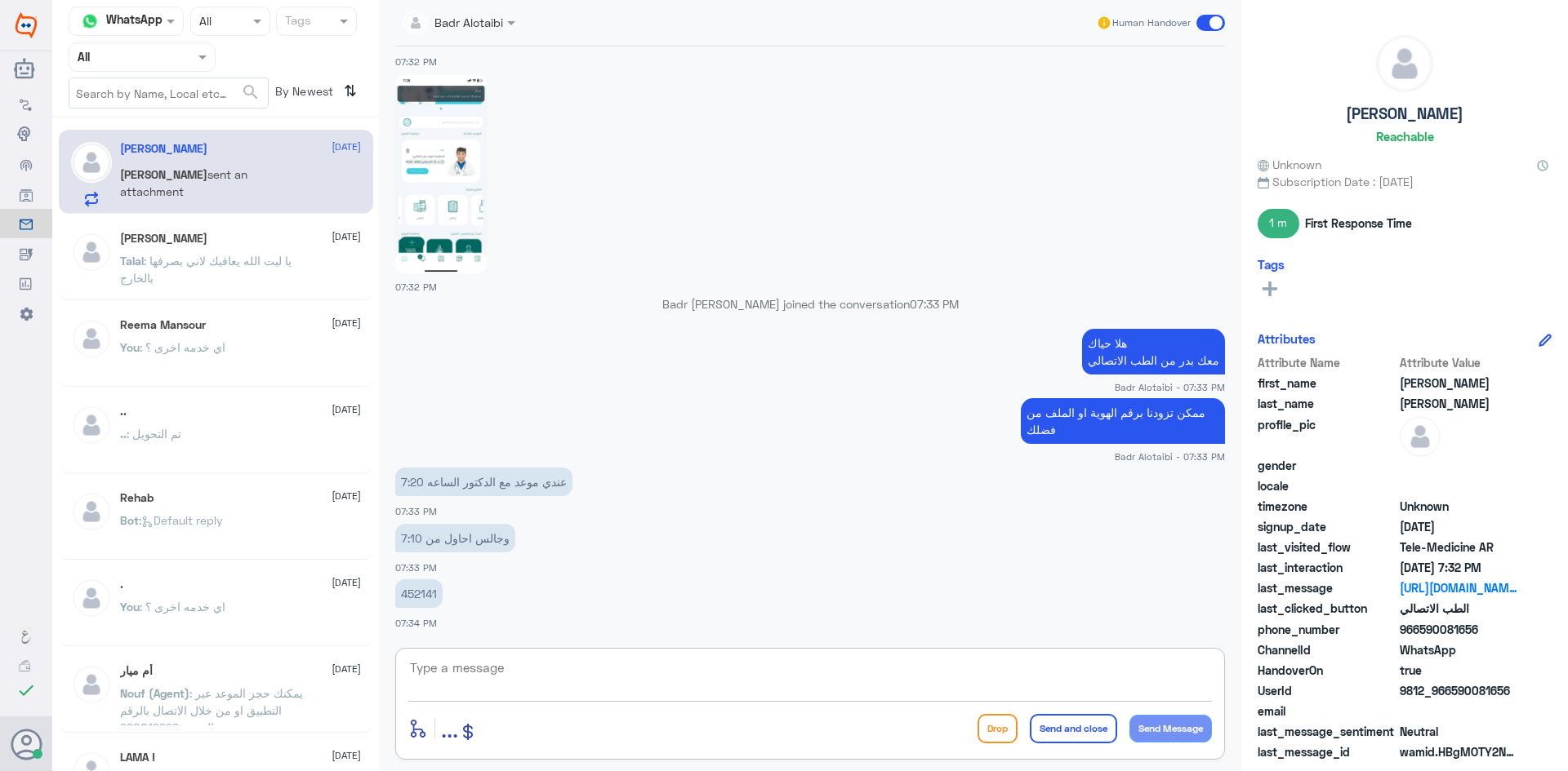
click at [645, 703] on div "enter flow name ... Drop Send and close Send Message" at bounding box center [810, 705] width 829 height 112
click at [635, 690] on textarea at bounding box center [810, 676] width 803 height 40
click at [786, 688] on textarea at bounding box center [810, 676] width 803 height 40
click at [846, 668] on textarea at bounding box center [810, 676] width 803 height 40
type textarea "سوف يتم حل المشكلة"
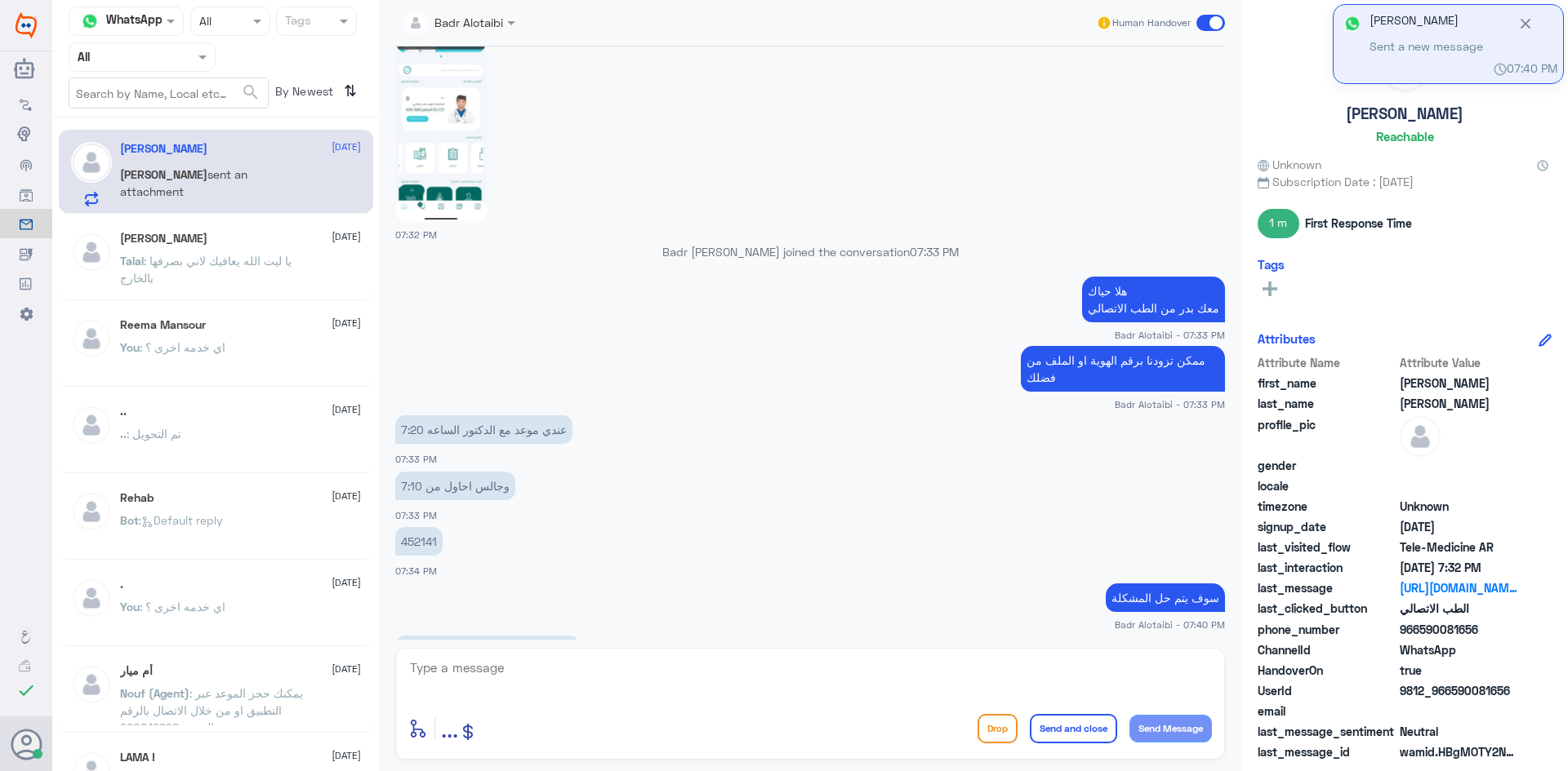
scroll to position [793, 0]
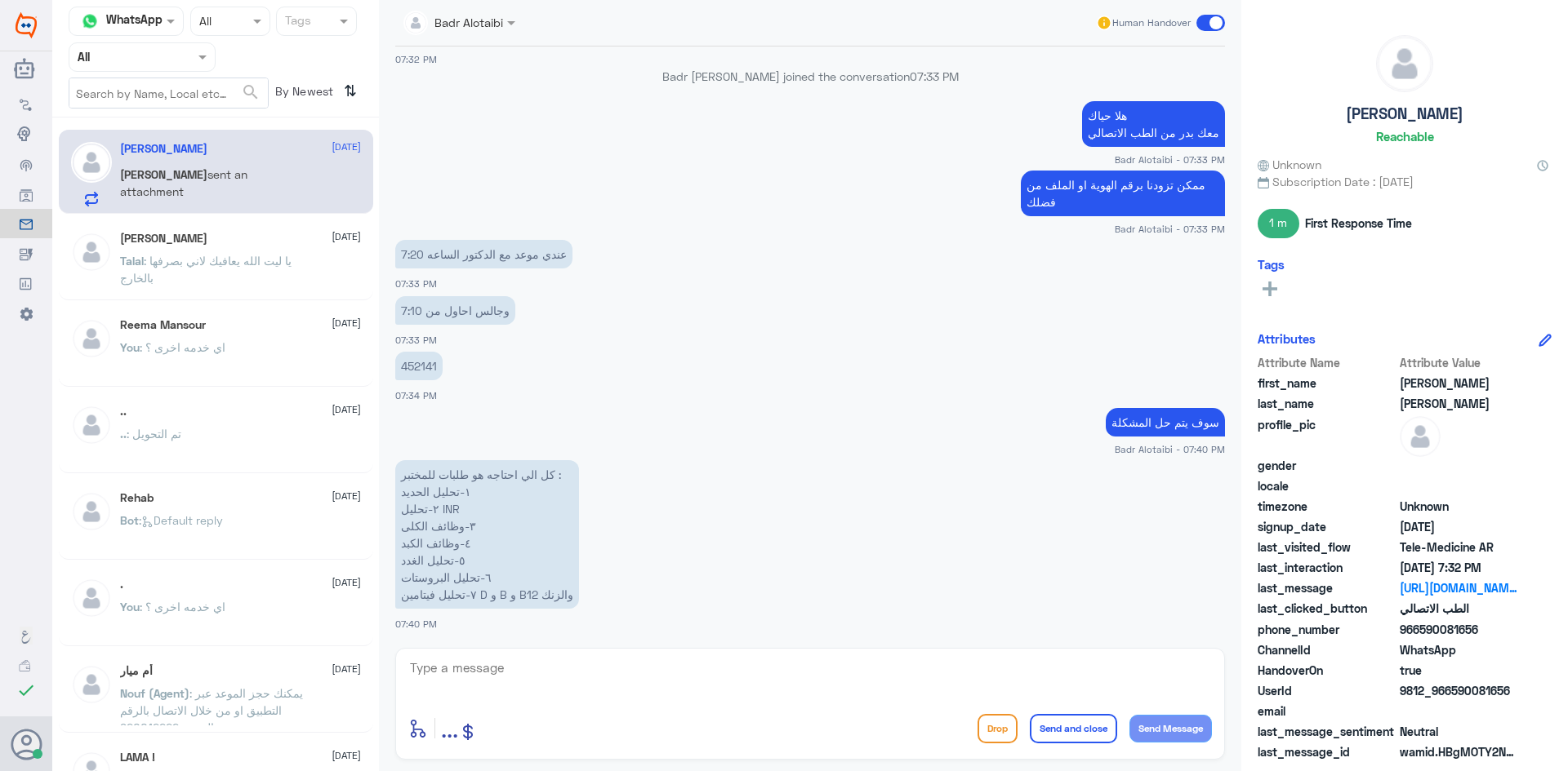
drag, startPoint x: 556, startPoint y: 474, endPoint x: 501, endPoint y: 602, distance: 139.3
click at [493, 611] on div "كل الي احتاجه هو طلبات للمختبر : ١-تحليل الحديد ٢-تحليل INR ٣-وظائف الكلى ٤-وظا…" at bounding box center [810, 545] width 829 height 176
click at [515, 548] on p "كل الي احتاجه هو طلبات للمختبر : ١-تحليل الحديد ٢-تحليل INR ٣-وظائف الكلى ٤-وظا…" at bounding box center [487, 534] width 183 height 149
click at [538, 657] on textarea at bounding box center [810, 676] width 803 height 40
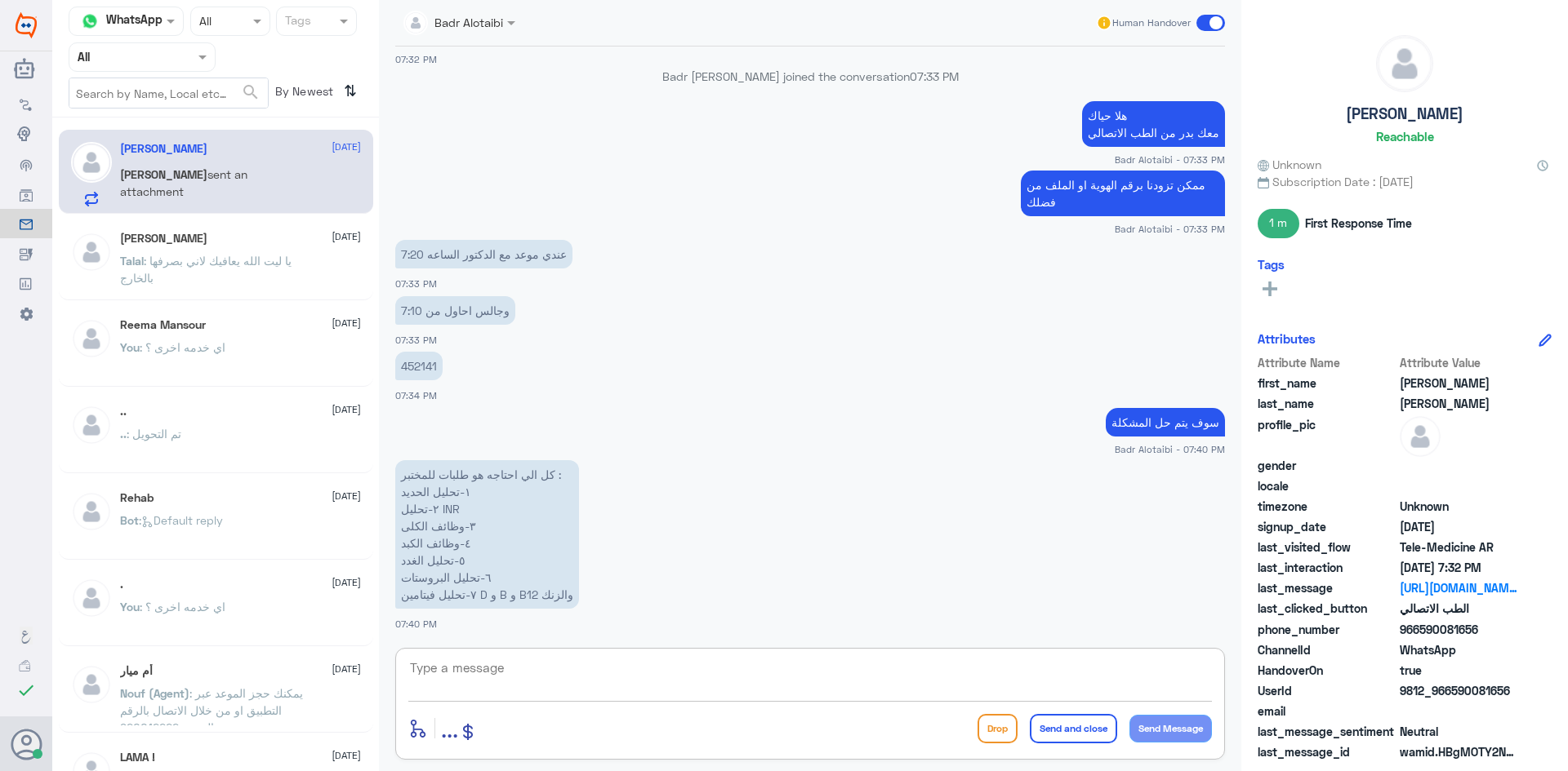
click at [538, 657] on textarea at bounding box center [810, 676] width 803 height 40
click at [835, 693] on textarea "يمكننا تسجيلك مع طبيب عام" at bounding box center [810, 676] width 803 height 40
type textarea "ي"
drag, startPoint x: 472, startPoint y: 504, endPoint x: 454, endPoint y: 543, distance: 43.0
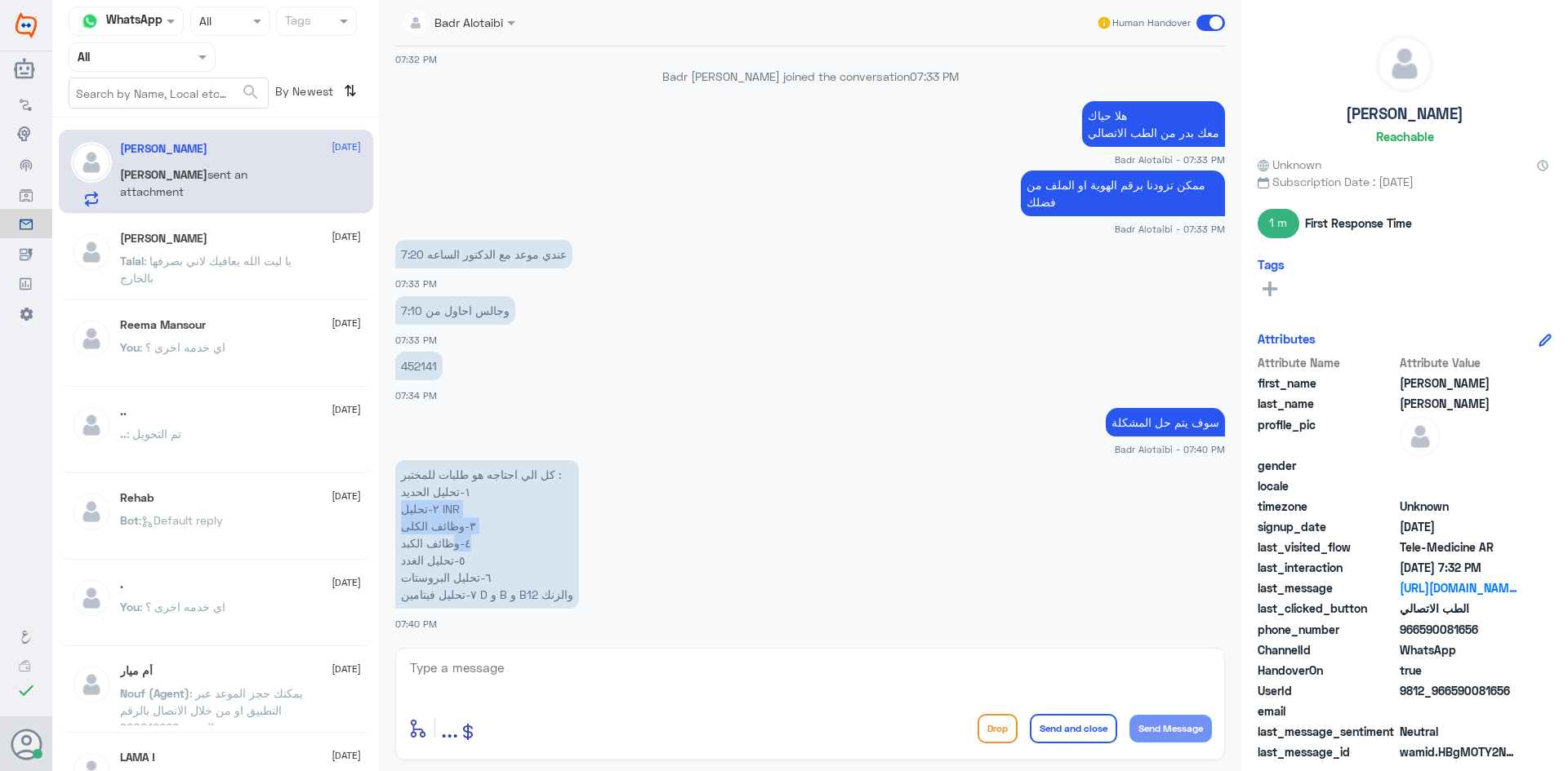
click at [454, 543] on p "كل الي احتاجه هو طلبات للمختبر : ١-تحليل الحديد ٢-تحليل INR ٣-وظائف الكلى ٤-وظا…" at bounding box center [487, 534] width 183 height 149
click at [507, 536] on p "كل الي احتاجه هو طلبات للمختبر : ١-تحليل الحديد ٢-تحليل INR ٣-وظائف الكلى ٤-وظا…" at bounding box center [487, 534] width 183 height 149
drag, startPoint x: 476, startPoint y: 507, endPoint x: 458, endPoint y: 560, distance: 56.0
click at [458, 560] on p "كل الي احتاجه هو طلبات للمختبر : ١-تحليل الحديد ٢-تحليل INR ٣-وظائف الكلى ٤-وظا…" at bounding box center [487, 534] width 183 height 149
click at [440, 564] on p "كل الي احتاجه هو طلبات للمختبر : ١-تحليل الحديد ٢-تحليل INR ٣-وظائف الكلى ٤-وظا…" at bounding box center [487, 534] width 183 height 149
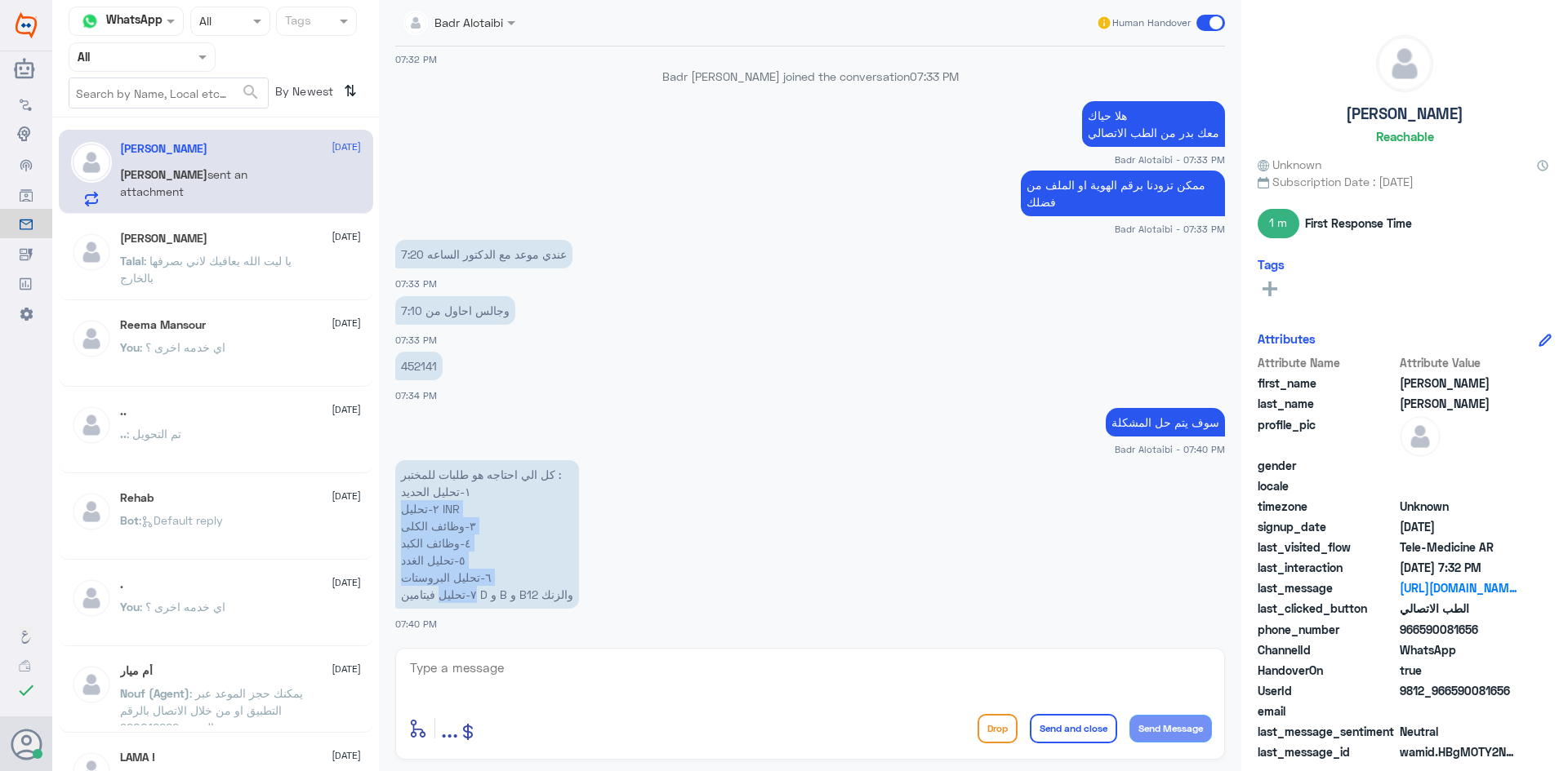
drag, startPoint x: 510, startPoint y: 515, endPoint x: 439, endPoint y: 595, distance: 107.0
click at [439, 595] on p "كل الي احتاجه هو طلبات للمختبر : ١-تحليل الحديد ٢-تحليل INR ٣-وظائف الكلى ٤-وظا…" at bounding box center [487, 534] width 183 height 149
click at [419, 594] on p "كل الي احتاجه هو طلبات للمختبر : ١-تحليل الحديد ٢-تحليل INR ٣-وظائف الكلى ٤-وظا…" at bounding box center [487, 534] width 183 height 149
click at [790, 688] on textarea at bounding box center [810, 676] width 803 height 40
click at [1207, 17] on span at bounding box center [1210, 22] width 29 height 16
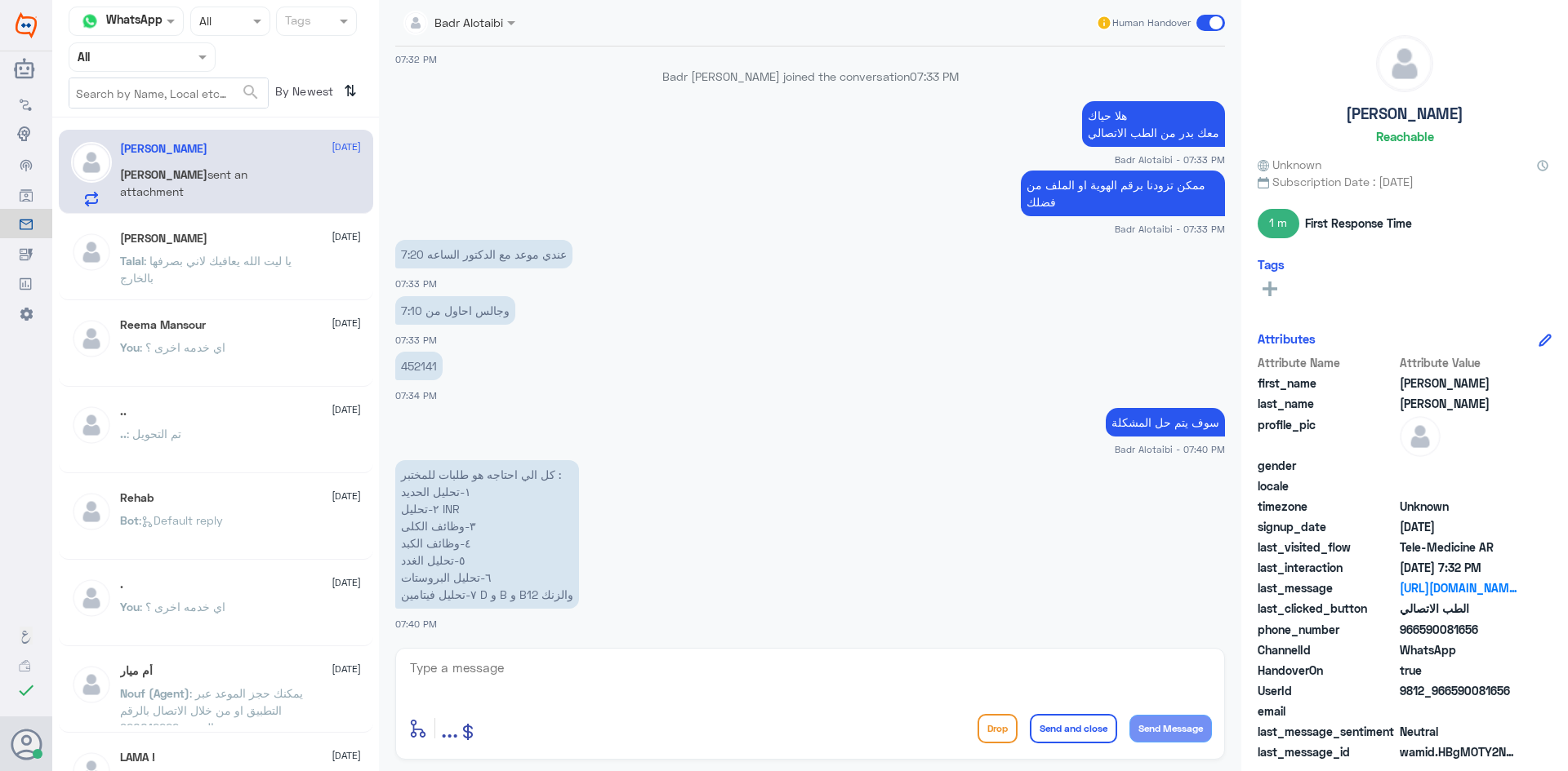
click at [0, 0] on input "checkbox" at bounding box center [0, 0] width 0 height 0
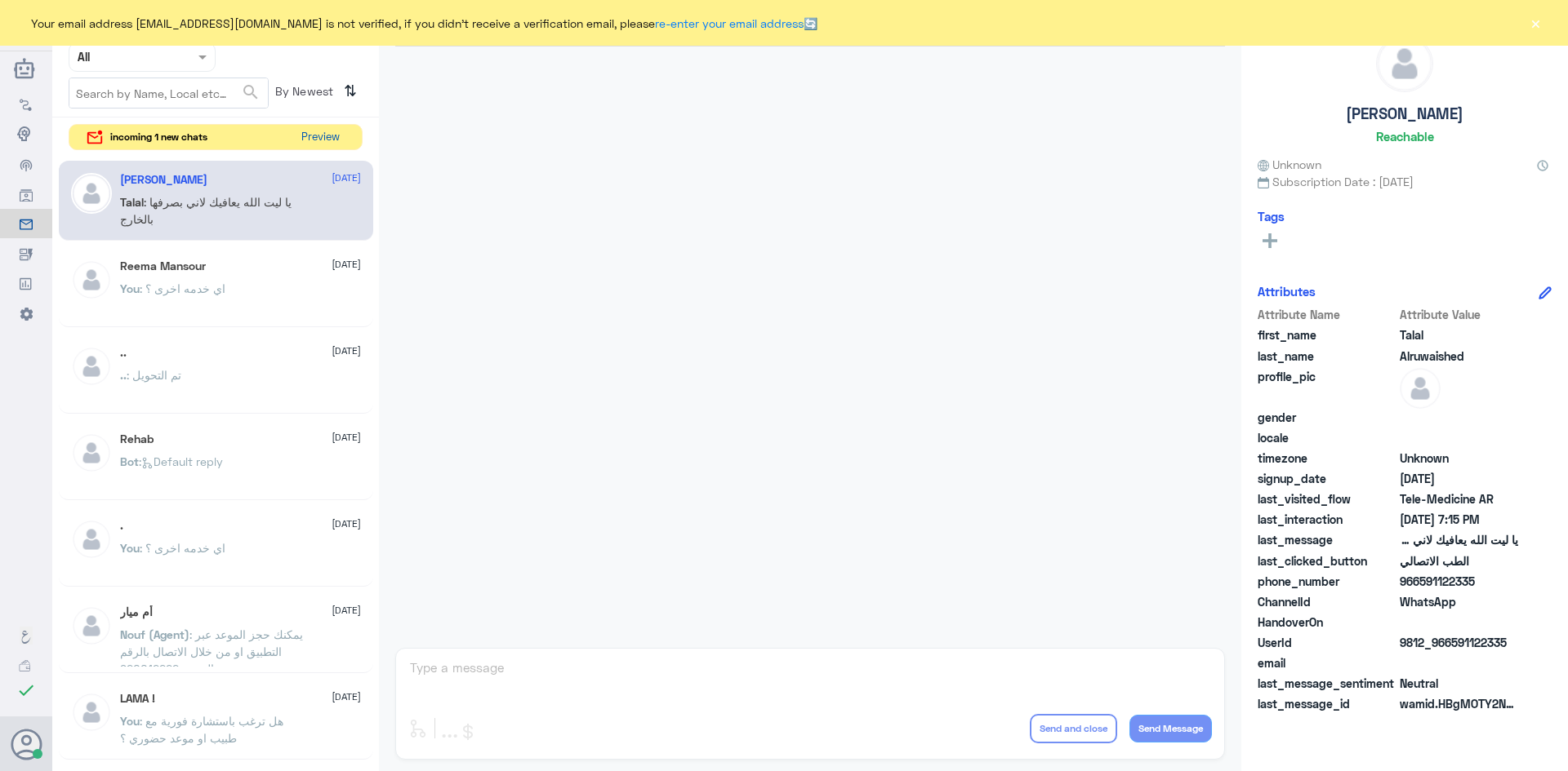
click at [330, 128] on button "Preview" at bounding box center [320, 137] width 51 height 25
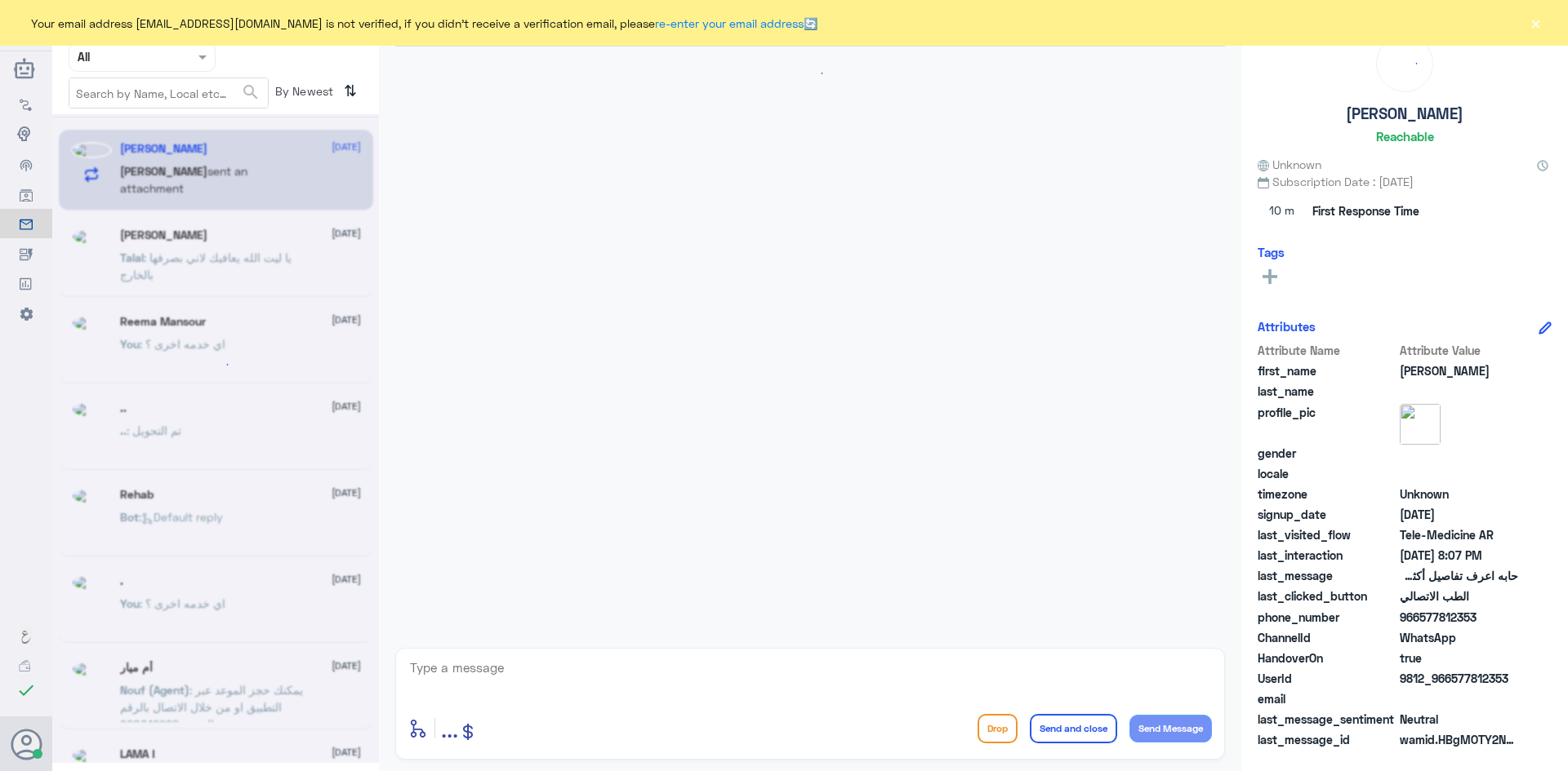
scroll to position [146, 0]
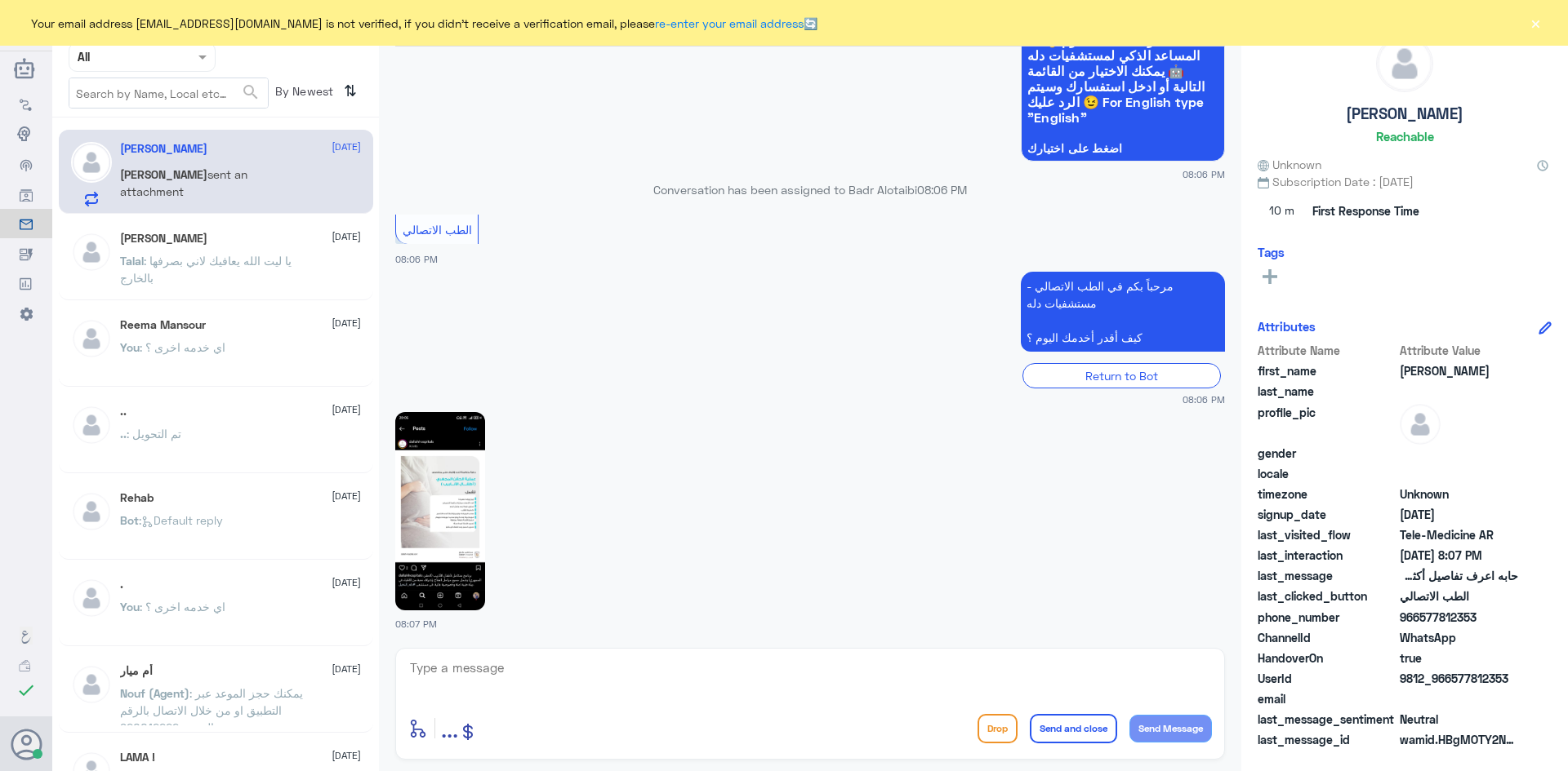
click at [1530, 22] on button "×" at bounding box center [1534, 22] width 16 height 16
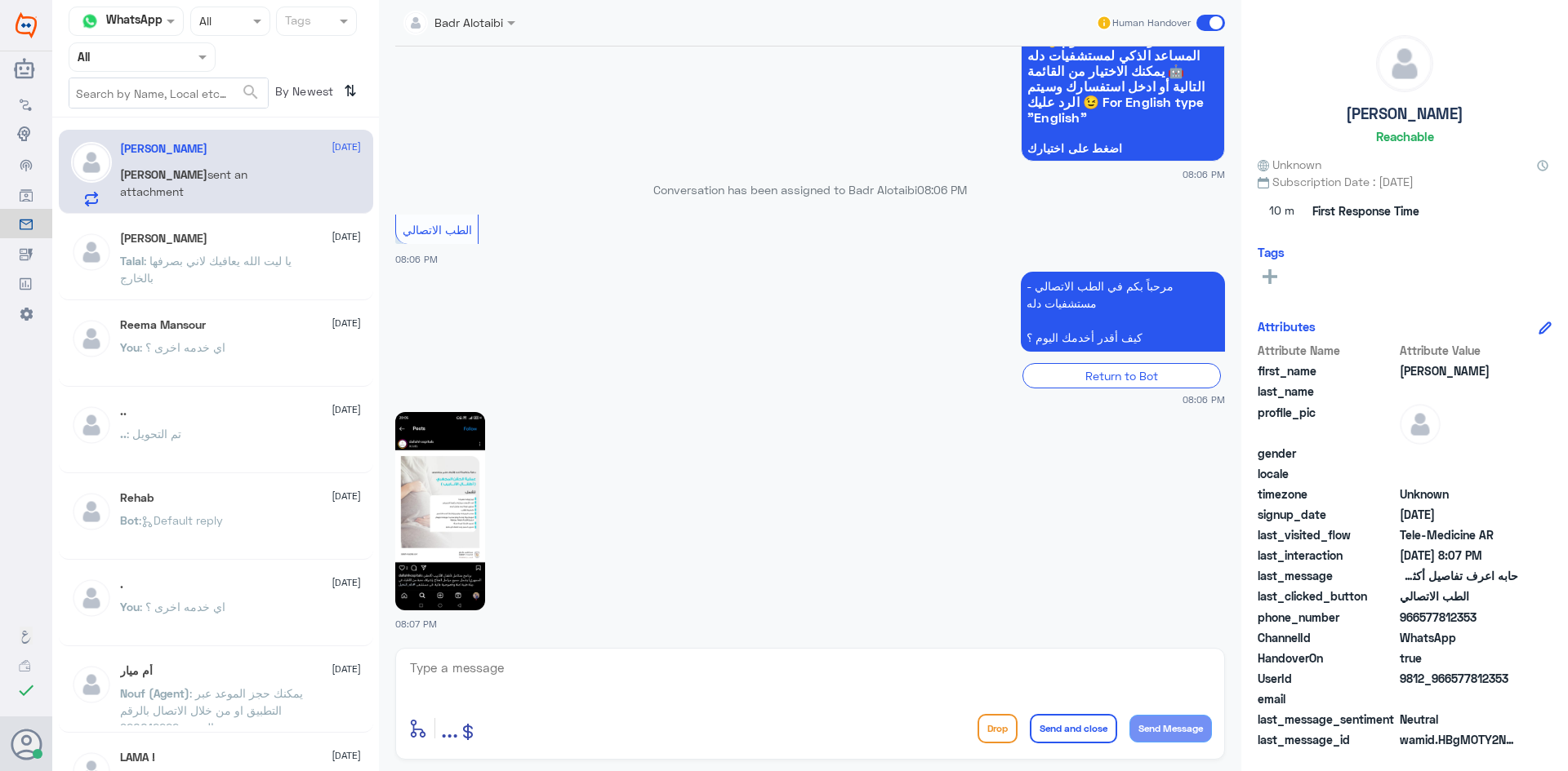
click at [469, 448] on img at bounding box center [440, 512] width 90 height 198
click at [451, 458] on img at bounding box center [440, 512] width 90 height 198
click at [448, 523] on img at bounding box center [440, 512] width 90 height 198
drag, startPoint x: 1514, startPoint y: 678, endPoint x: 1455, endPoint y: 680, distance: 59.0
click at [1455, 680] on span "9812_966577812353" at bounding box center [1458, 678] width 118 height 17
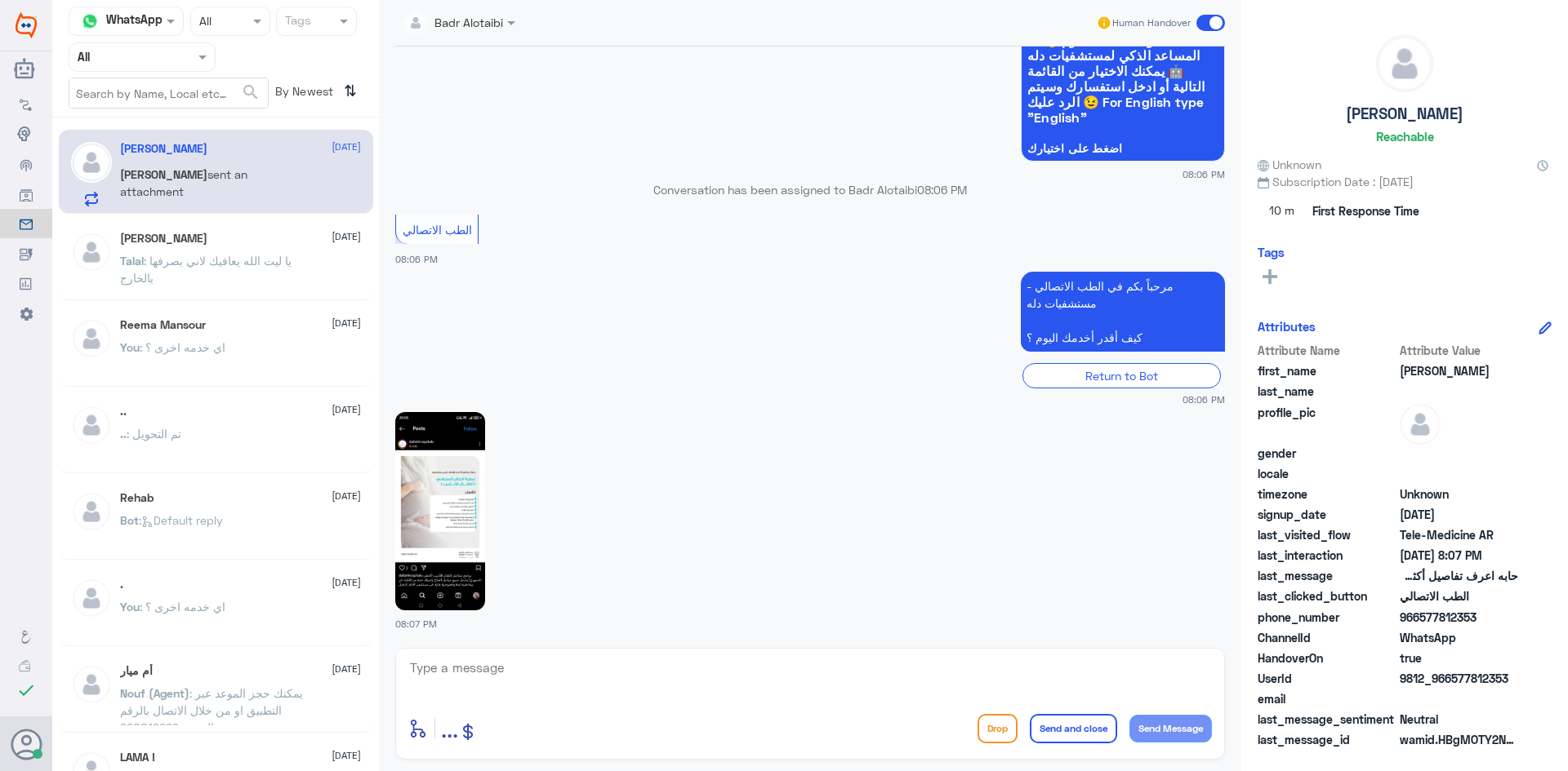
copy span "577812353"
click at [476, 496] on img at bounding box center [440, 512] width 90 height 198
click at [1205, 14] on div "Human Handover" at bounding box center [1161, 22] width 130 height 29
click at [1211, 22] on span at bounding box center [1210, 22] width 29 height 16
click at [0, 0] on input "checkbox" at bounding box center [0, 0] width 0 height 0
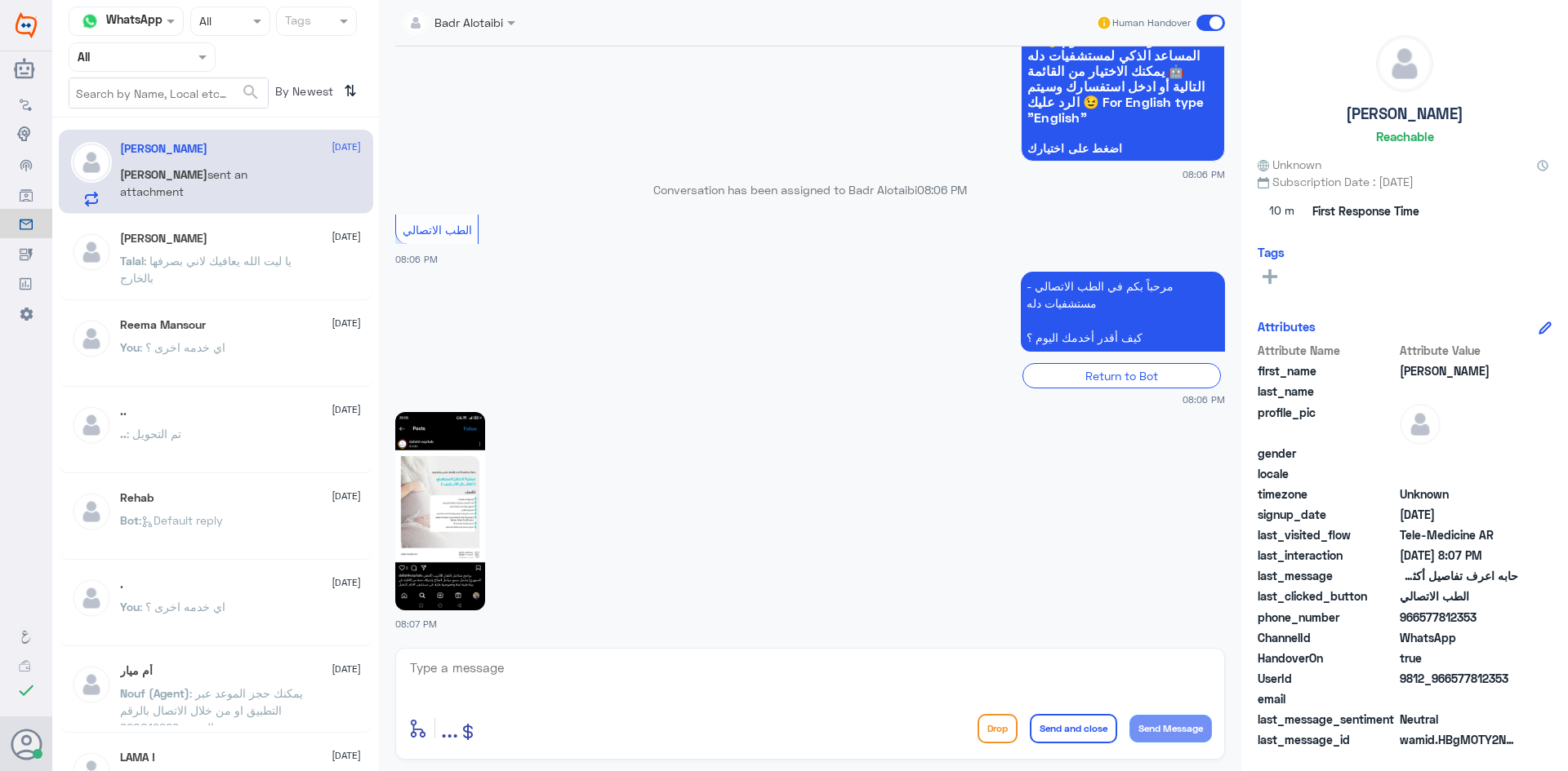
scroll to position [176, 0]
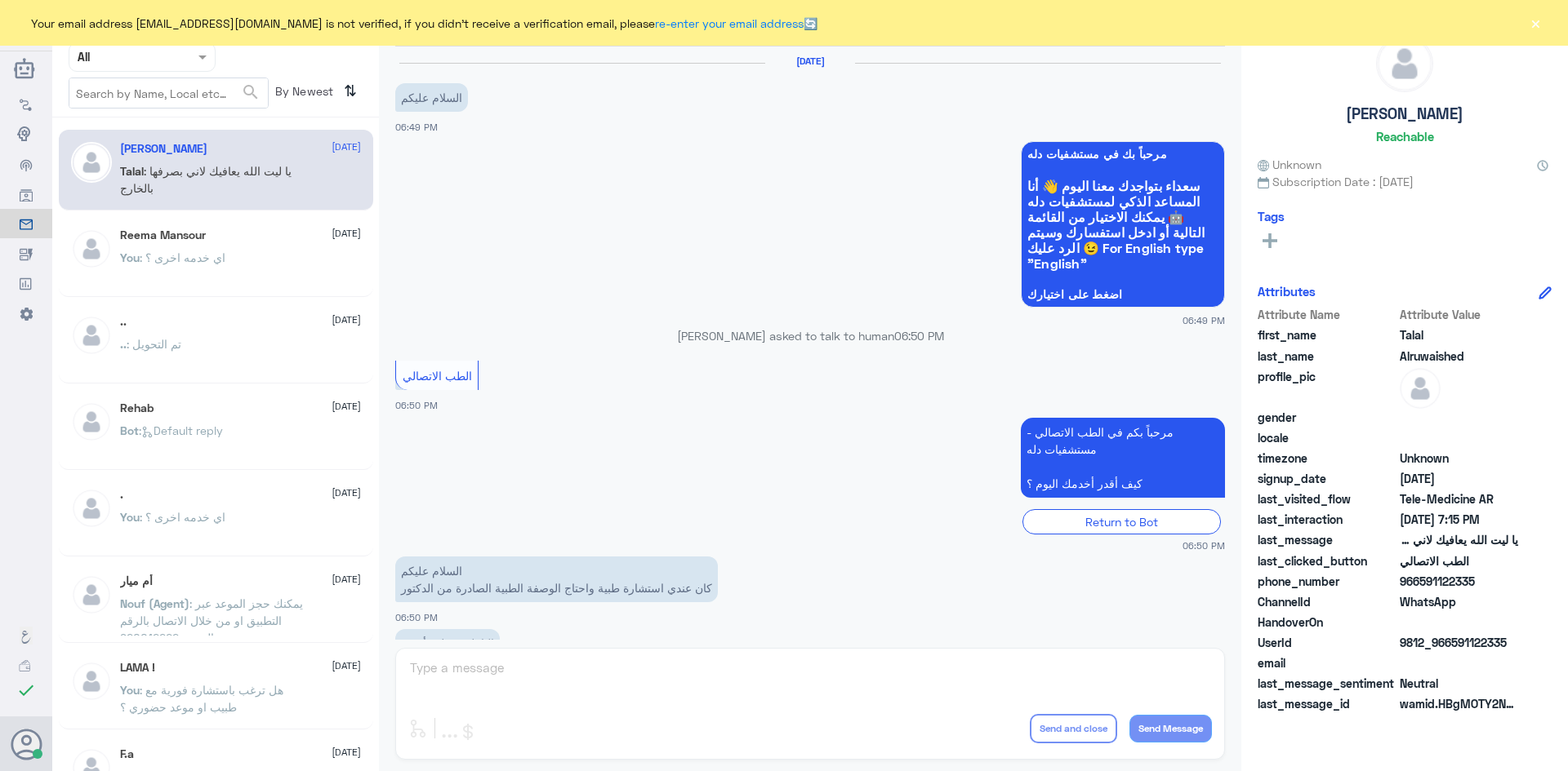
scroll to position [372, 0]
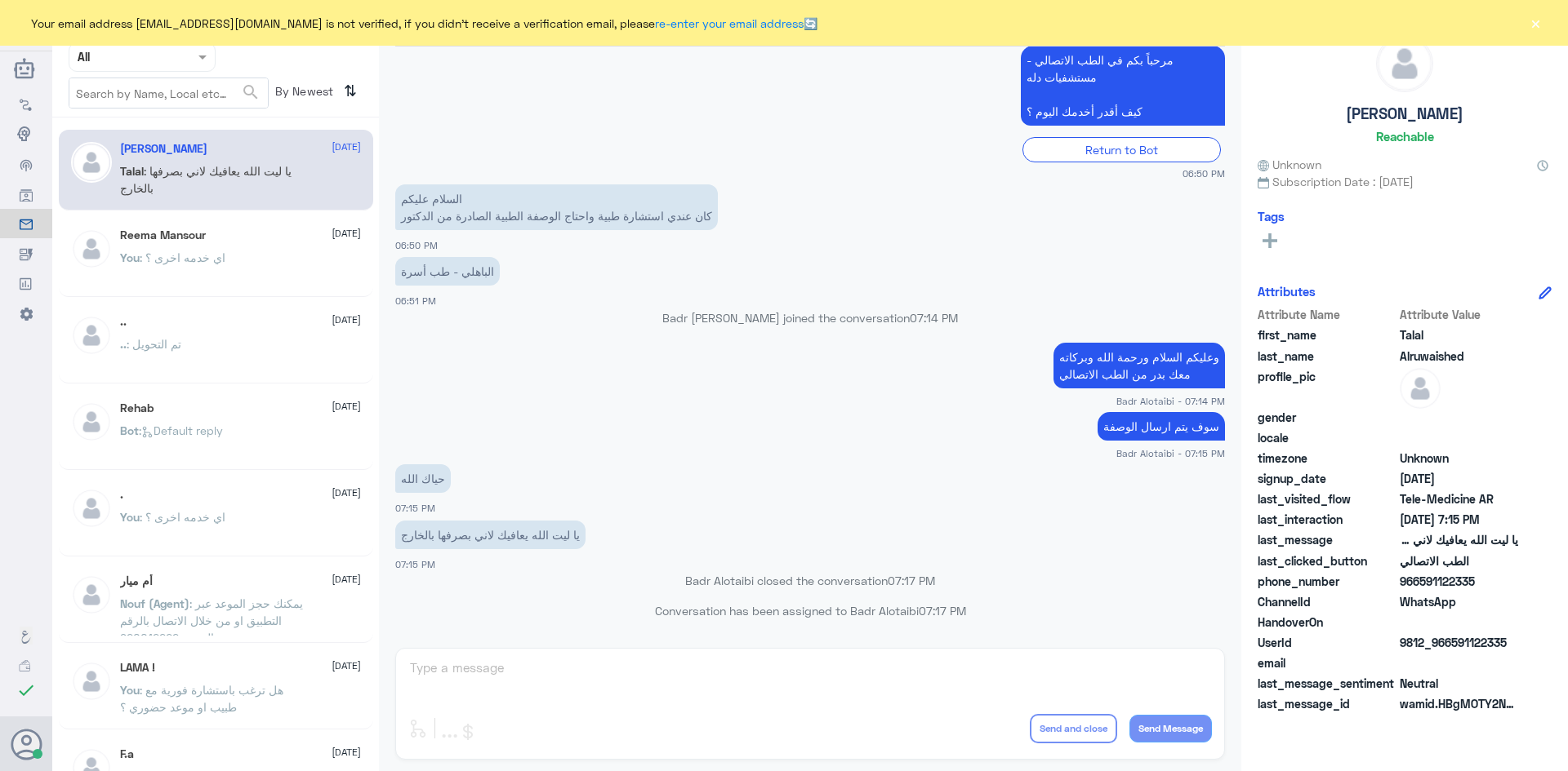
click at [1539, 20] on button "×" at bounding box center [1534, 22] width 16 height 16
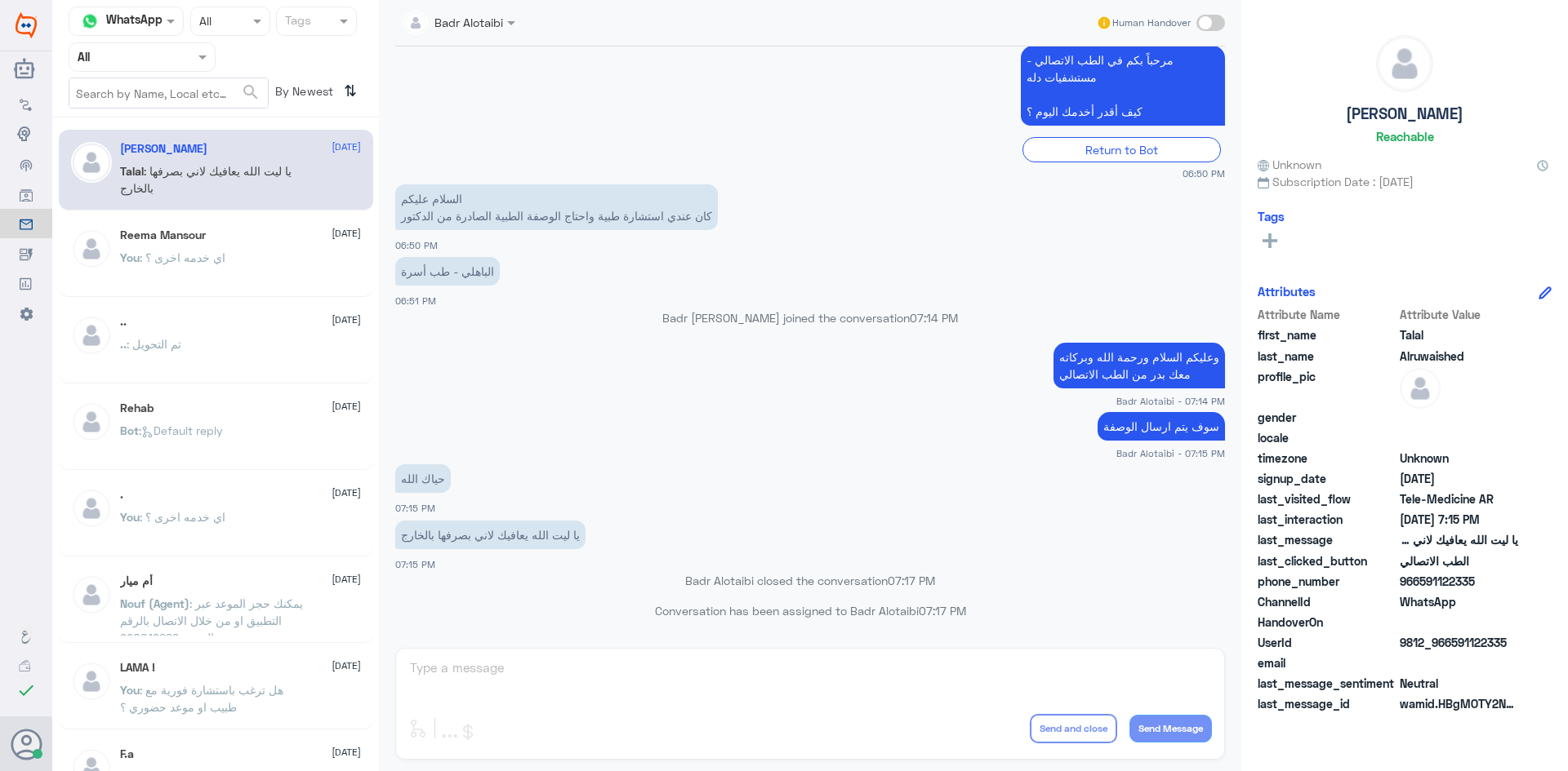
click at [441, 671] on div "Badr Alotaibi Human Handover [DATE] السلام عليكم 06:49 PM مرحباً بك في مستشفيات…" at bounding box center [810, 388] width 862 height 777
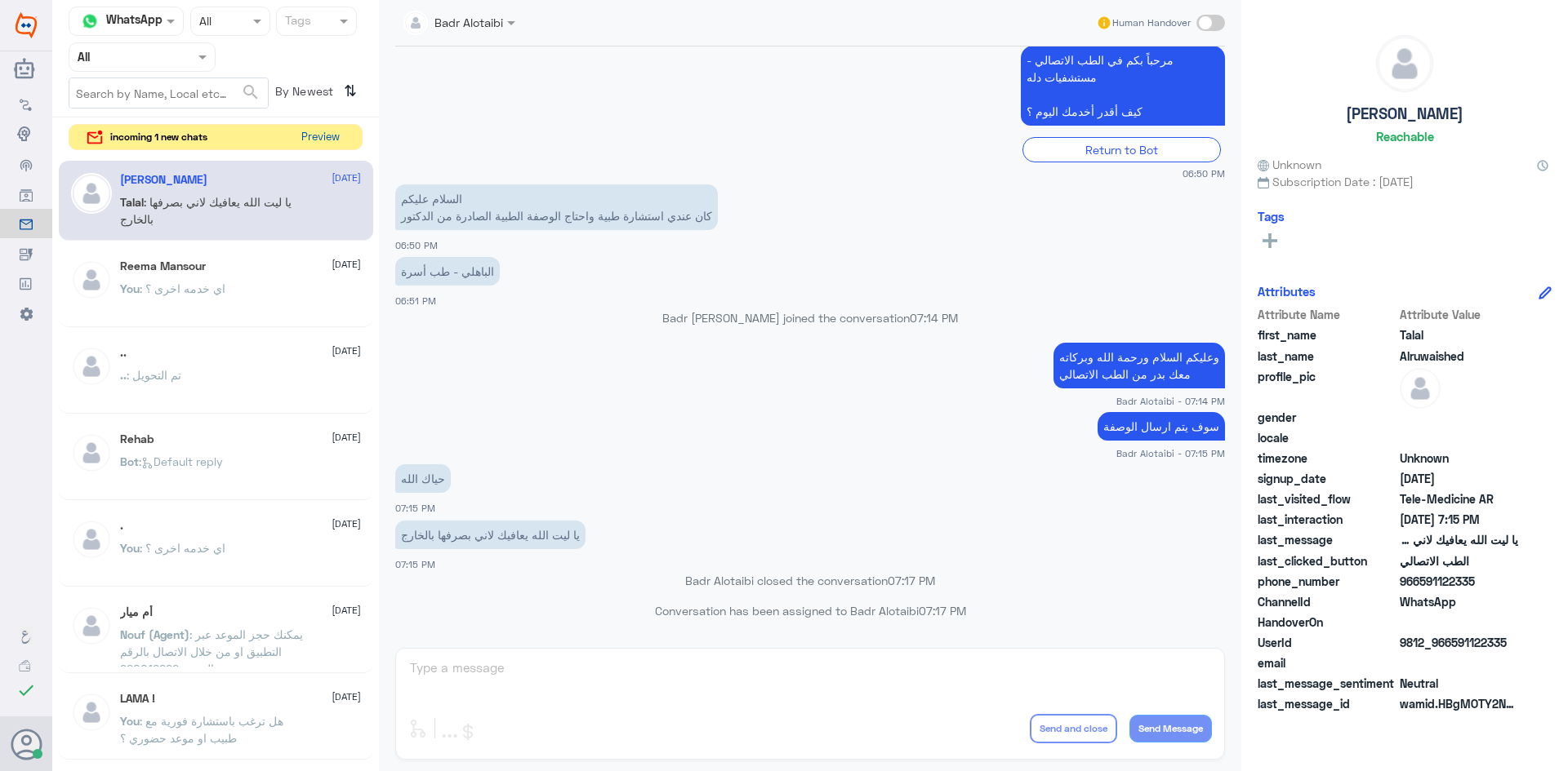
click at [330, 134] on button "Preview" at bounding box center [320, 137] width 51 height 25
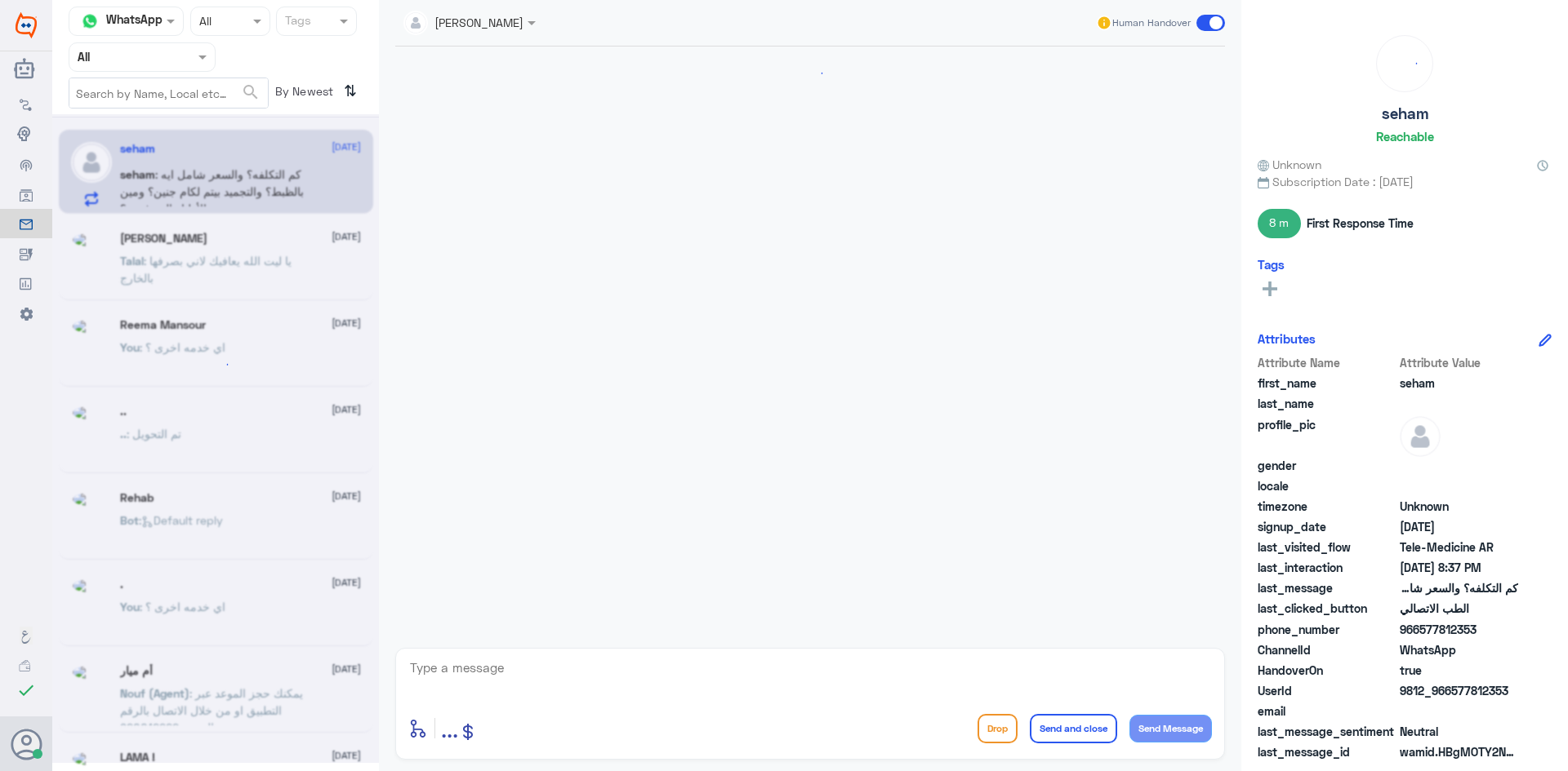
scroll to position [1195, 0]
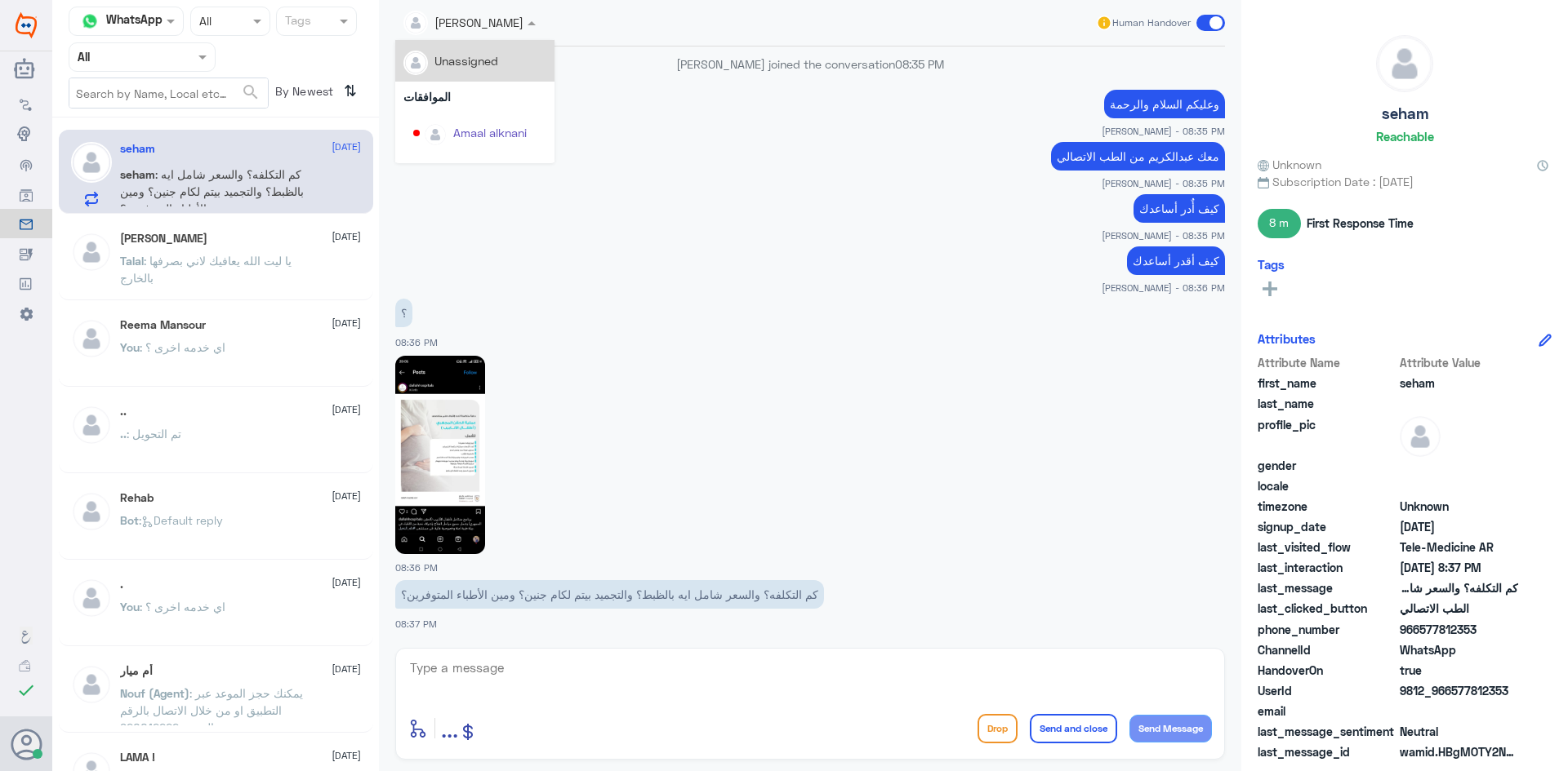
click at [521, 28] on div at bounding box center [469, 22] width 149 height 19
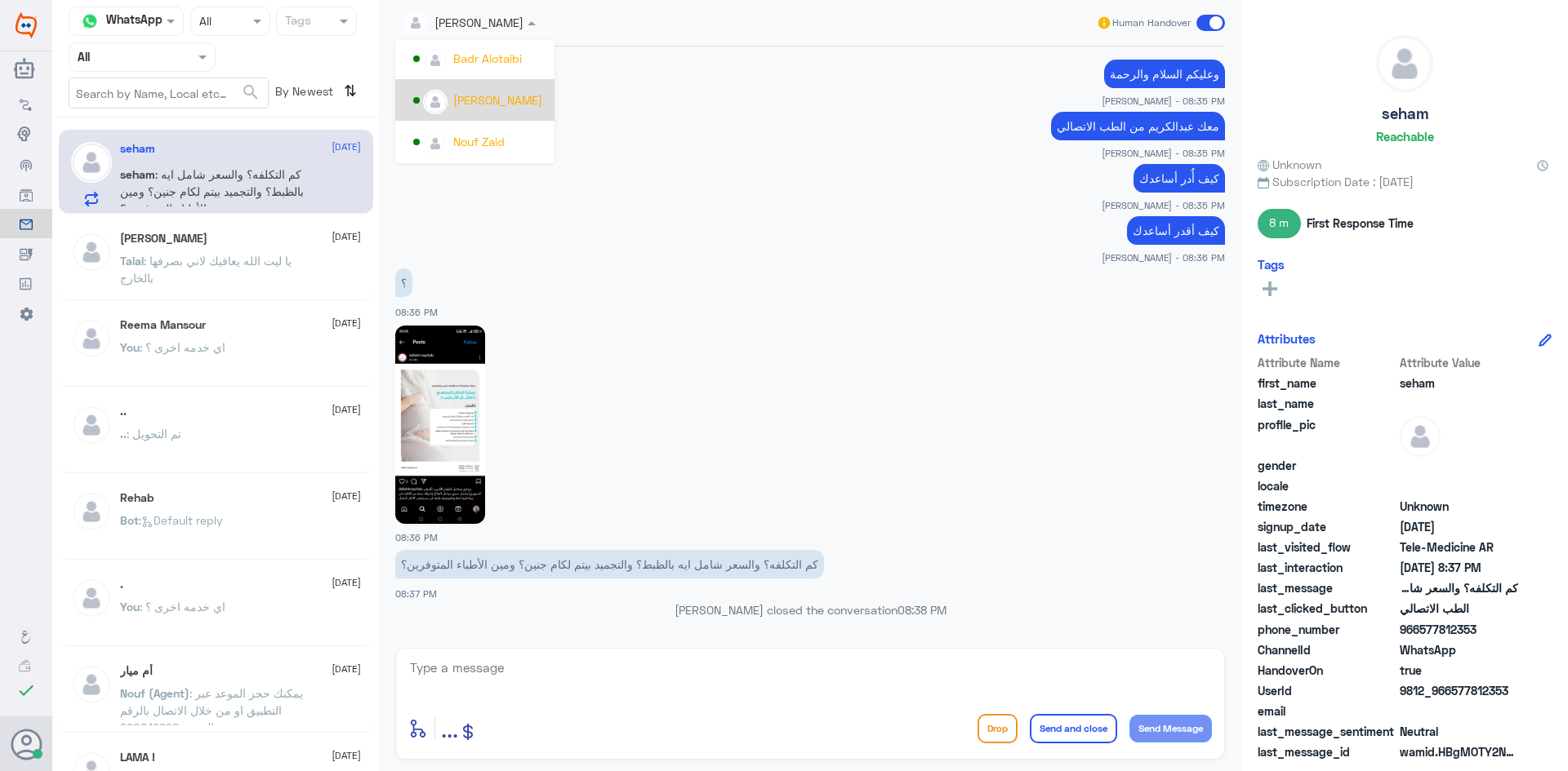
click at [506, 112] on div "[PERSON_NAME]" at bounding box center [479, 100] width 133 height 29
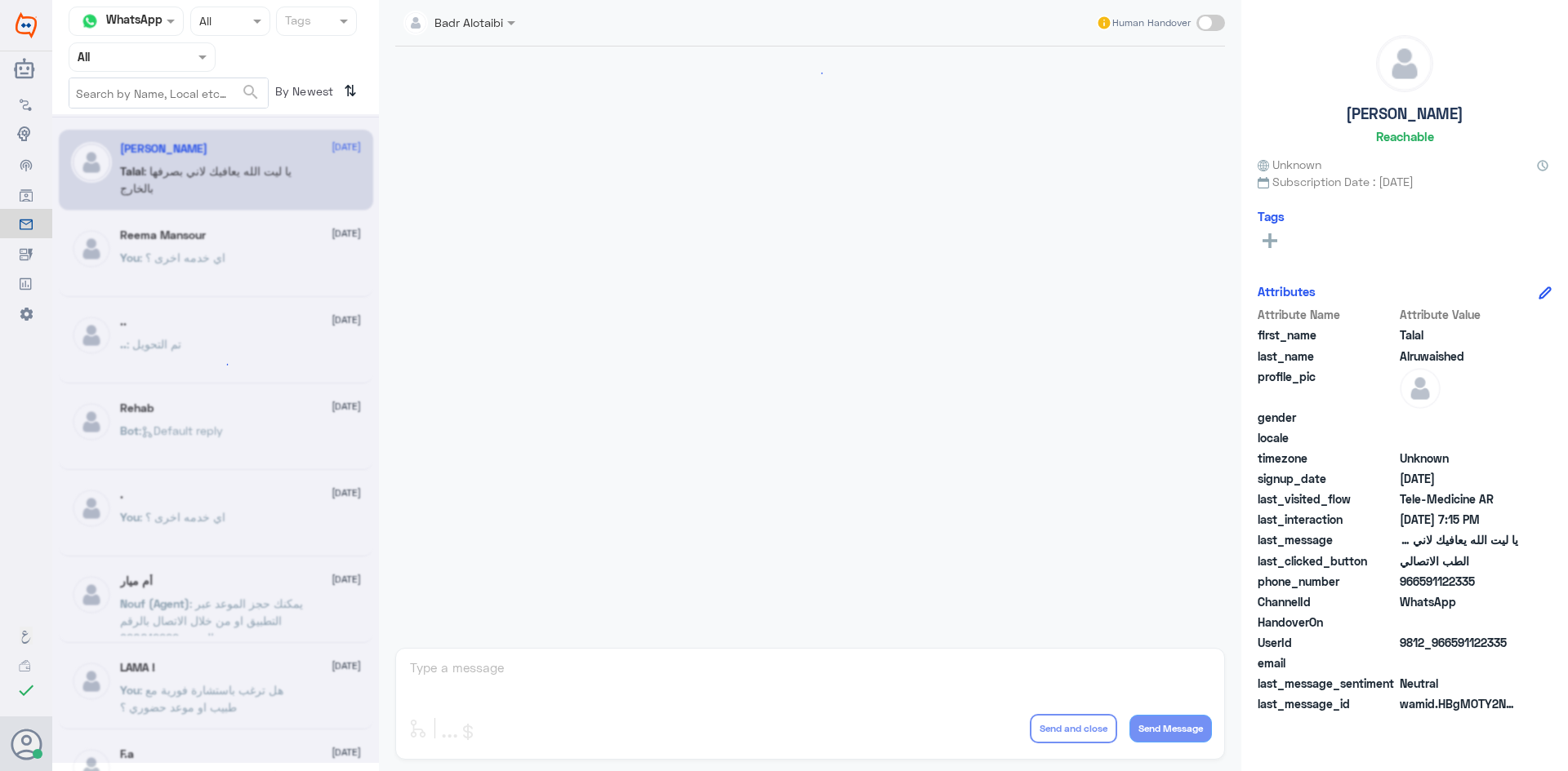
scroll to position [372, 0]
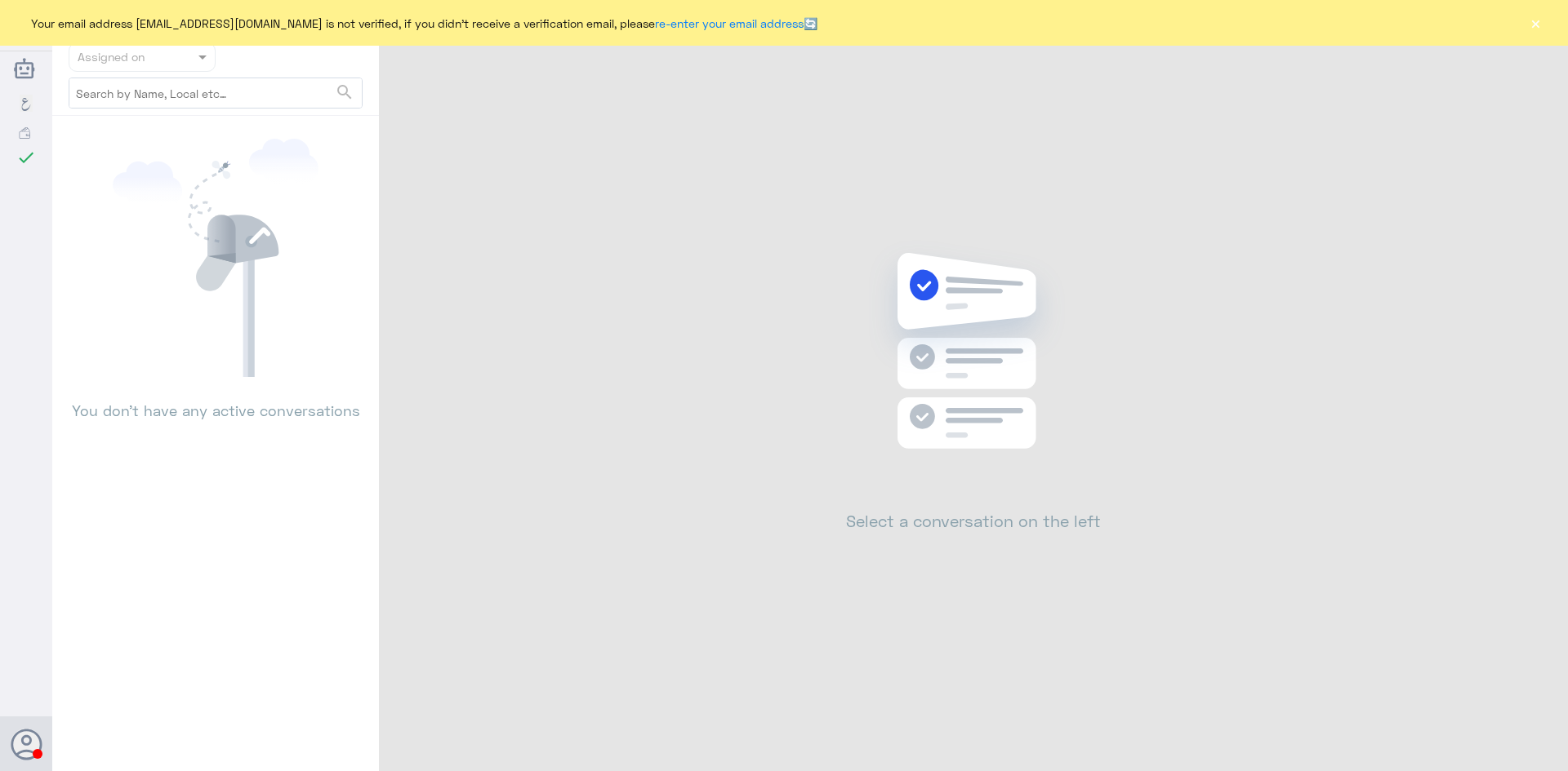
click at [1527, 25] on div "Your email address [EMAIL_ADDRESS][DOMAIN_NAME] is not verified, if you didn't …" at bounding box center [784, 22] width 1568 height 46
click at [1532, 25] on button "×" at bounding box center [1534, 22] width 16 height 16
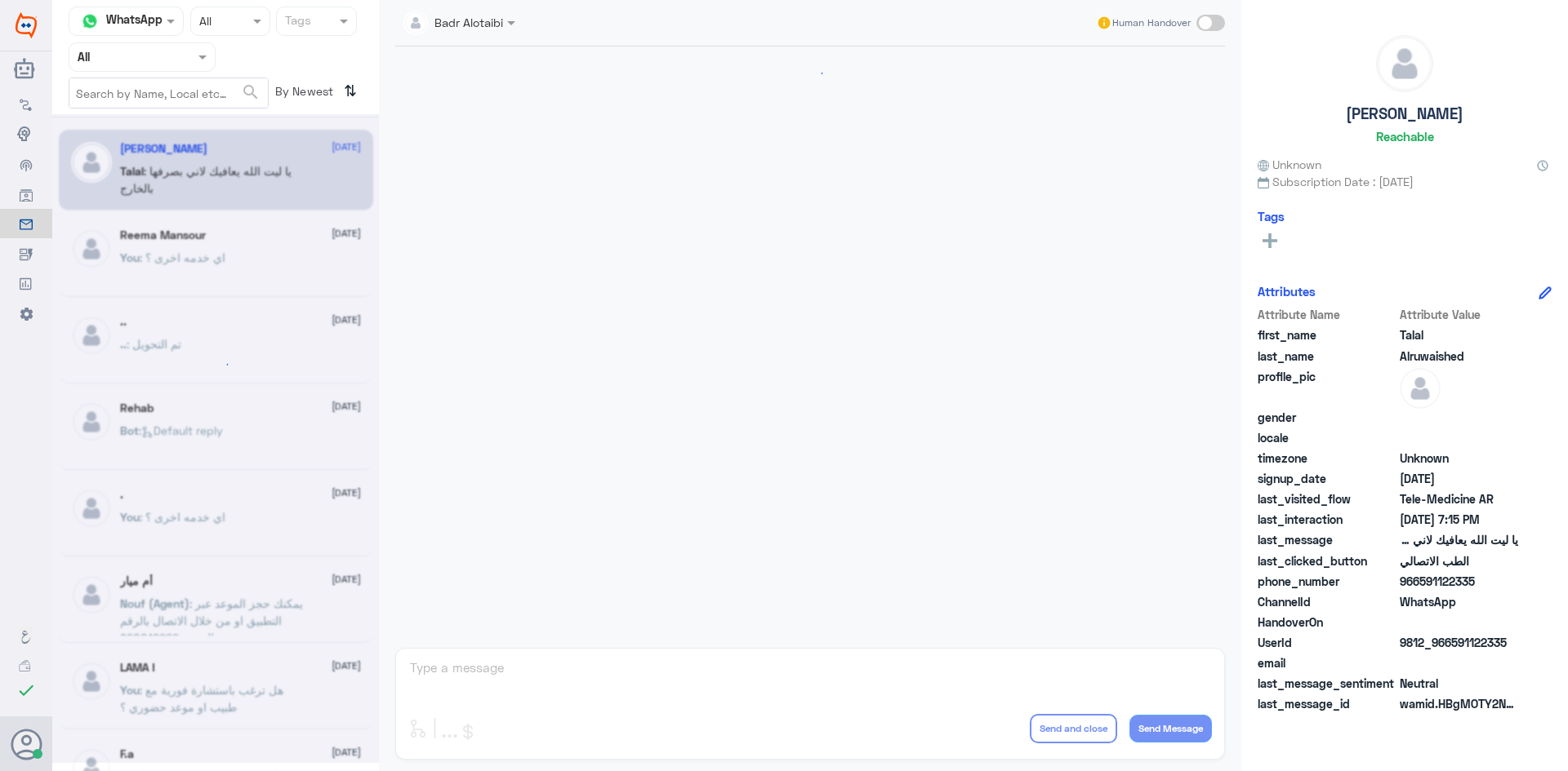
scroll to position [372, 0]
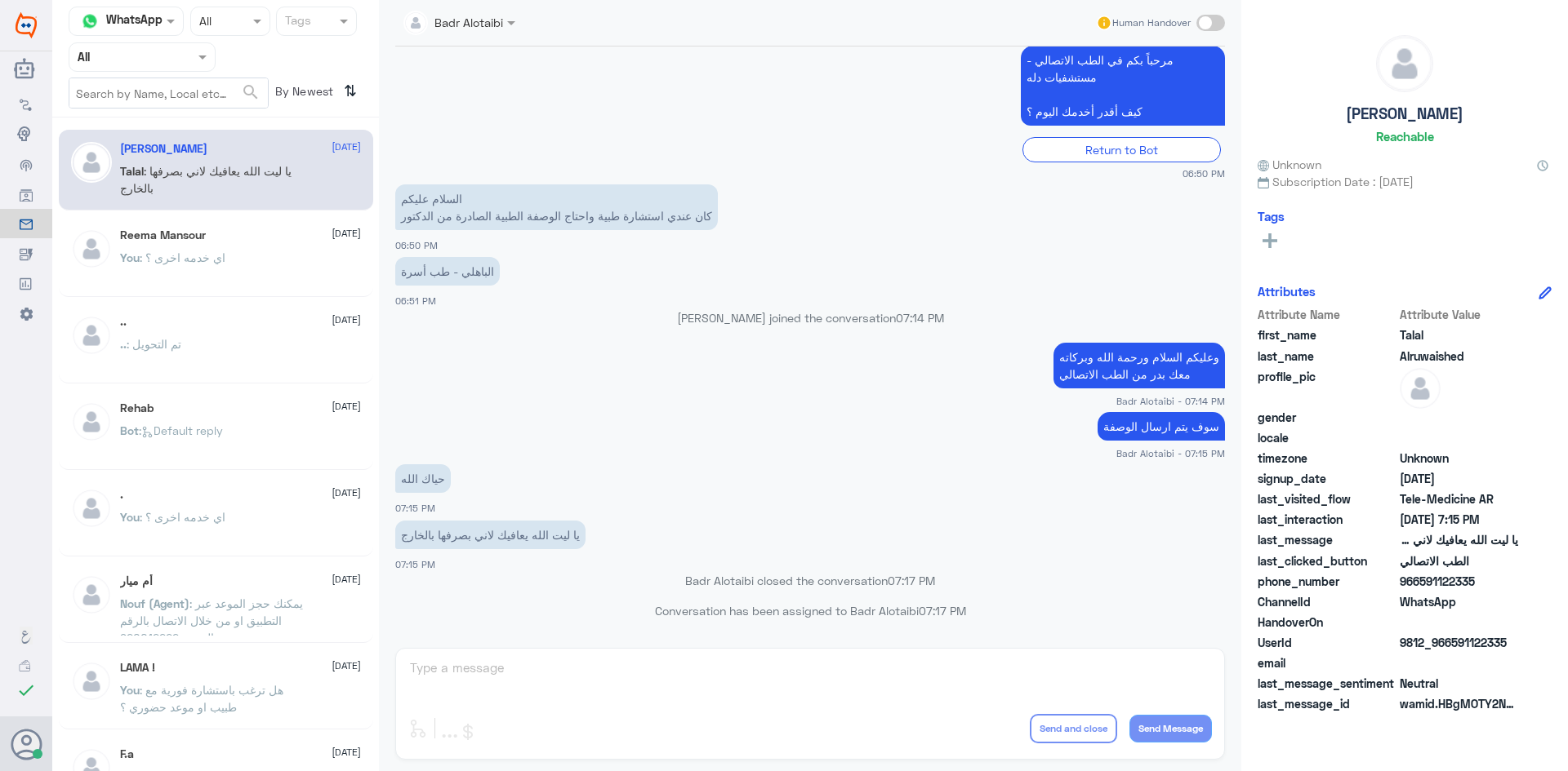
click at [265, 238] on div "[PERSON_NAME] [DATE]" at bounding box center [240, 235] width 241 height 14
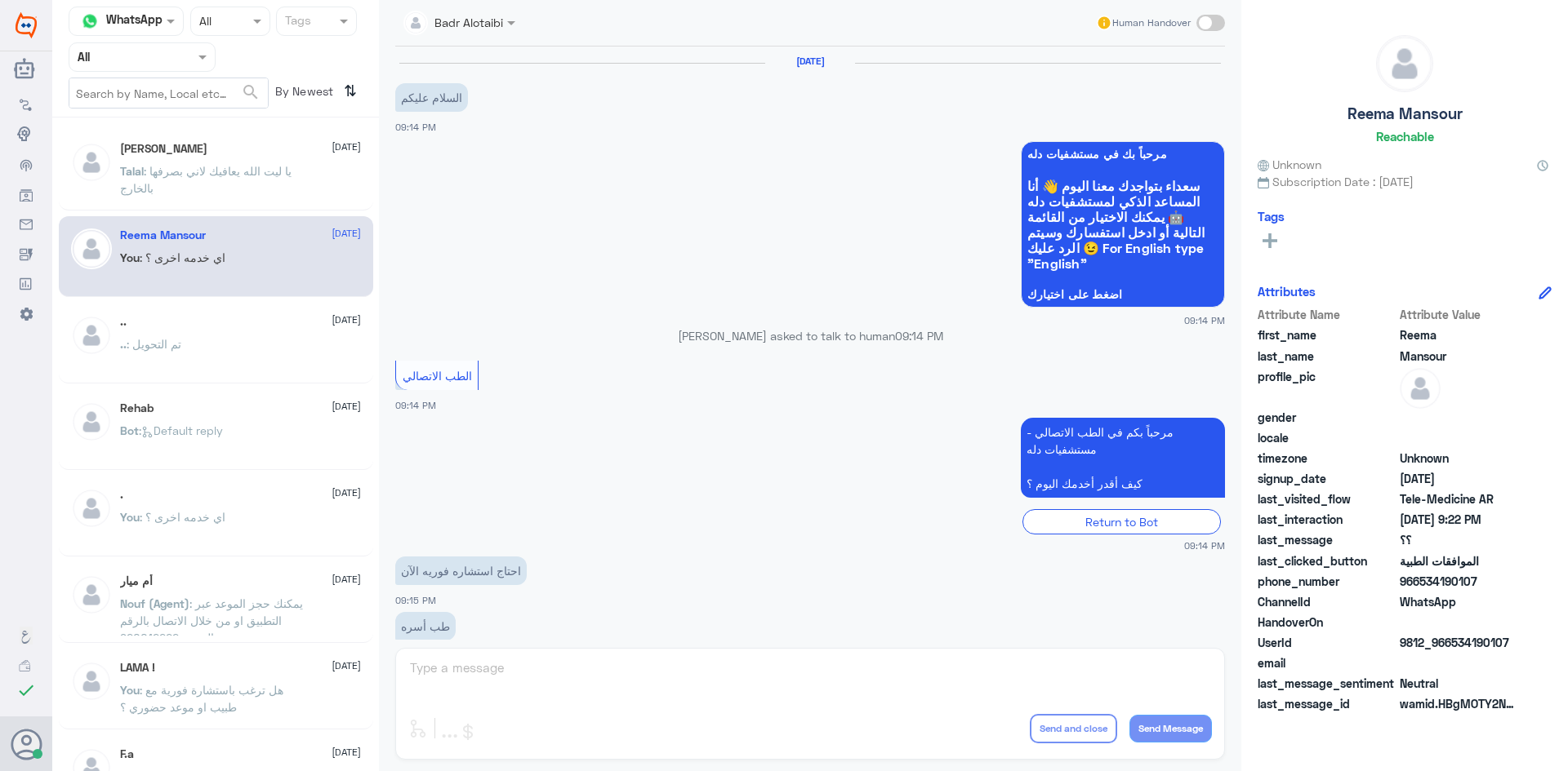
scroll to position [595, 0]
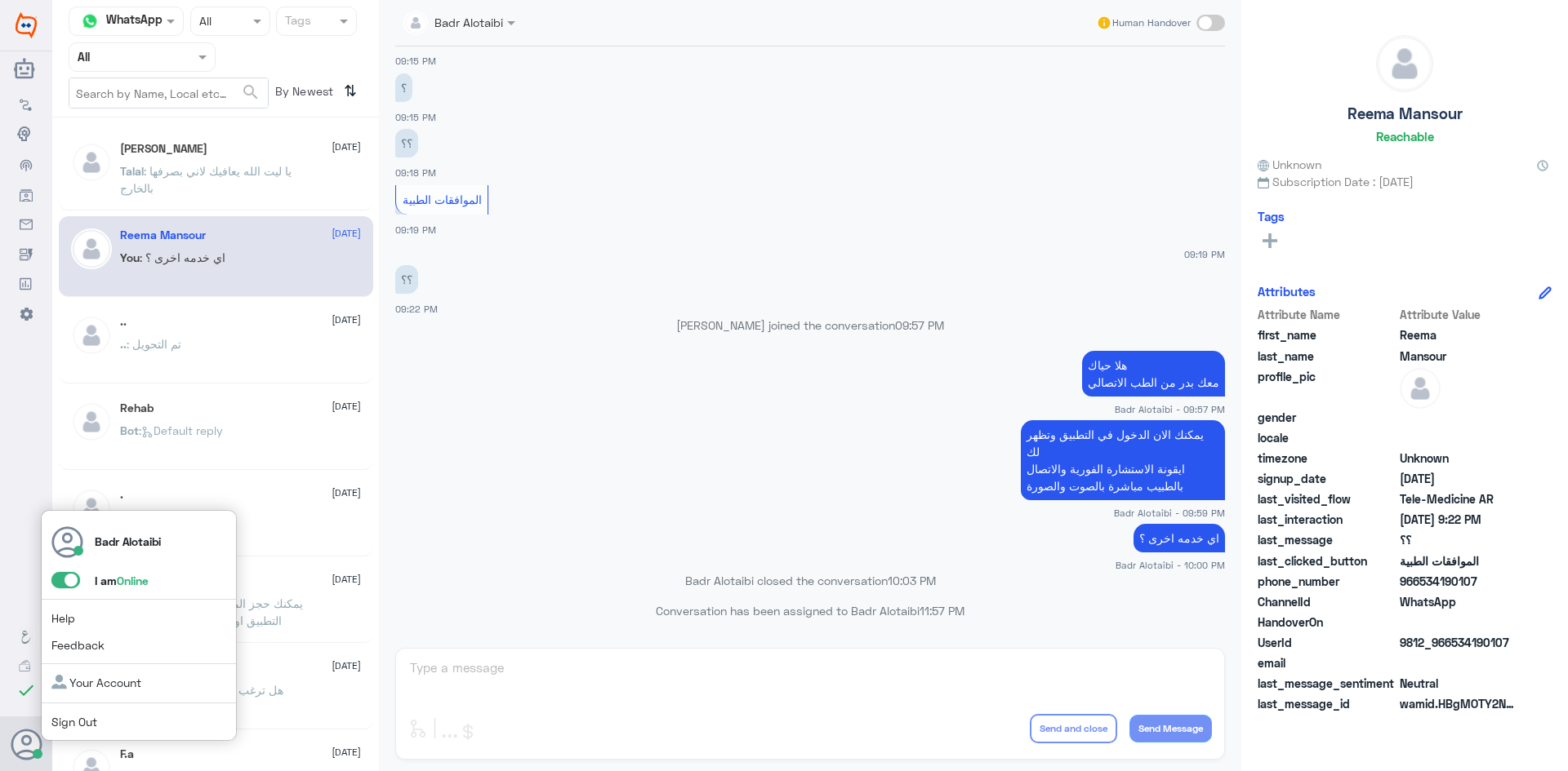
click at [59, 595] on div "Badr Alotaibi I am Online Help Feedback Your Account Sign Out" at bounding box center [139, 626] width 196 height 232
click at [59, 586] on span at bounding box center [66, 580] width 29 height 16
click at [0, 0] on input "checkbox" at bounding box center [0, 0] width 0 height 0
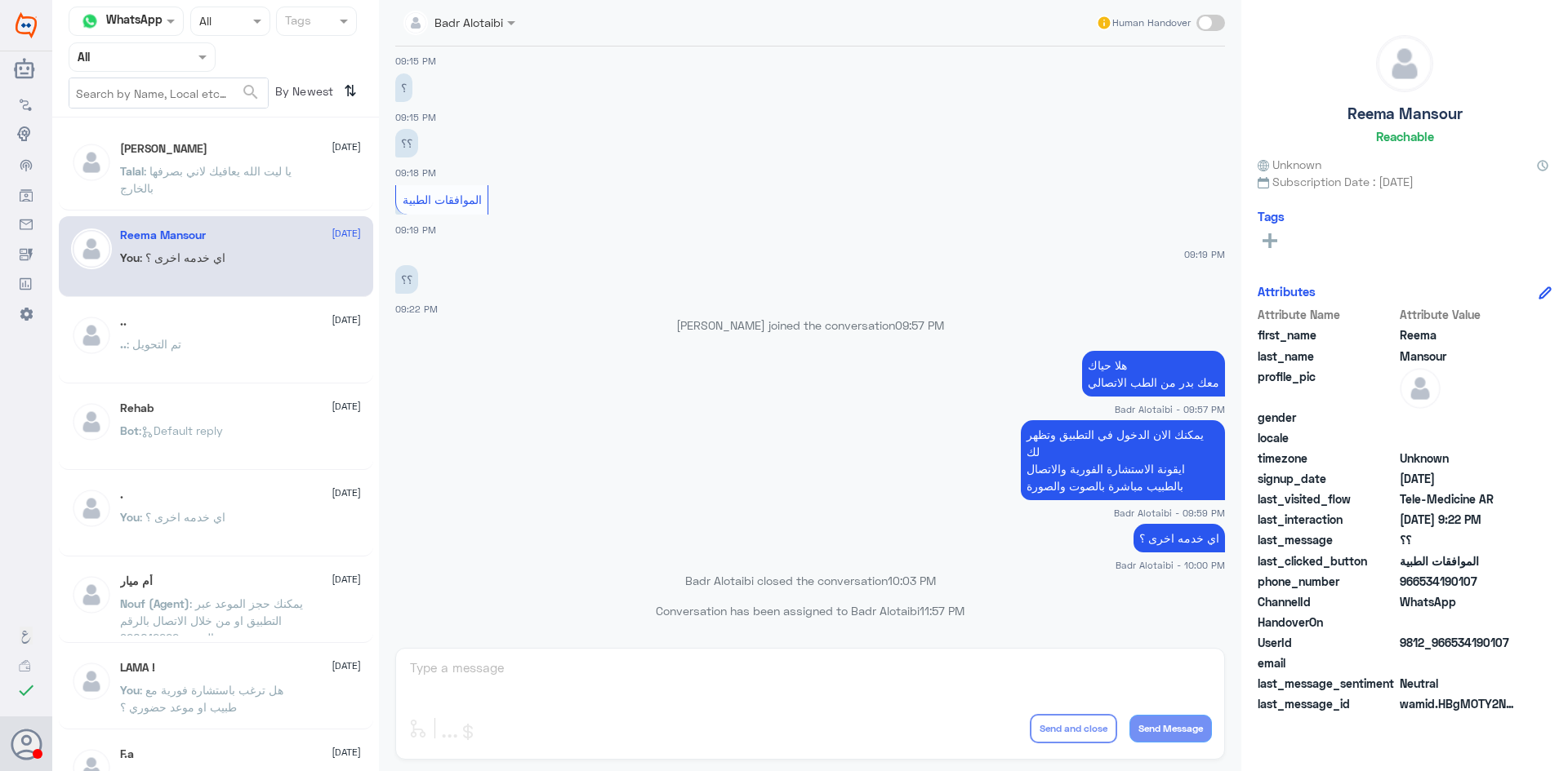
click at [314, 165] on div "[PERSON_NAME] [DATE][PERSON_NAME] : يا ليت [DEMOGRAPHIC_DATA] يعافيك لاني بصرفه…" at bounding box center [240, 172] width 241 height 61
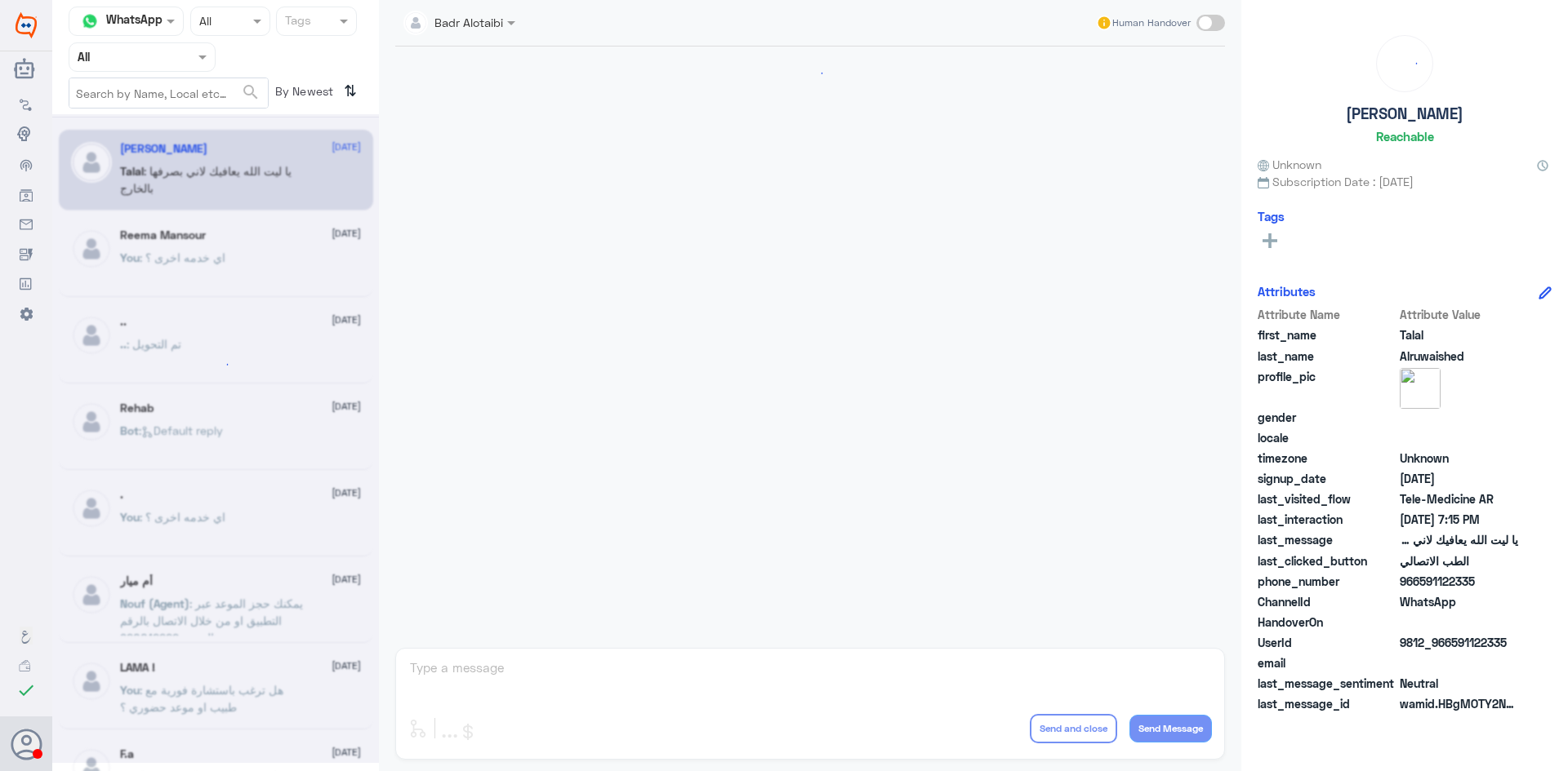
scroll to position [372, 0]
